Goal: Information Seeking & Learning: Learn about a topic

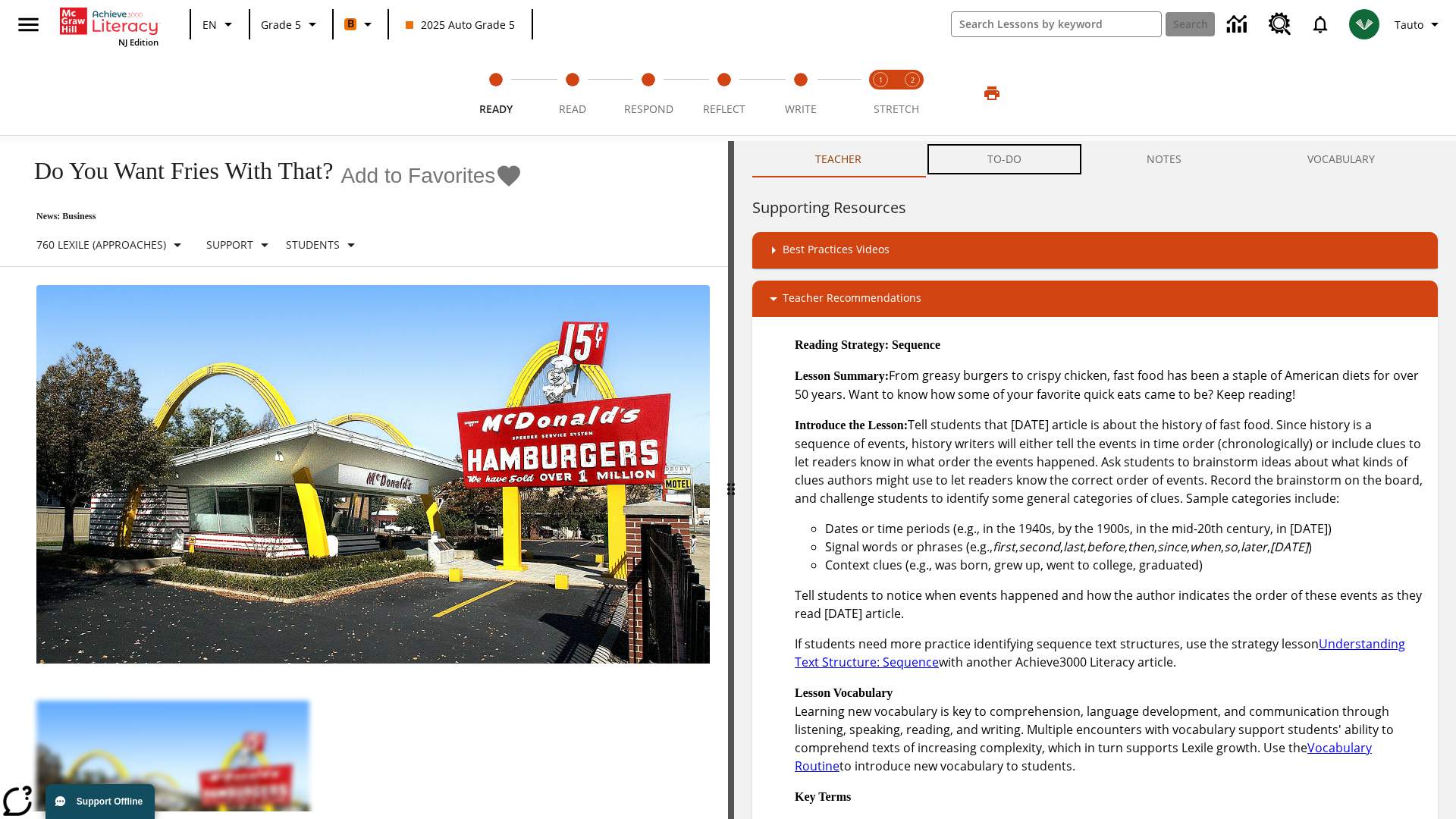
click at [1005, 160] on button "TO-DO" at bounding box center [1004, 159] width 160 height 36
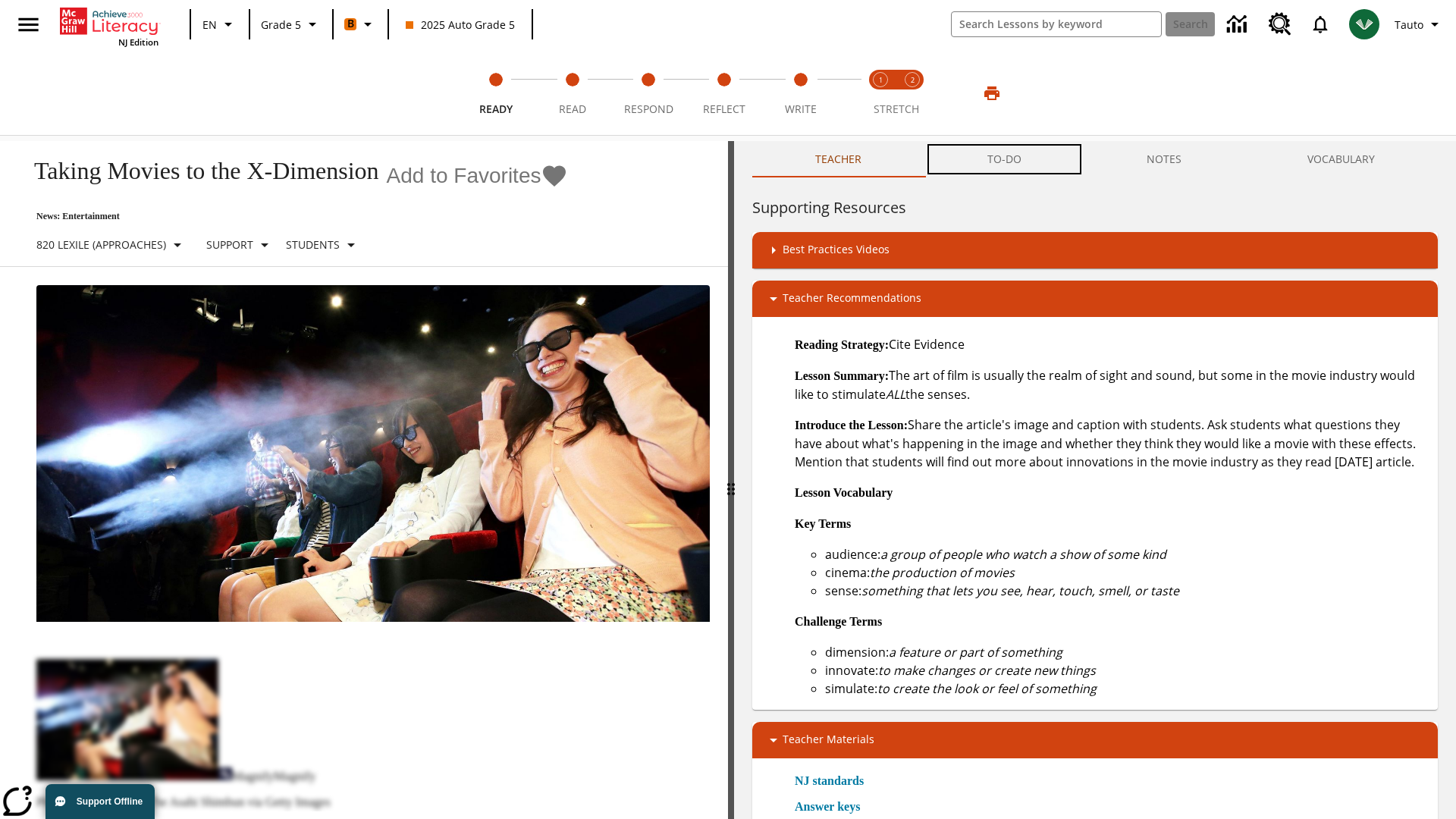
click at [1005, 160] on button "TO-DO" at bounding box center [1004, 159] width 160 height 36
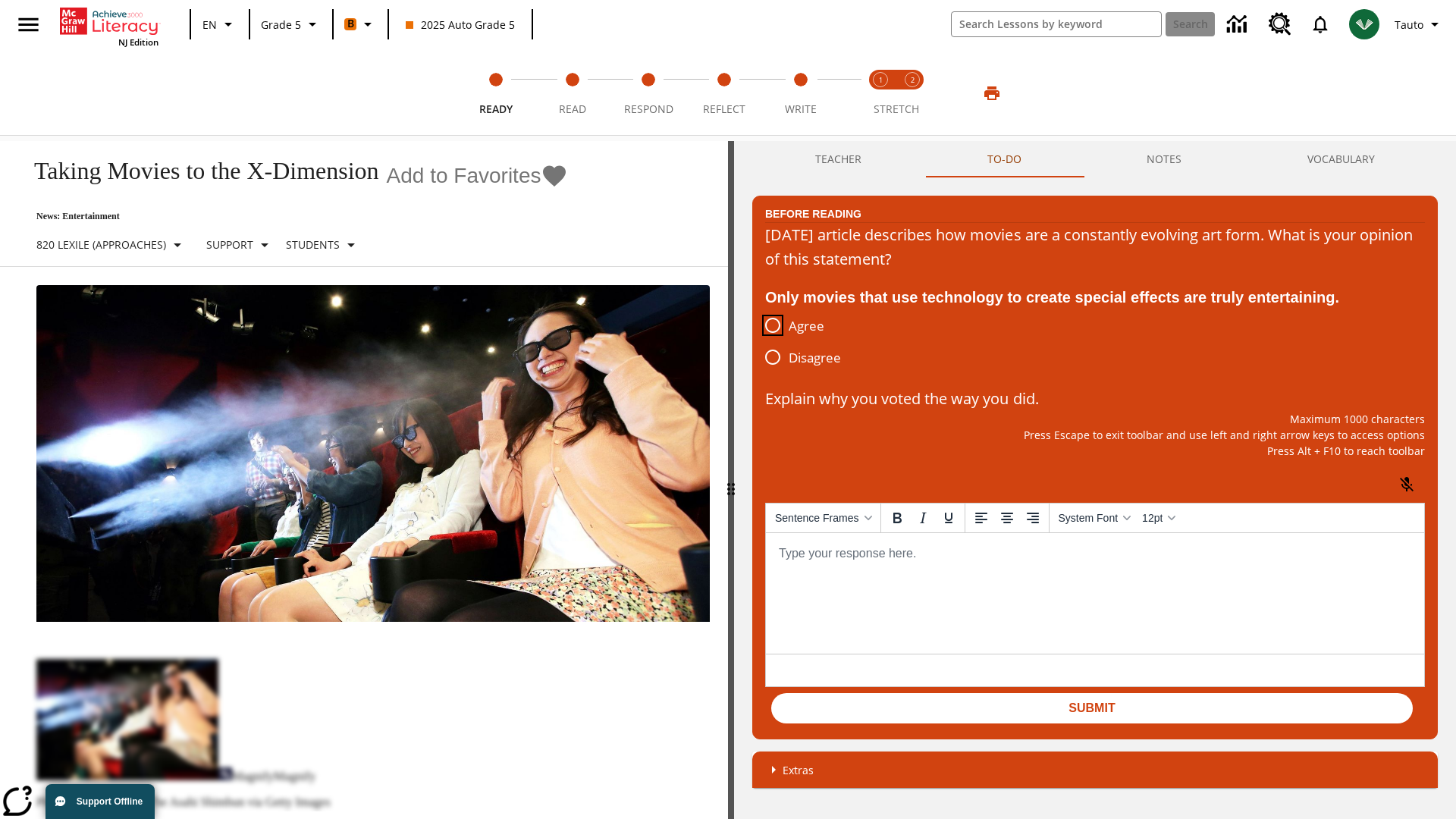
click at [772, 326] on input "Agree" at bounding box center [773, 326] width 32 height 32
radio input "true"
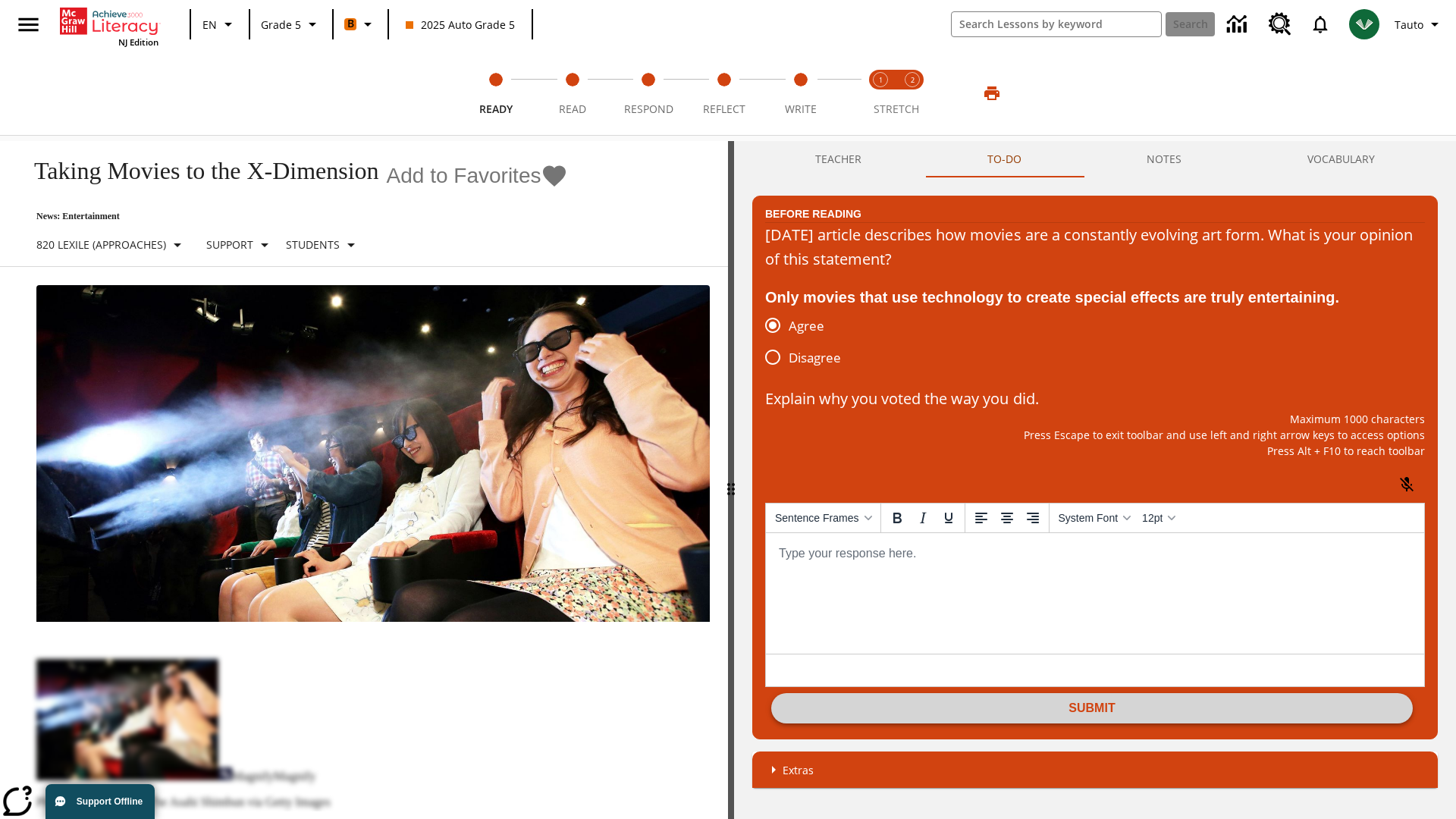
click at [1092, 710] on button "Submit" at bounding box center [1092, 709] width 641 height 31
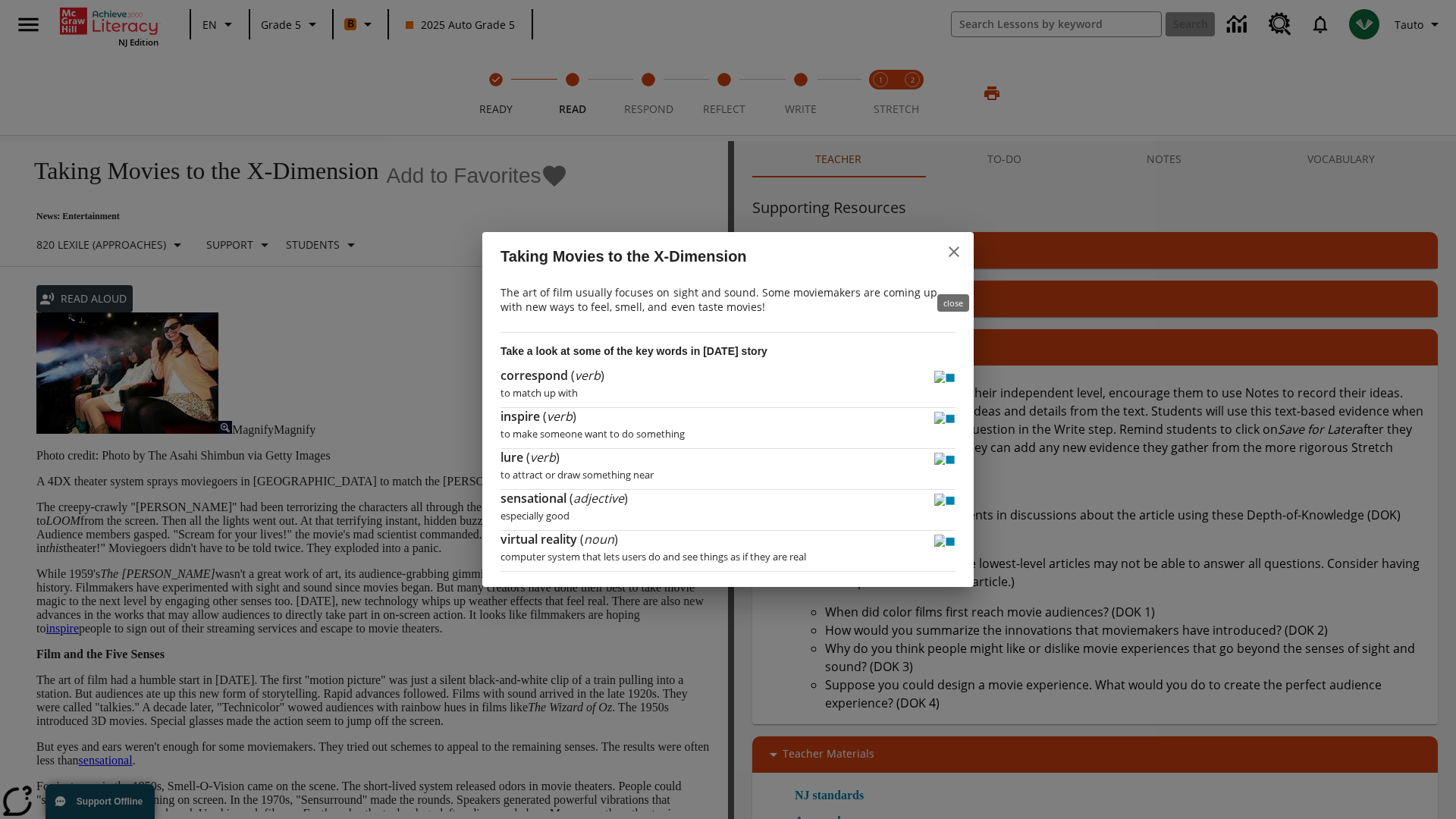
click at [954, 257] on icon "close" at bounding box center [954, 251] width 11 height 11
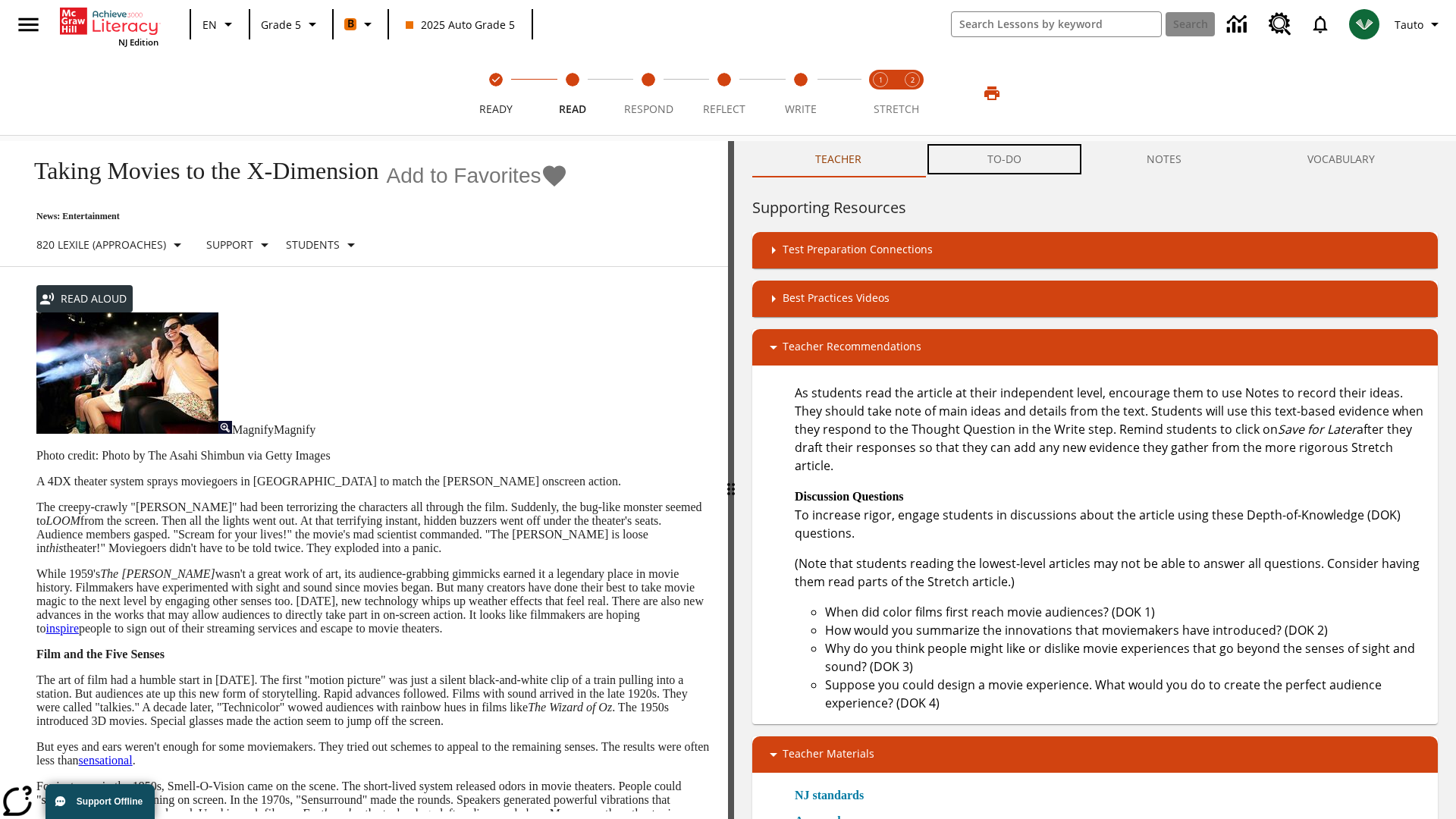
scroll to position [1, 0]
click at [1005, 160] on button "TO-DO" at bounding box center [1004, 159] width 160 height 36
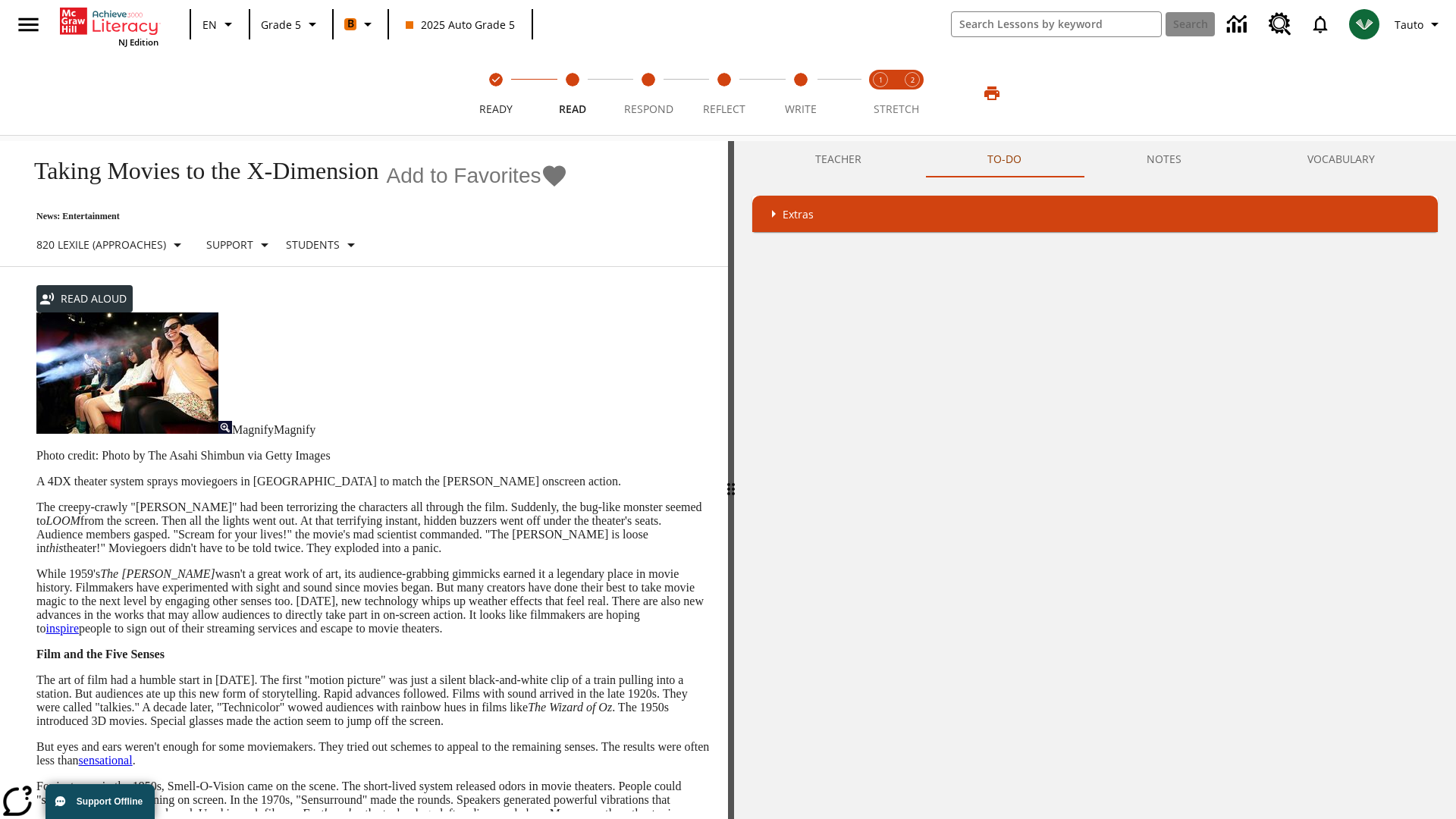
scroll to position [300, 0]
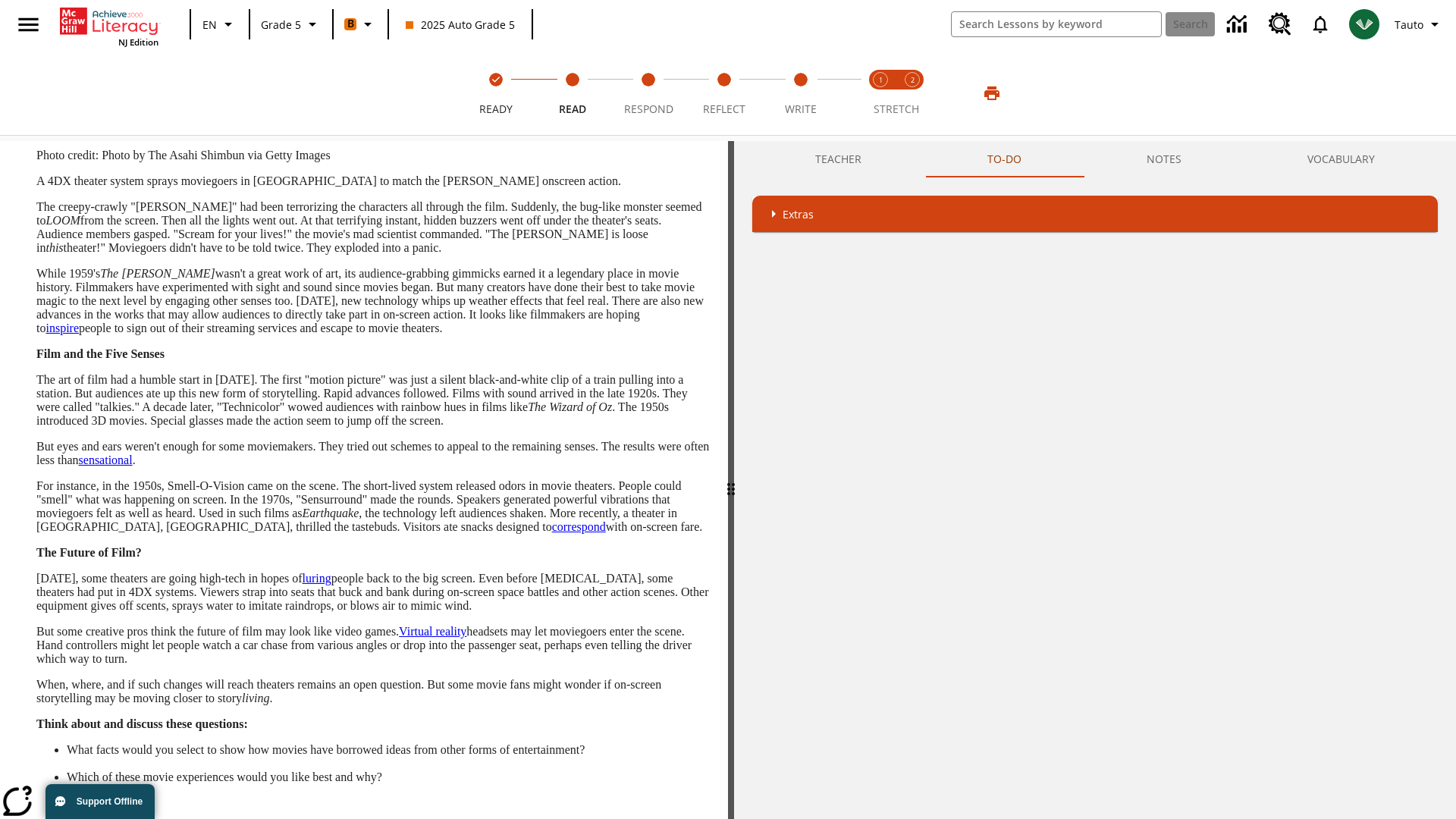
click at [684, 818] on button "Next" at bounding box center [684, 833] width 51 height 28
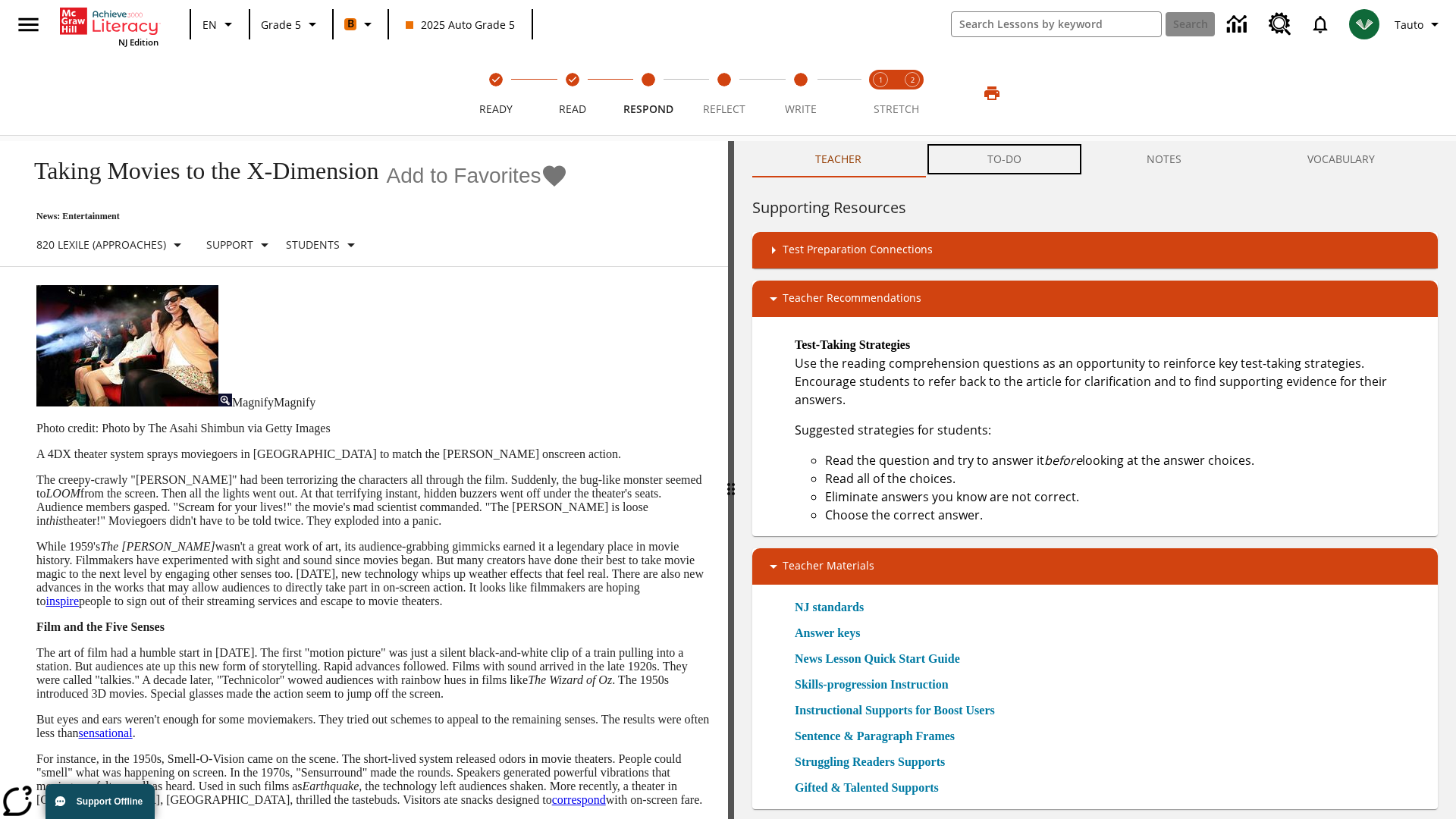
scroll to position [1, 0]
click at [1005, 160] on button "TO-DO" at bounding box center [1004, 159] width 160 height 36
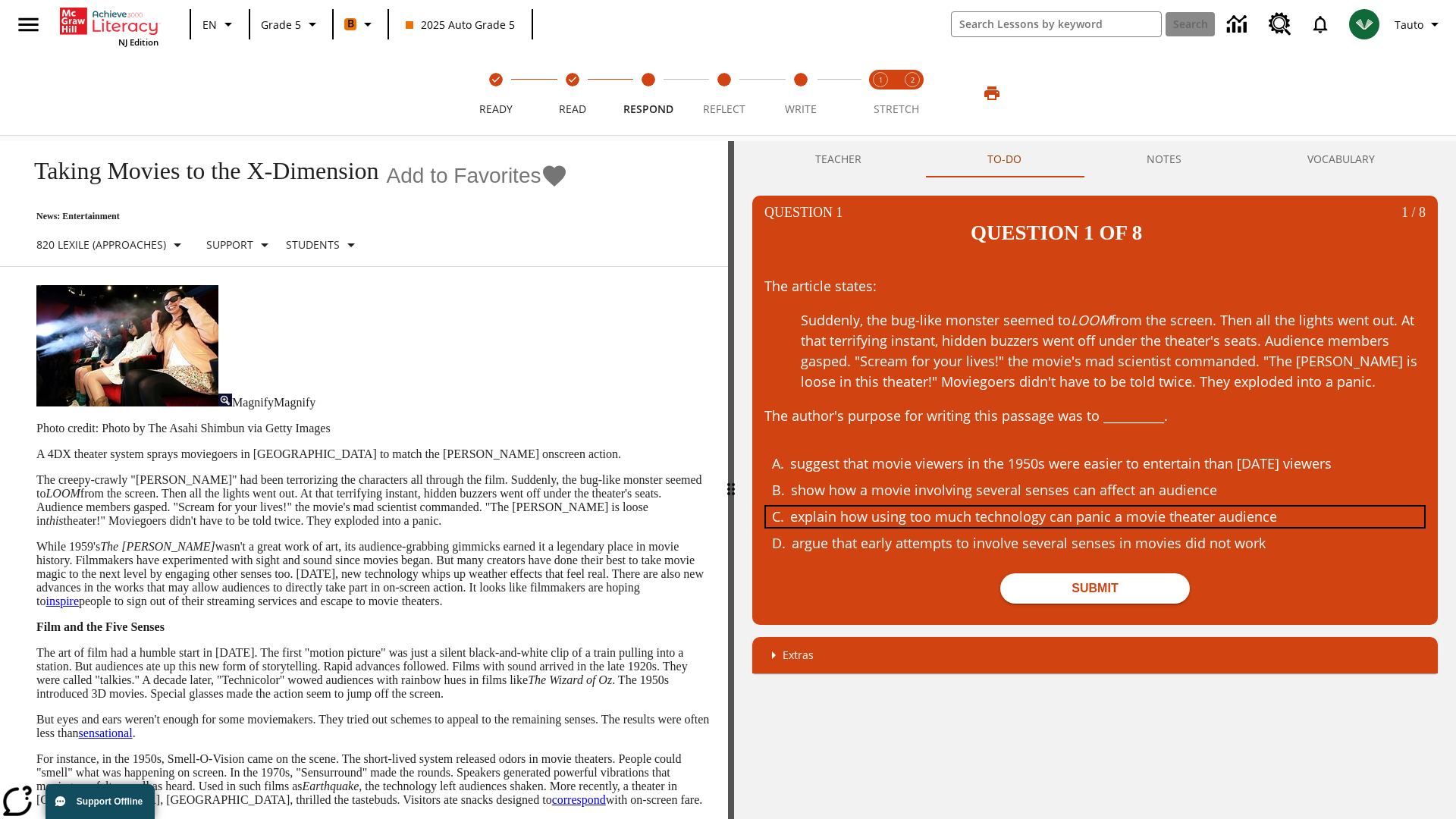
click at [1095, 507] on div "explain how using too much technology can panic a movie theater audience" at bounding box center [1084, 517] width 587 height 20
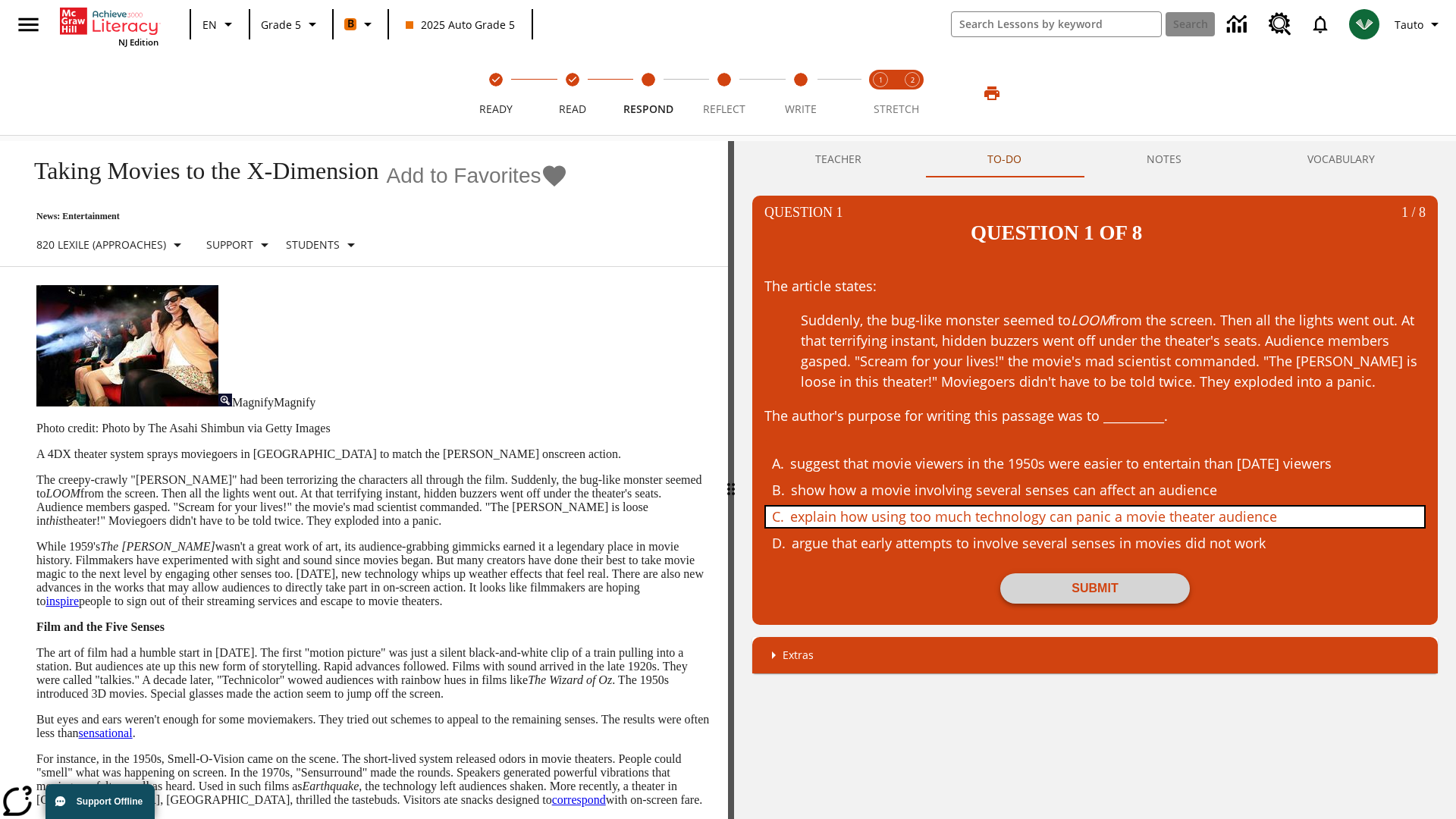
click at [1095, 573] on button "Submit" at bounding box center [1095, 588] width 189 height 31
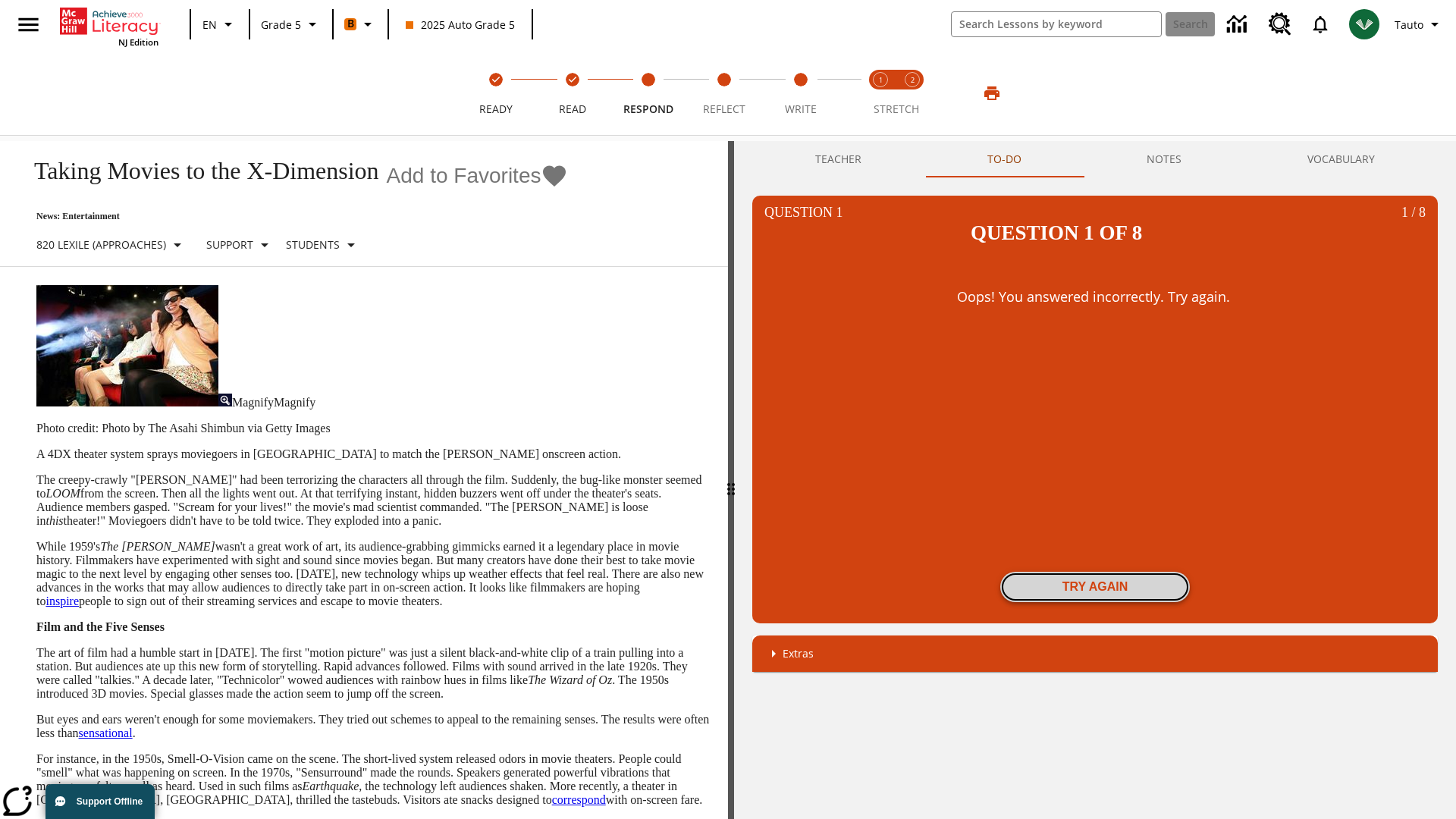
click at [1095, 572] on button "Try again" at bounding box center [1095, 587] width 189 height 31
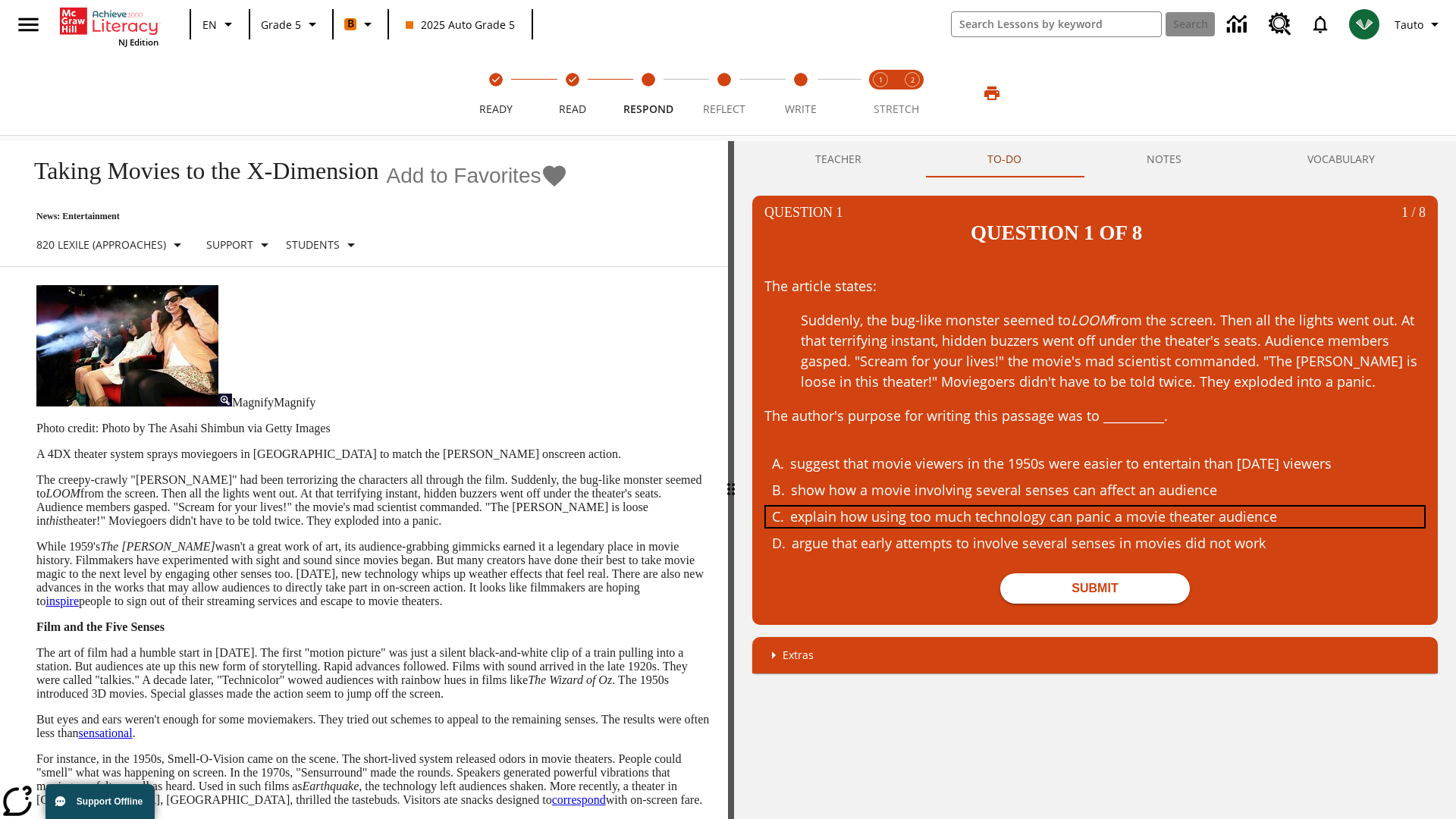
click at [1095, 507] on div "explain how using too much technology can panic a movie theater audience" at bounding box center [1084, 517] width 587 height 20
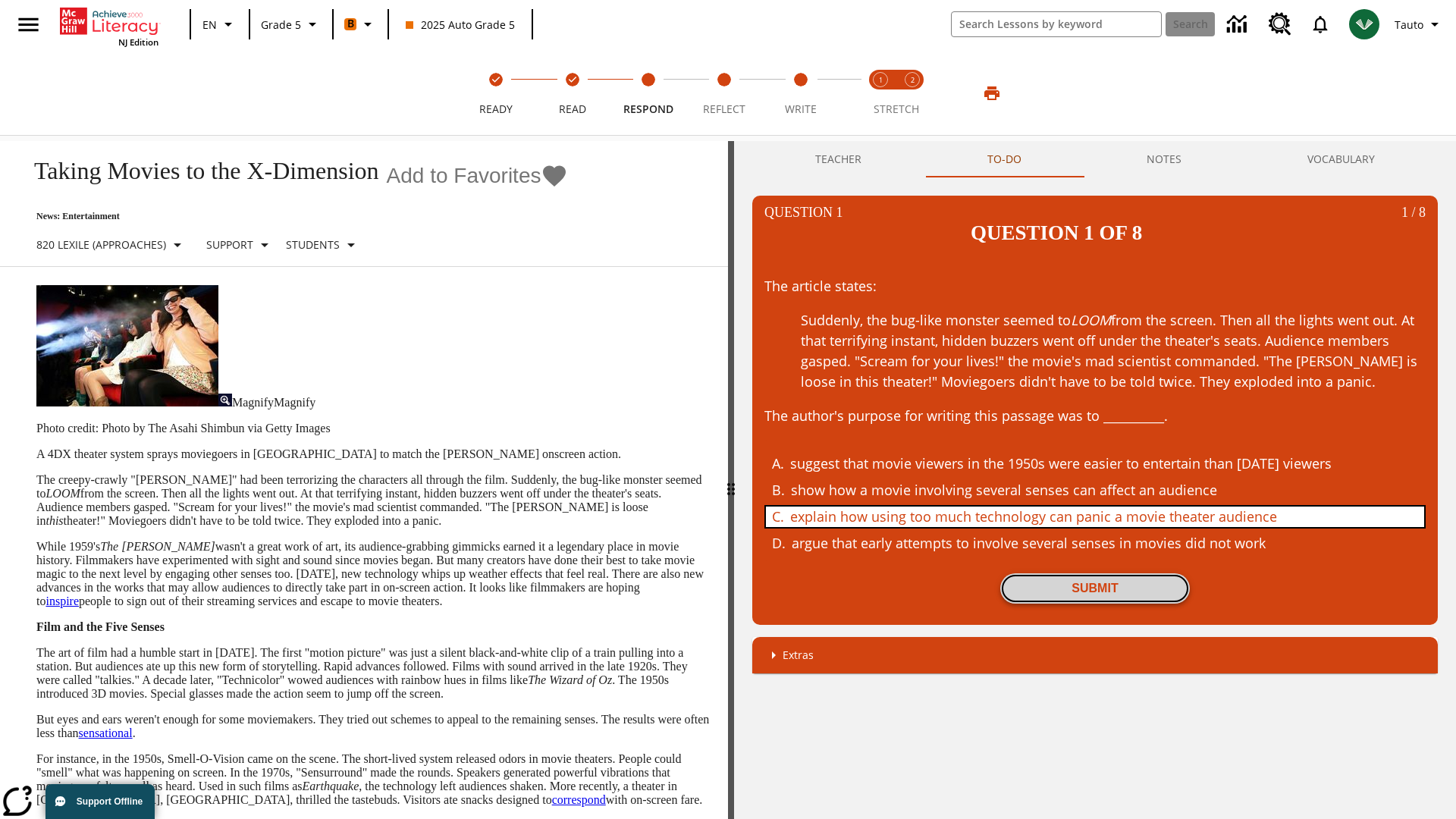
click at [1095, 573] on button "Submit" at bounding box center [1095, 588] width 189 height 31
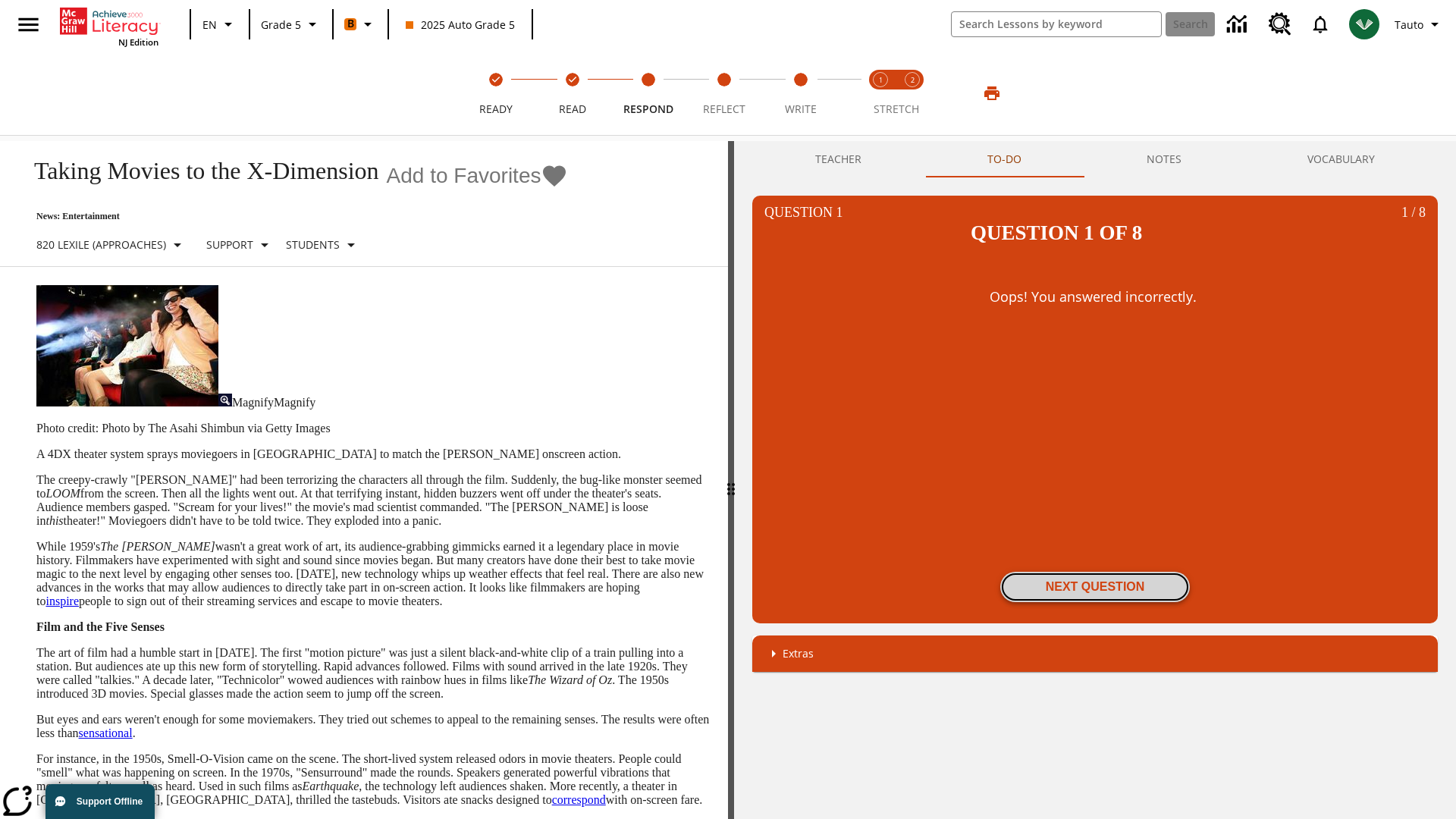
click at [1095, 572] on button "Next Question" at bounding box center [1095, 587] width 189 height 31
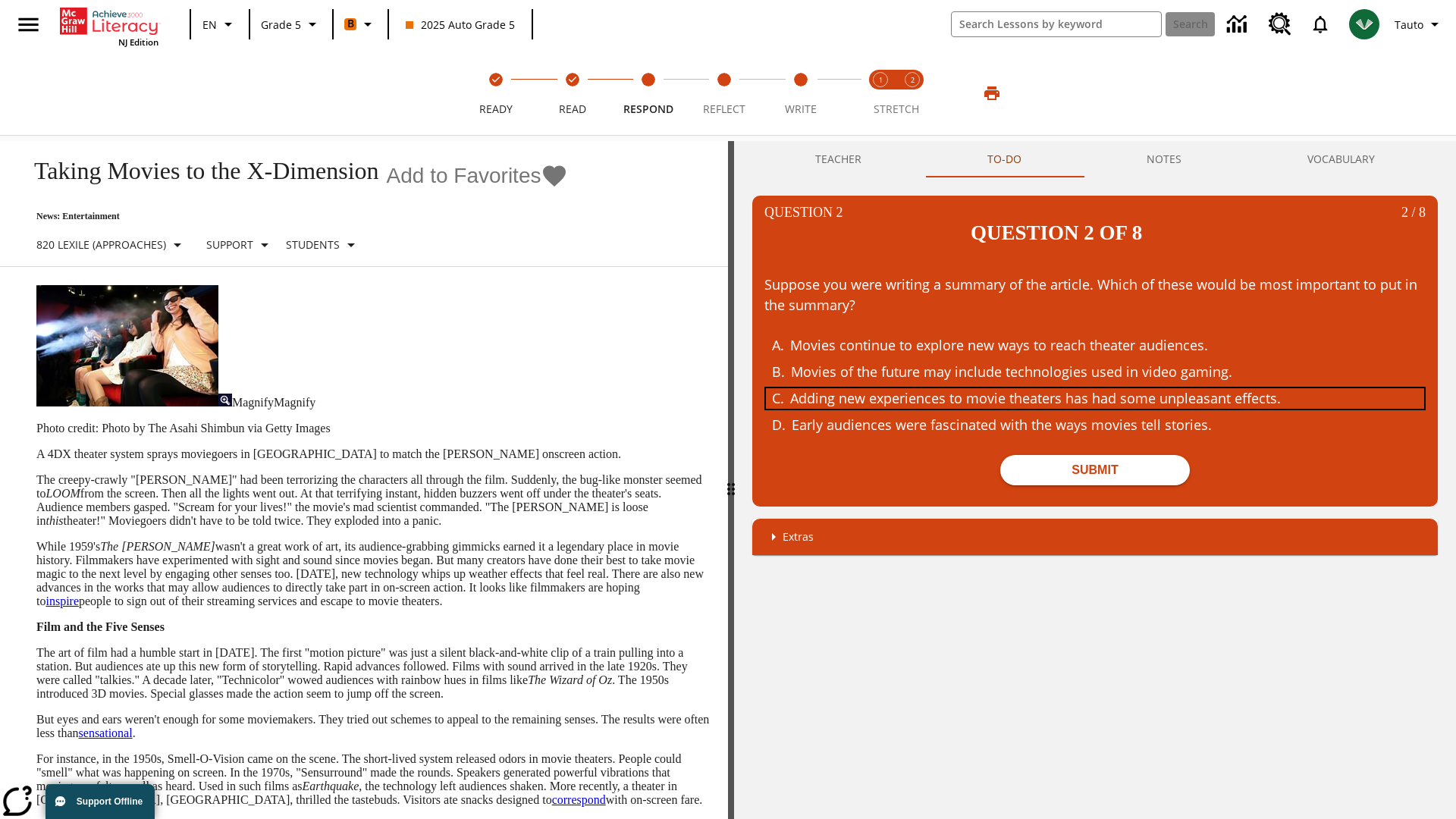
click at [1095, 388] on div "Adding new experiences to movie theaters has had some unpleasant effects." at bounding box center [1084, 398] width 587 height 20
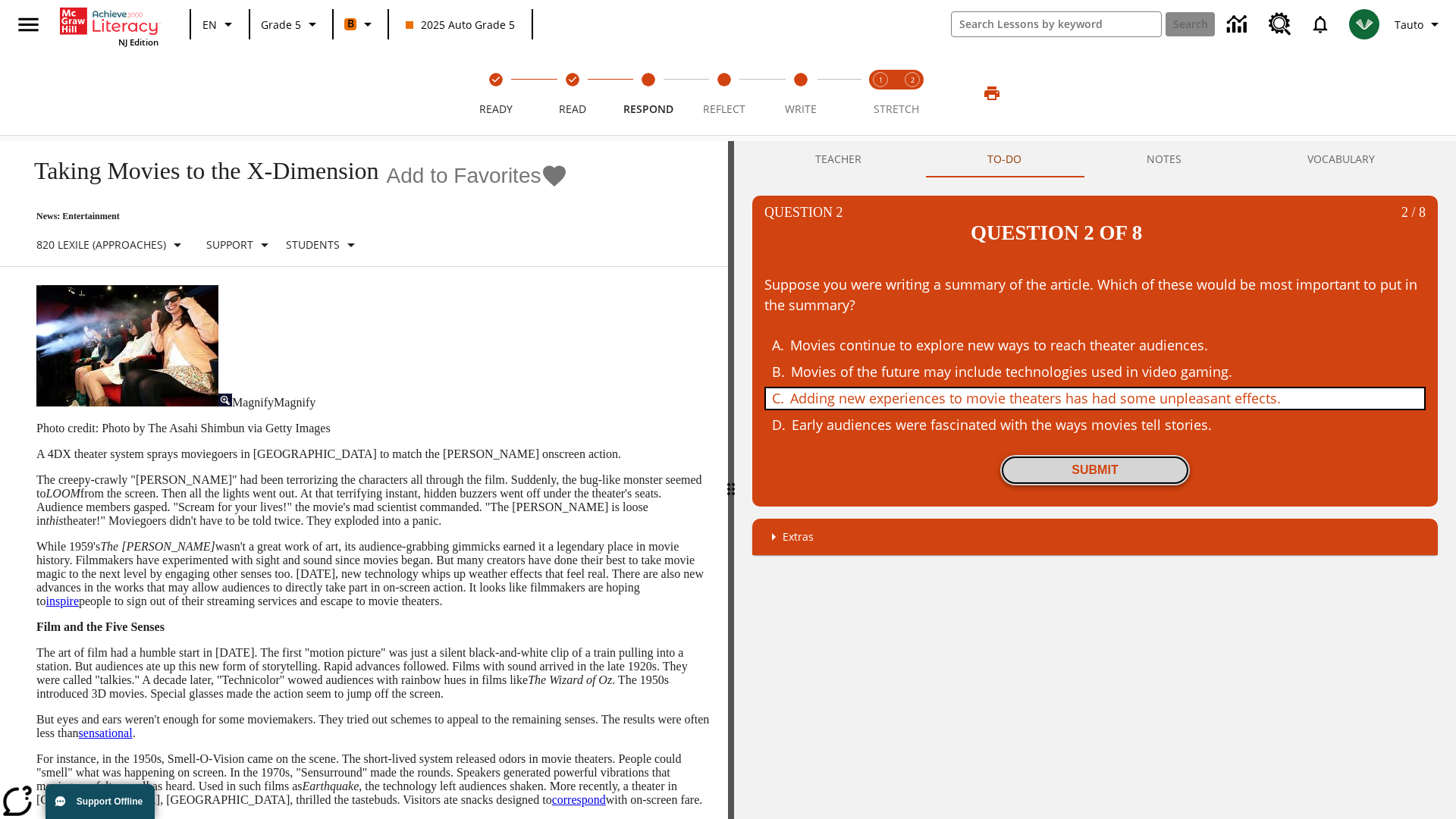
click at [1095, 455] on button "Submit" at bounding box center [1095, 470] width 189 height 31
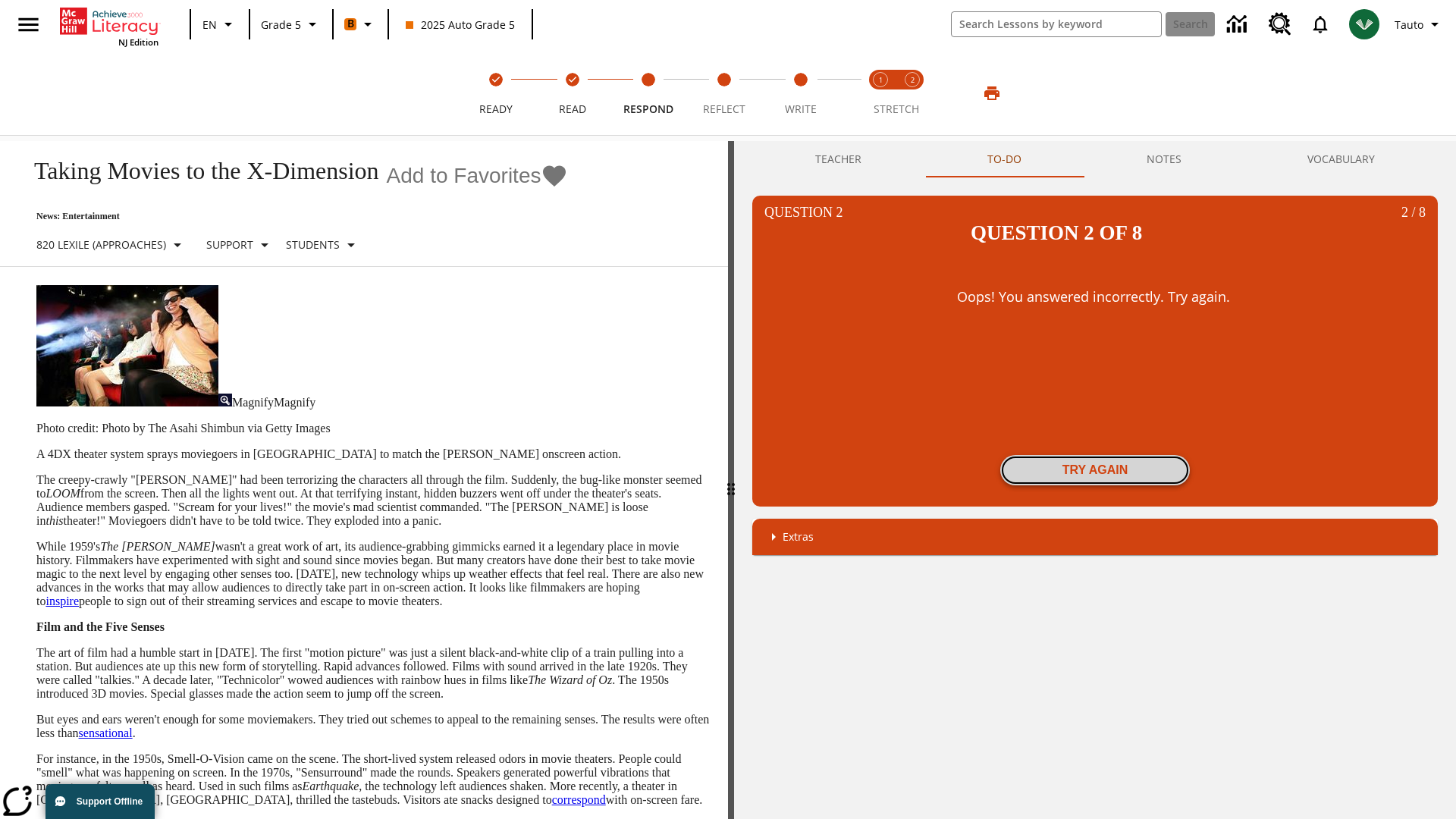
click at [1095, 455] on button "Try again" at bounding box center [1095, 470] width 189 height 31
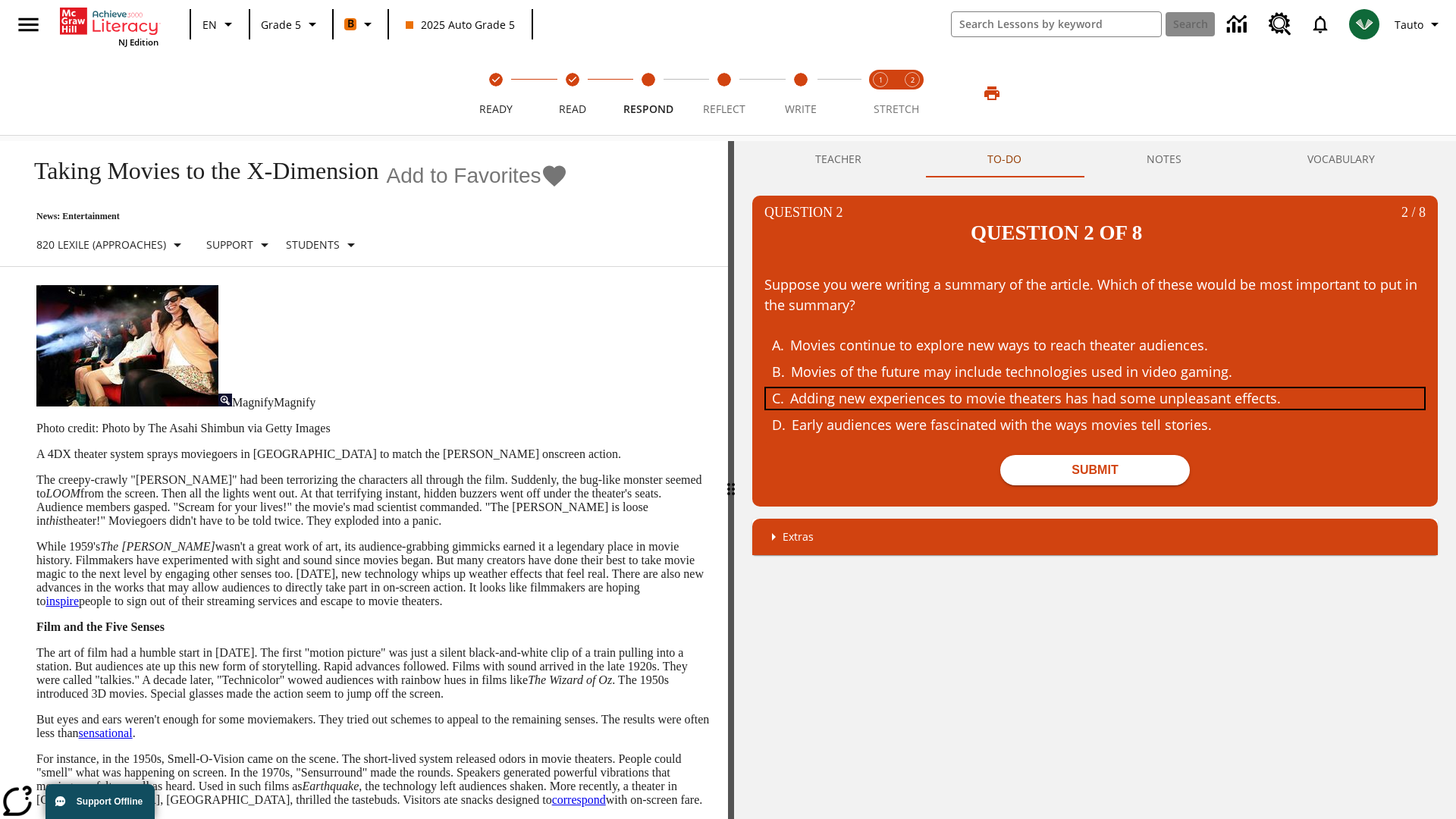
click at [1095, 388] on div "Adding new experiences to movie theaters has had some unpleasant effects." at bounding box center [1084, 398] width 587 height 20
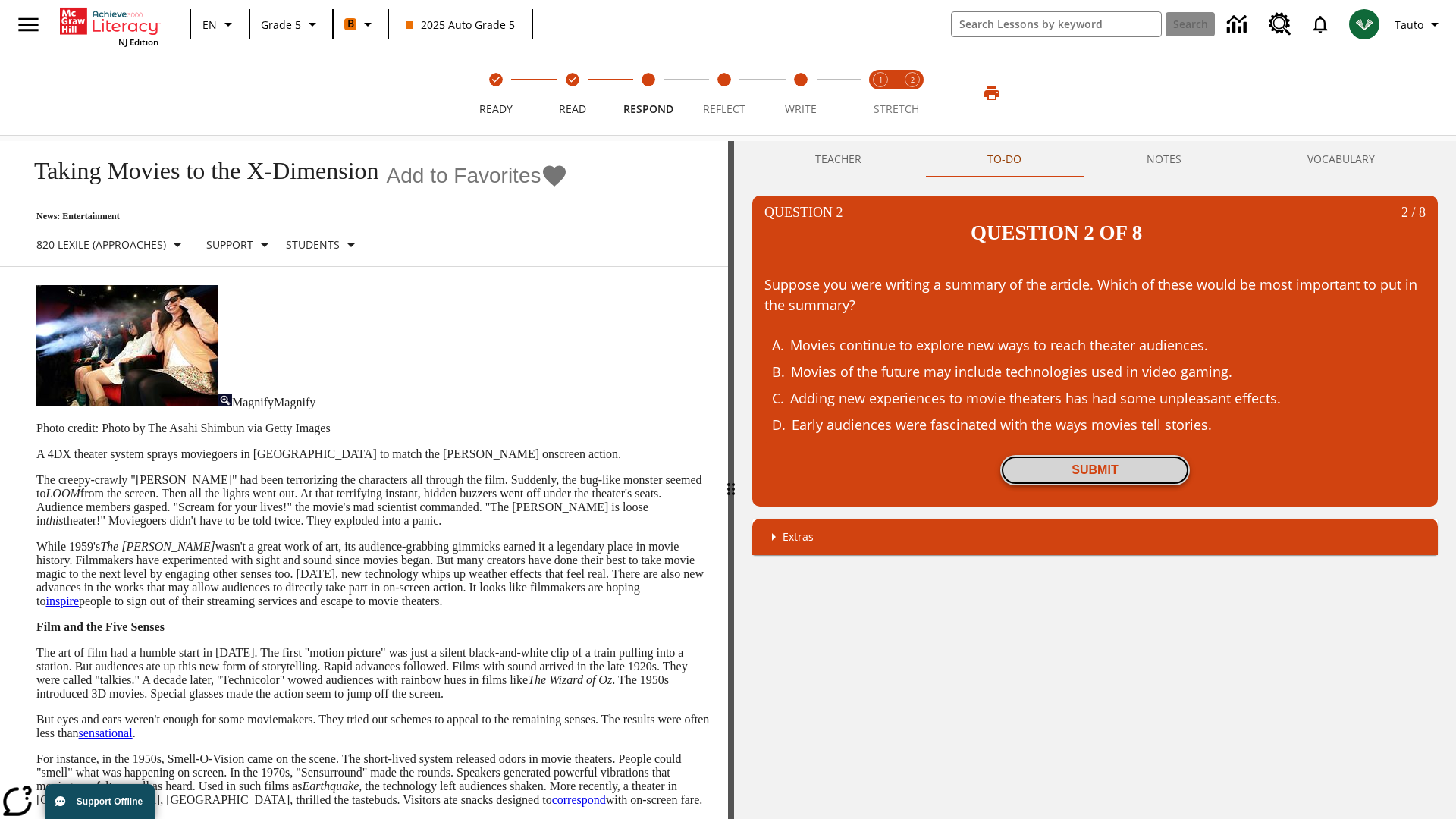
click at [1095, 455] on button "Submit" at bounding box center [1095, 470] width 189 height 31
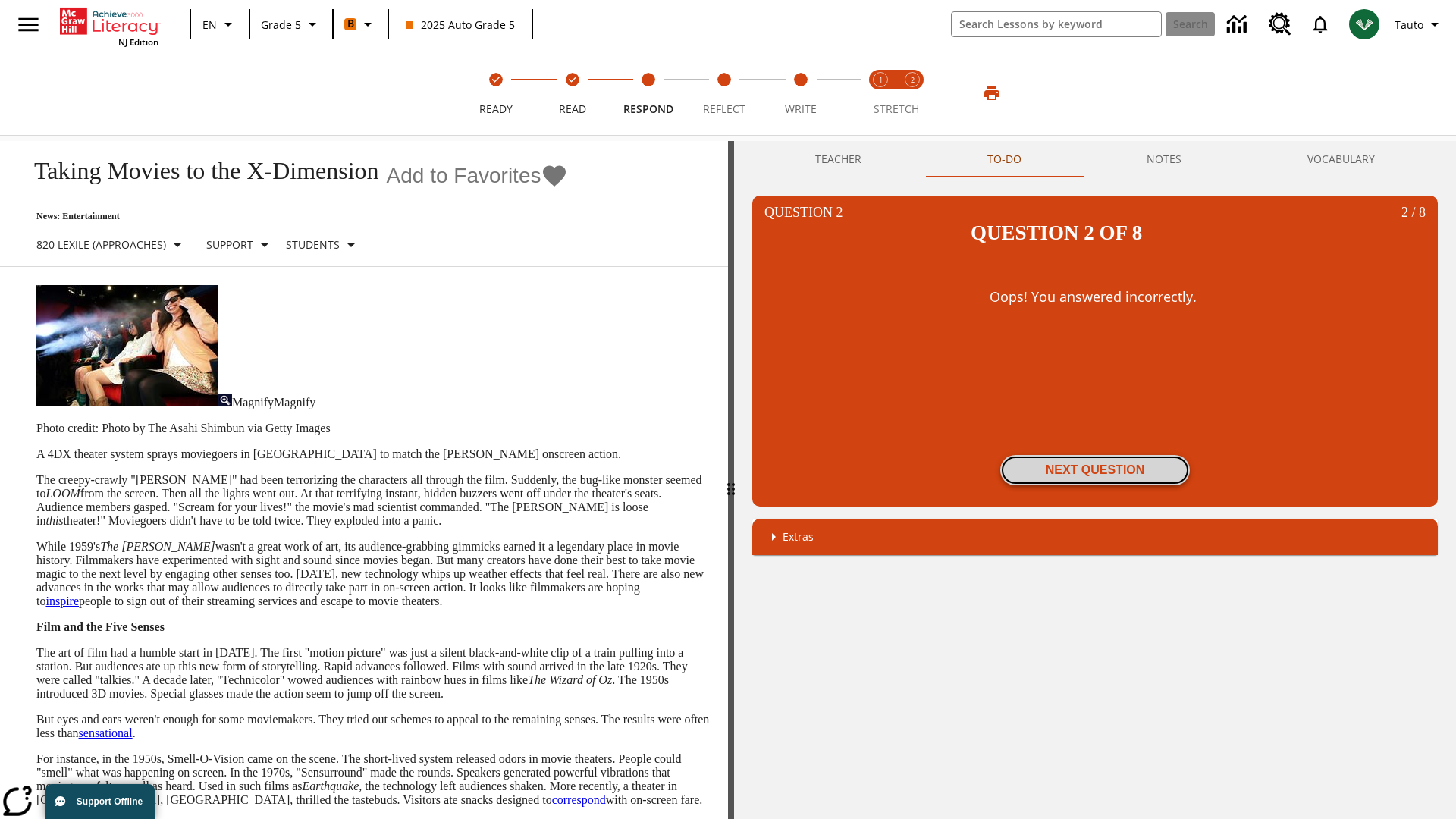
click at [1095, 455] on button "Next Question" at bounding box center [1095, 470] width 189 height 31
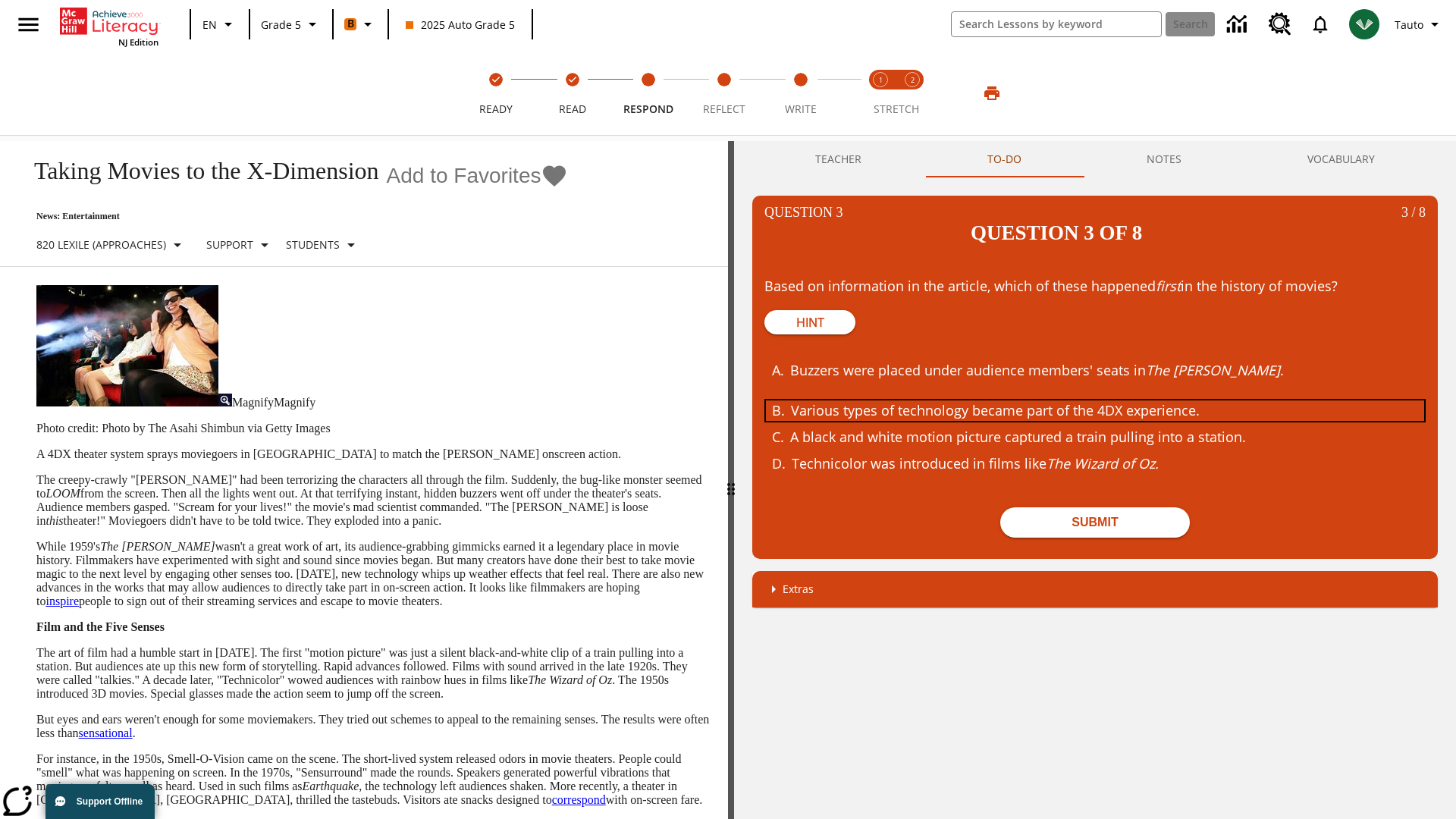
click at [1095, 401] on div "Various types of technology became part of the 4DX experience." at bounding box center [1084, 411] width 587 height 20
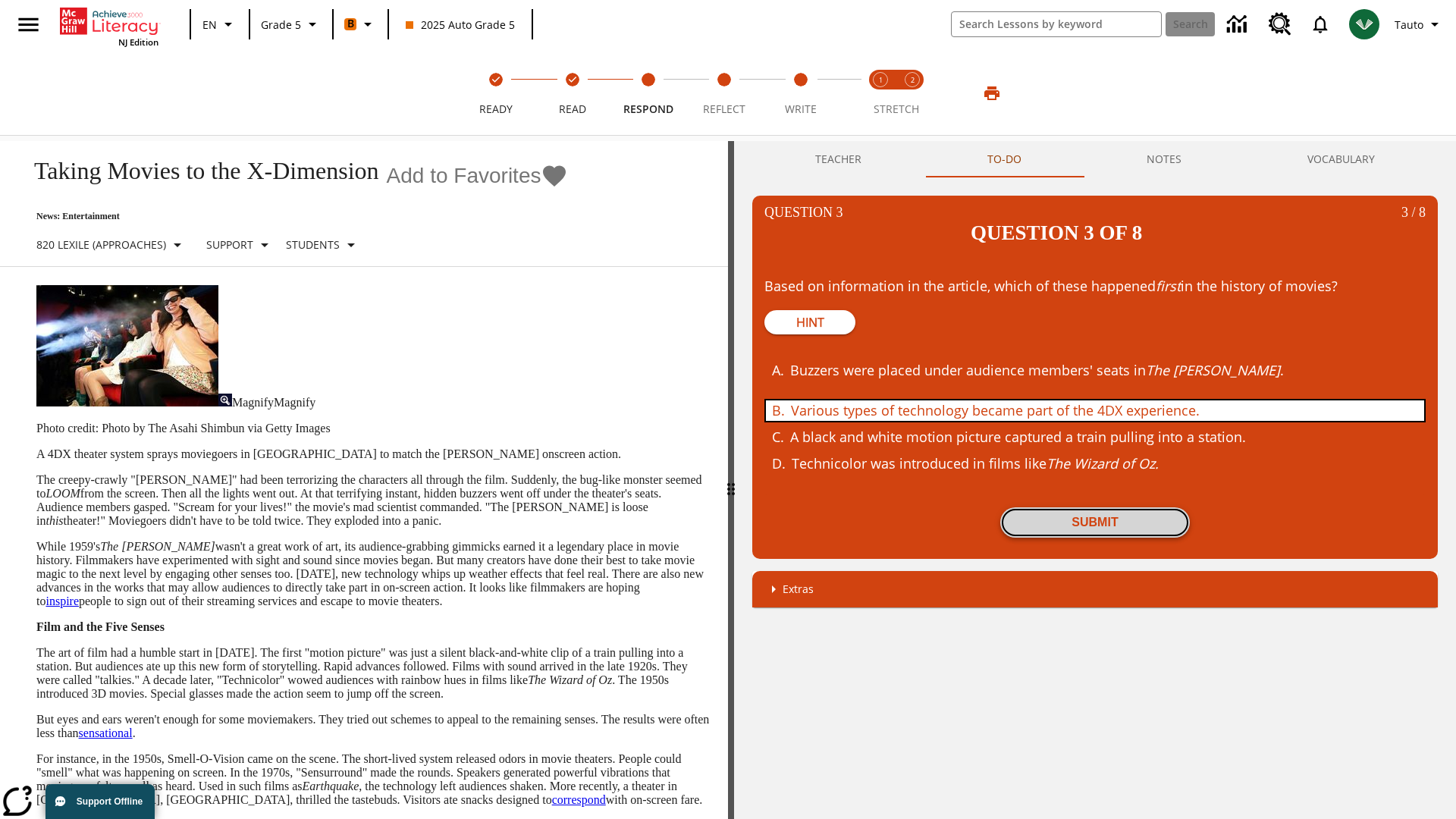
click at [1095, 508] on button "Submit" at bounding box center [1095, 523] width 189 height 31
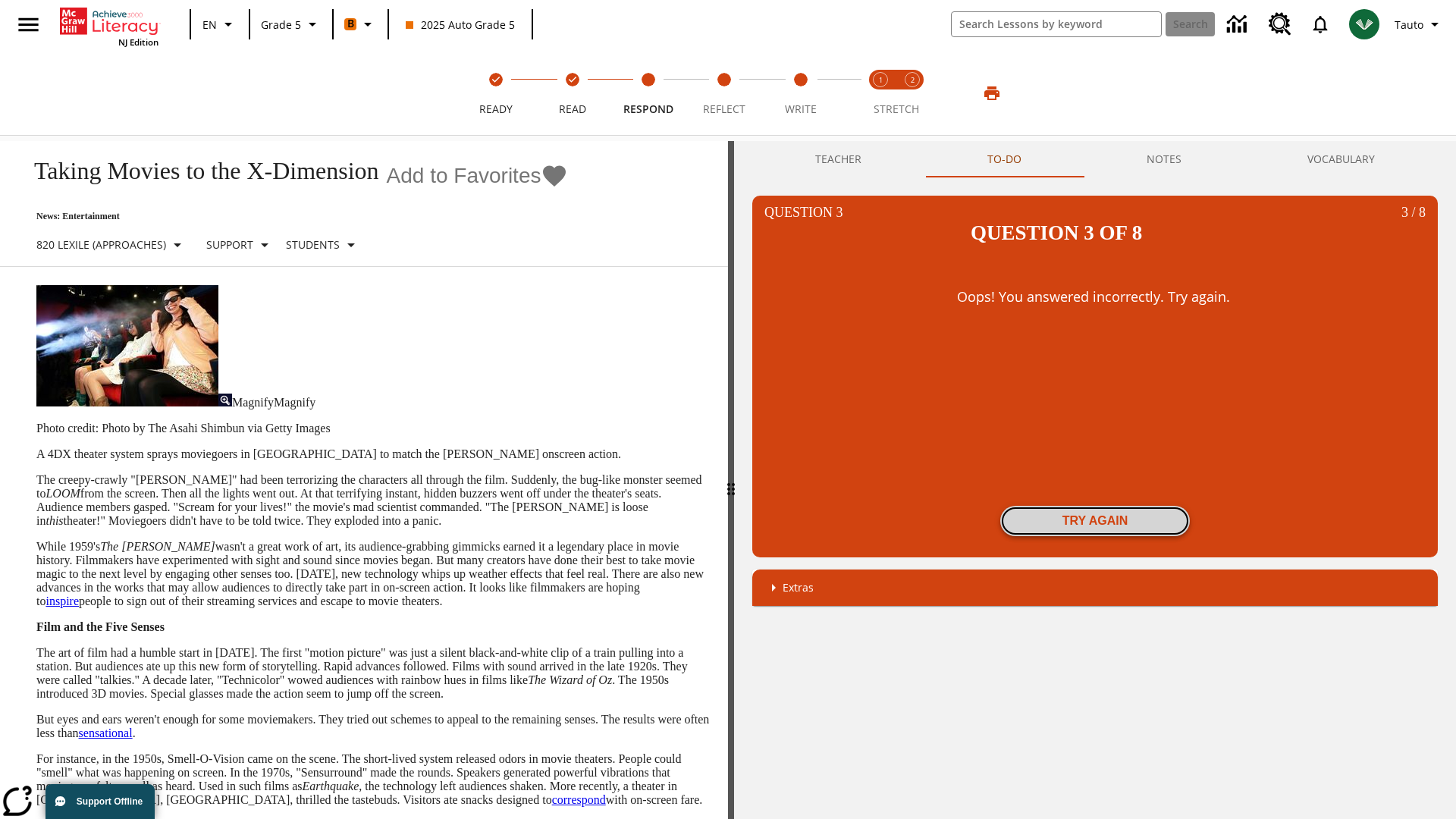
click at [1095, 506] on button "Try again" at bounding box center [1095, 521] width 189 height 31
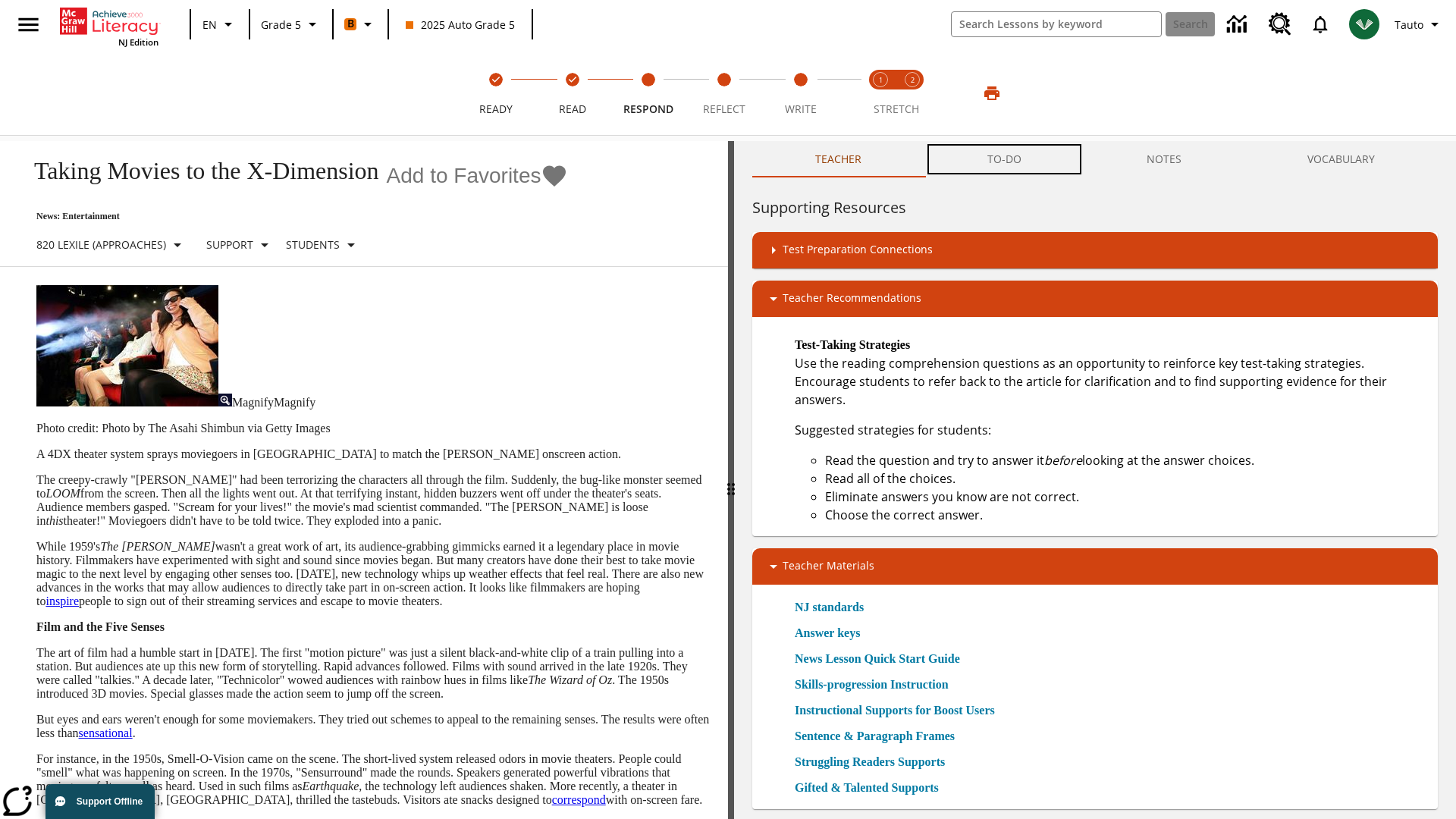
click at [1005, 160] on button "TO-DO" at bounding box center [1004, 159] width 160 height 36
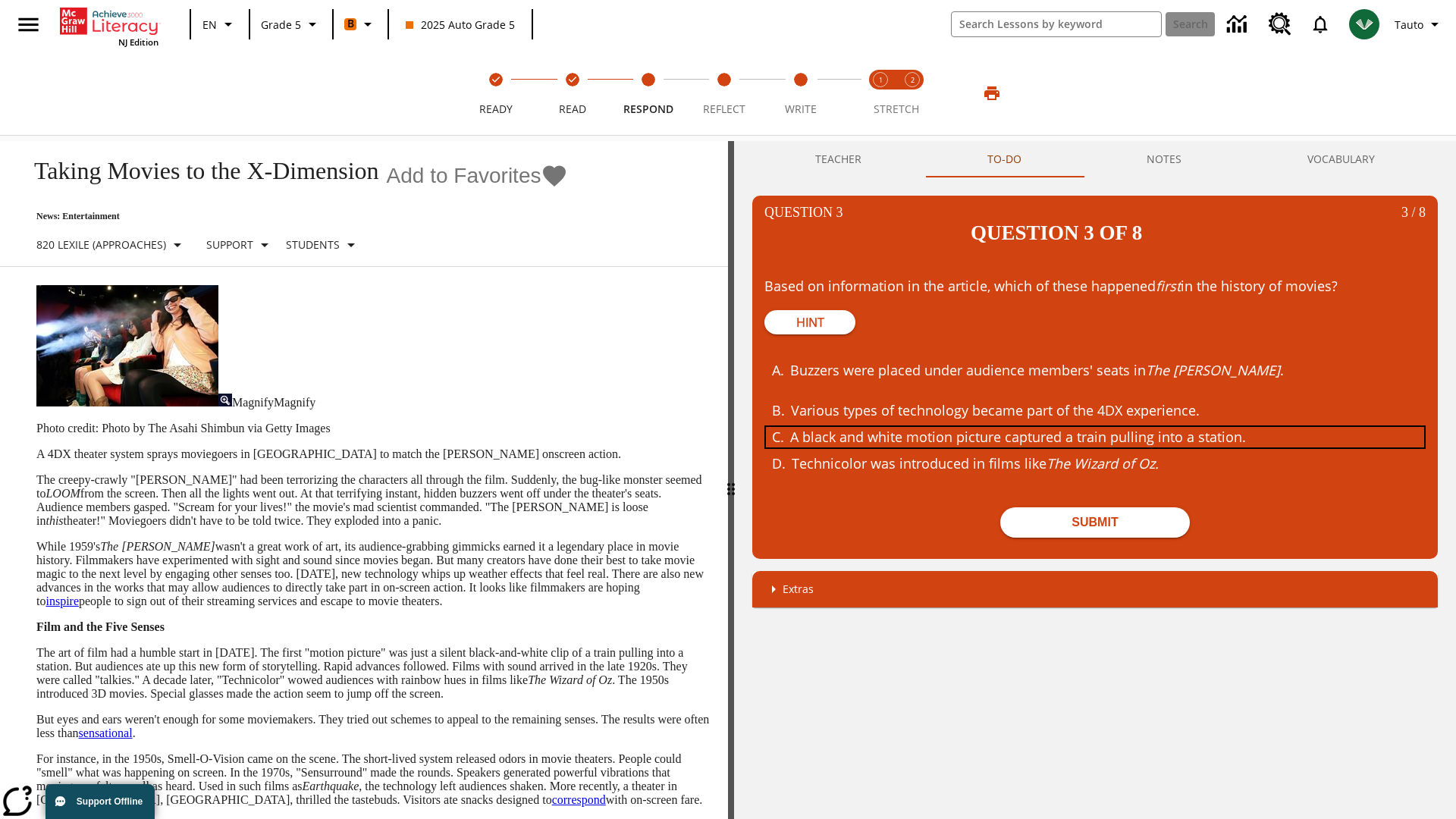
click at [1095, 427] on div "A black and white motion picture captured a train pulling into a station." at bounding box center [1084, 437] width 587 height 20
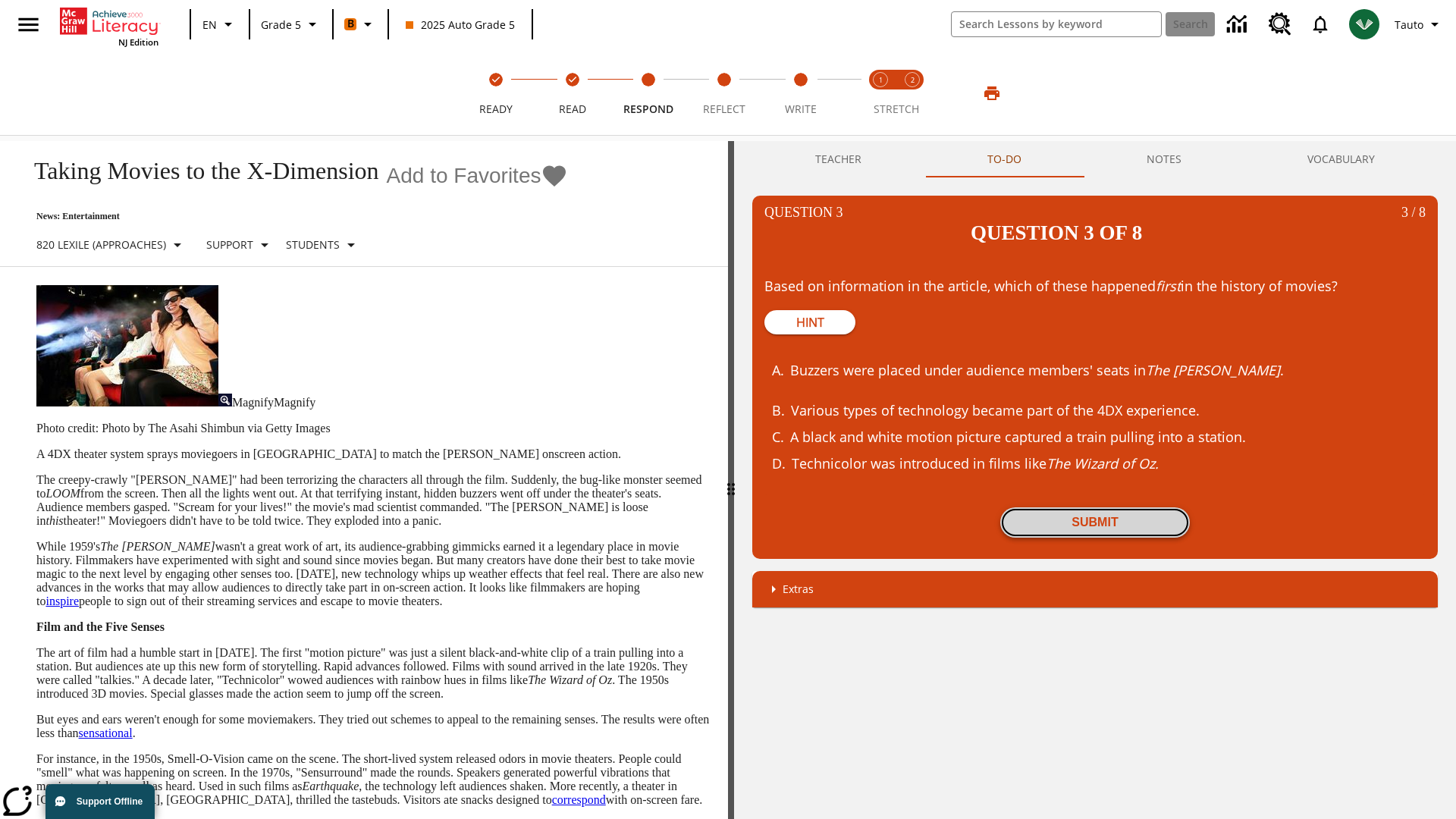
click at [1095, 508] on button "Submit" at bounding box center [1095, 523] width 189 height 31
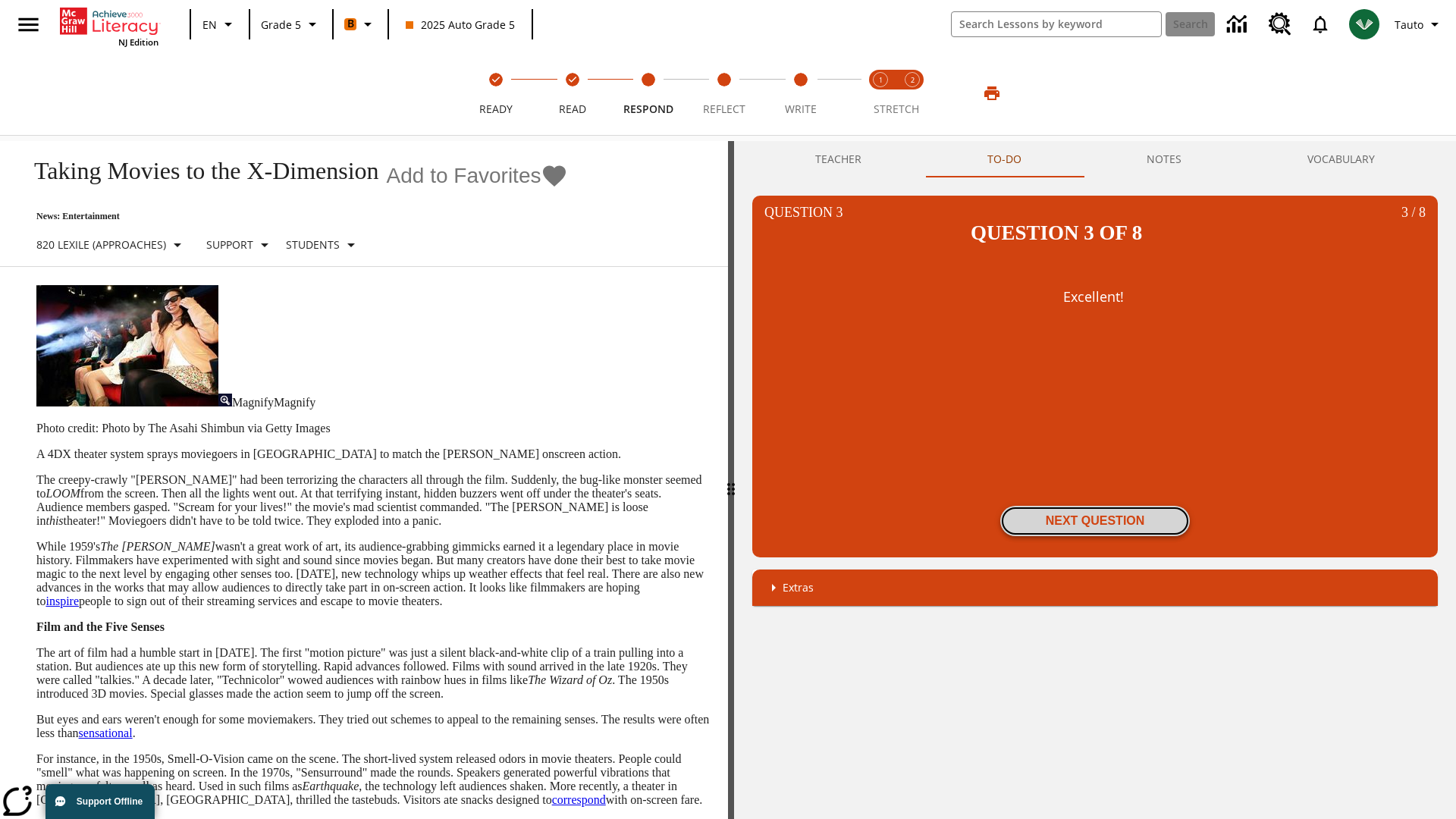
click at [1095, 506] on button "Next Question" at bounding box center [1095, 521] width 189 height 31
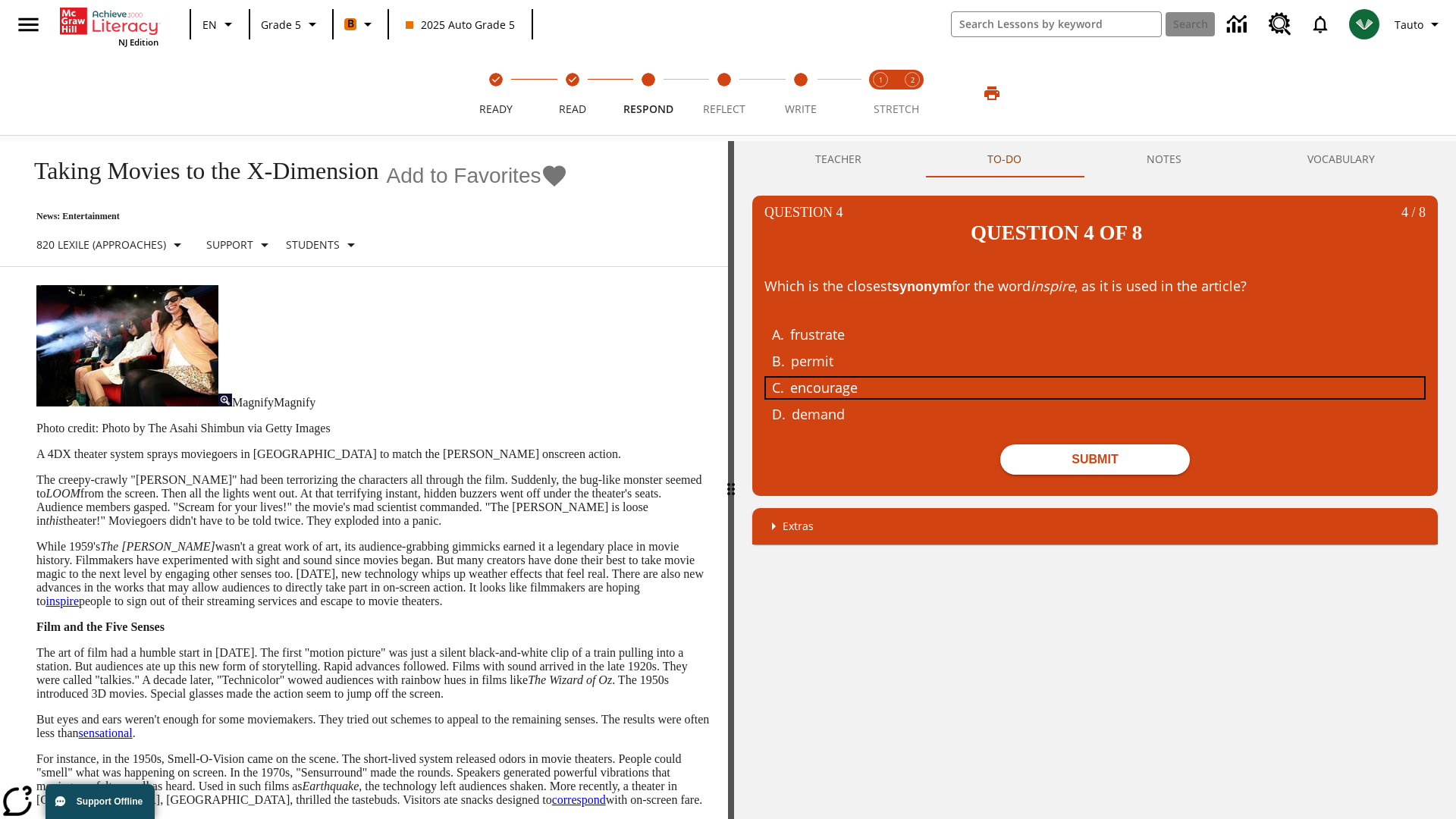
click at [1095, 378] on div "encourage" at bounding box center [1084, 388] width 587 height 20
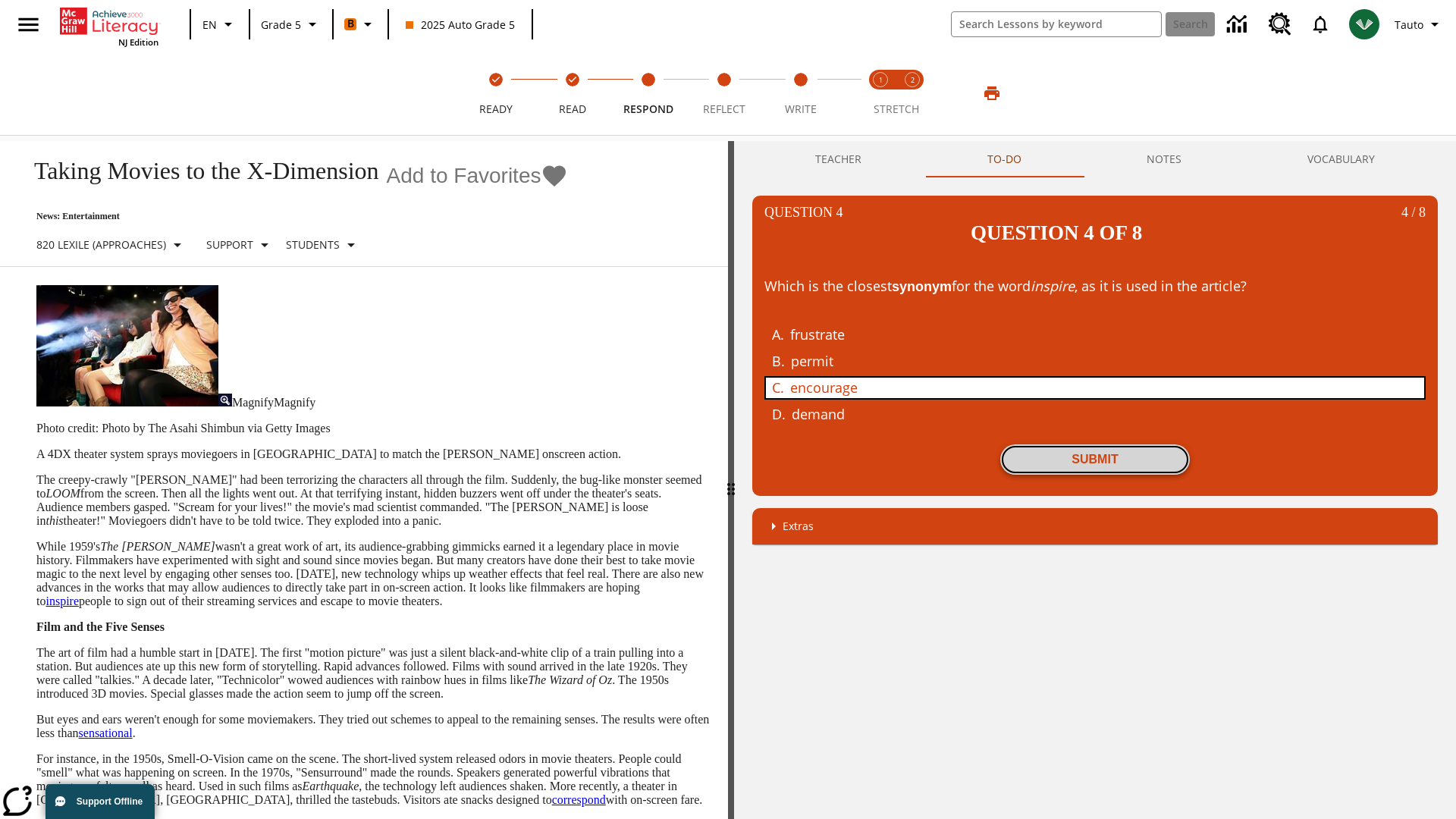
click at [1095, 445] on button "Submit" at bounding box center [1095, 460] width 189 height 31
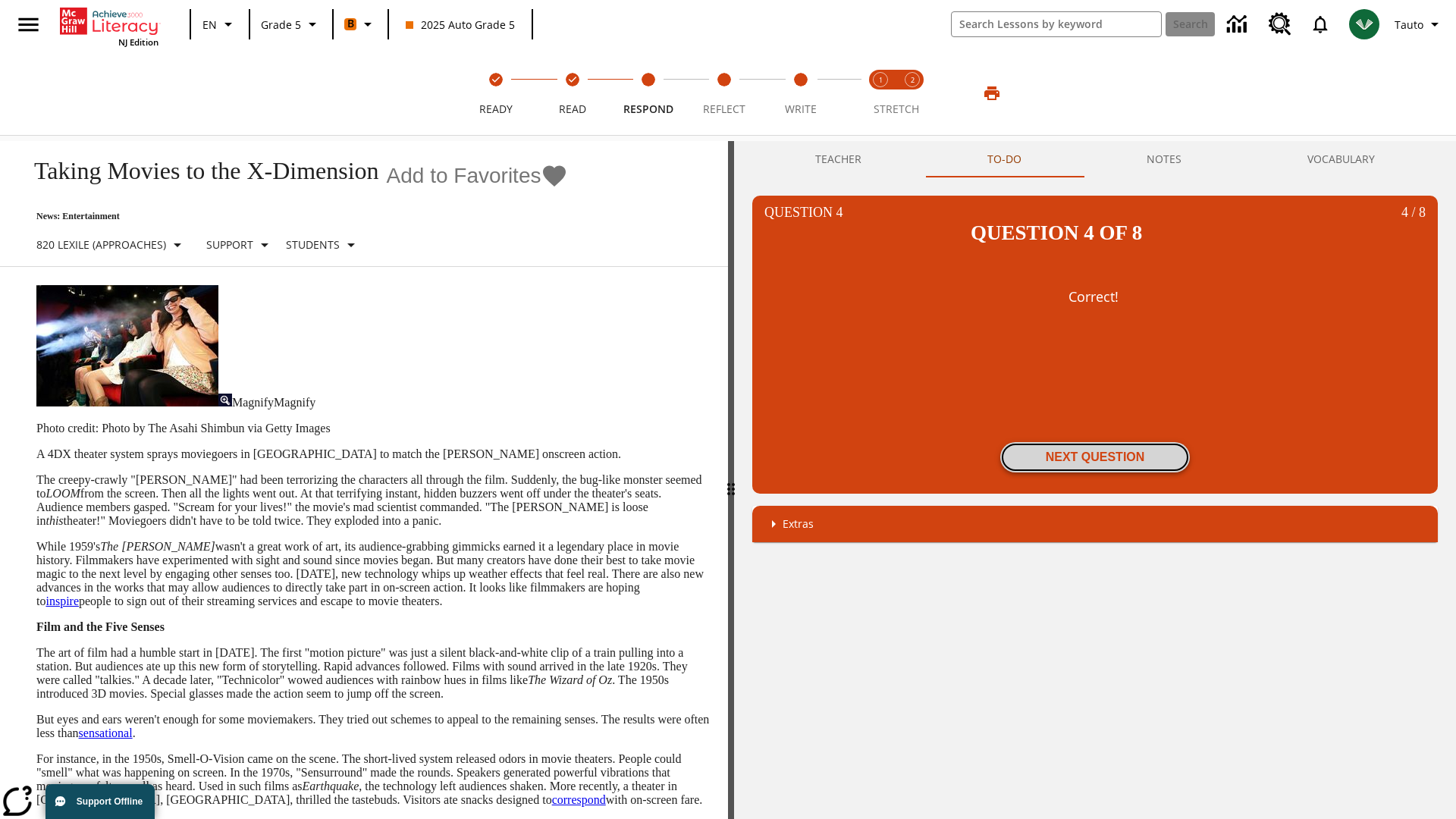
click at [1095, 442] on button "Next Question" at bounding box center [1095, 457] width 189 height 31
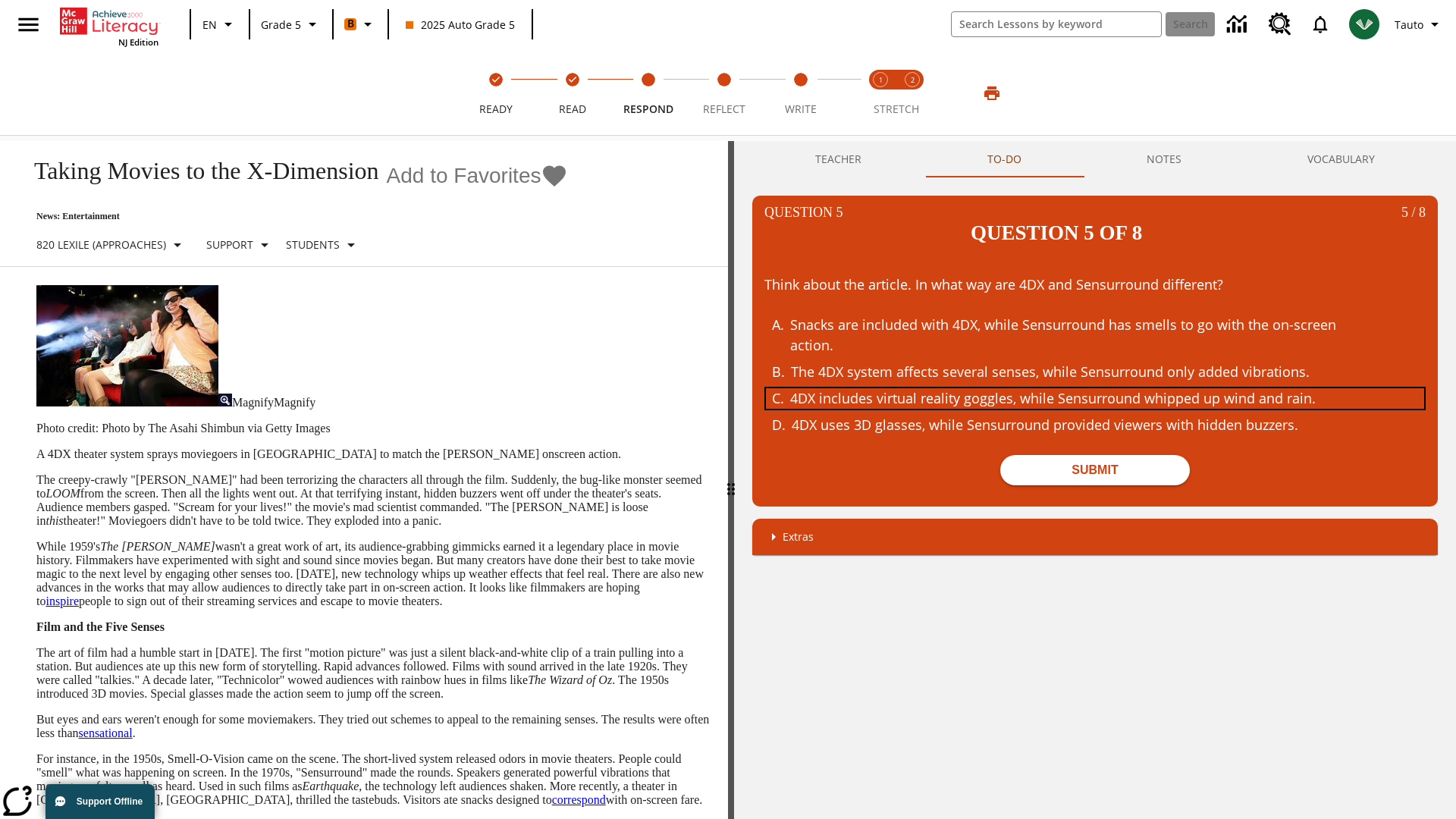
click at [1095, 388] on div "4DX includes virtual reality goggles, while Sensurround whipped up wind and rai…" at bounding box center [1084, 398] width 587 height 20
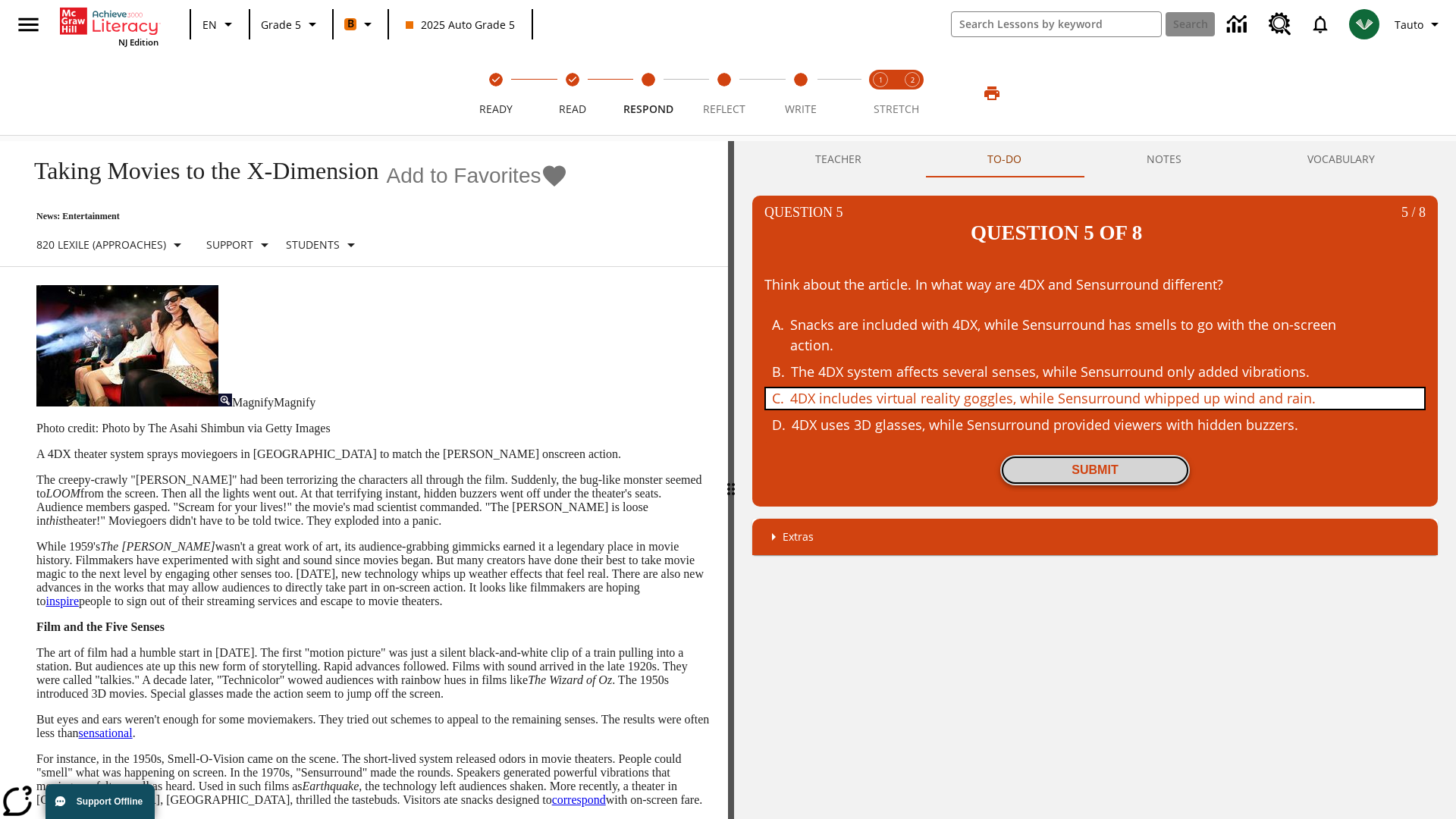
click at [1095, 455] on button "Submit" at bounding box center [1095, 470] width 189 height 31
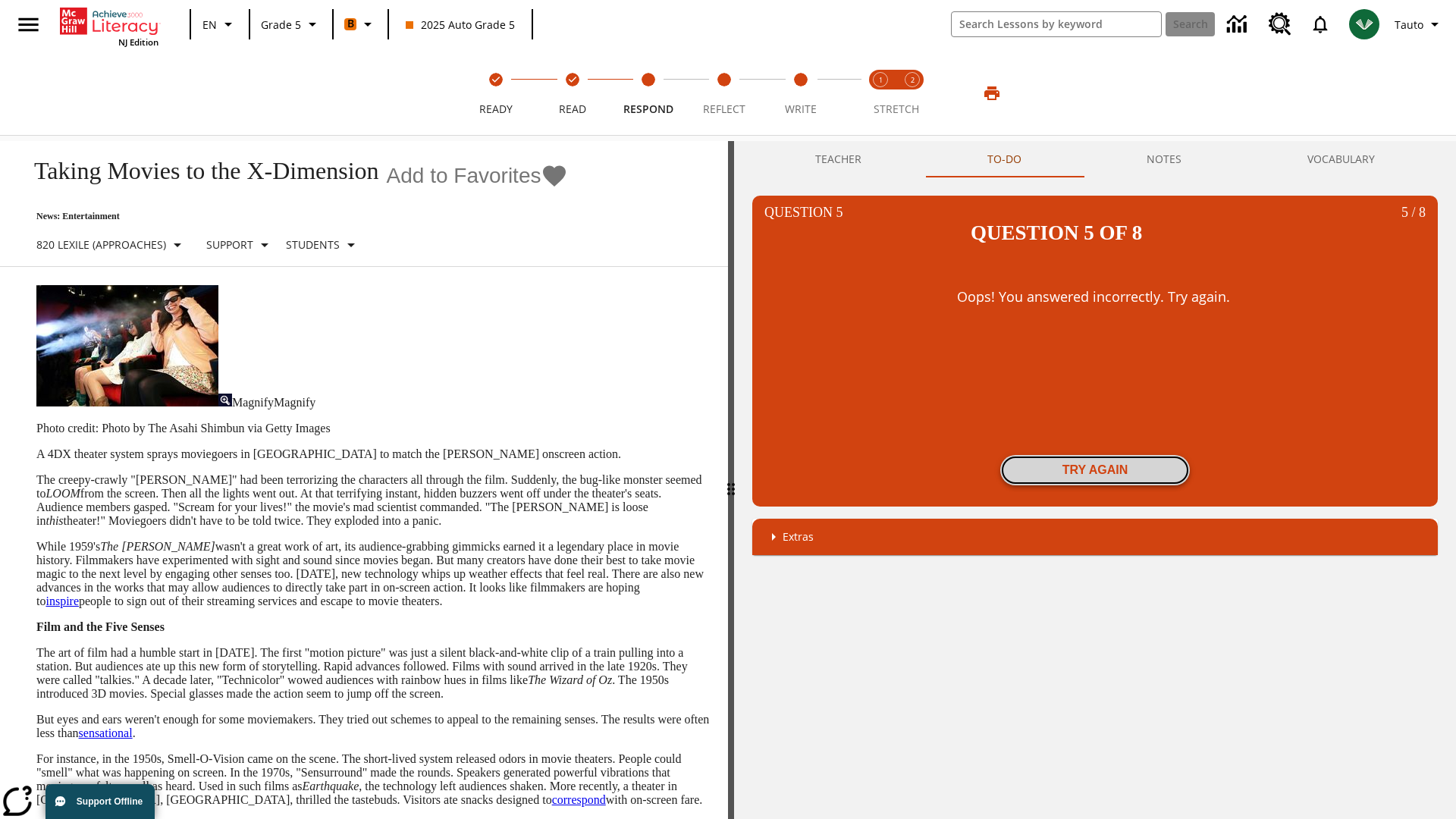
click at [1095, 455] on button "Try again" at bounding box center [1095, 470] width 189 height 31
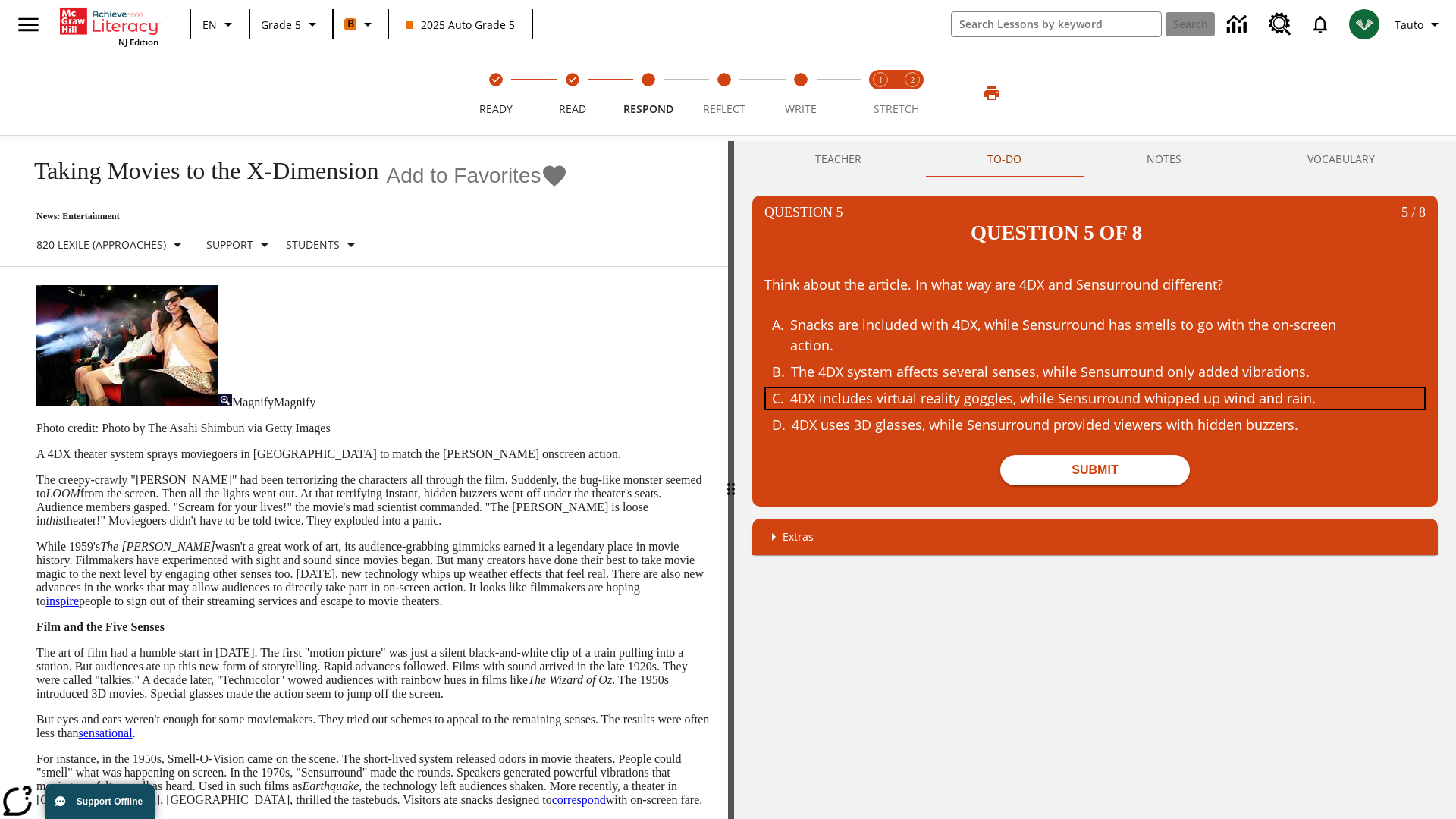
click at [1095, 388] on div "4DX includes virtual reality goggles, while Sensurround whipped up wind and rai…" at bounding box center [1084, 398] width 587 height 20
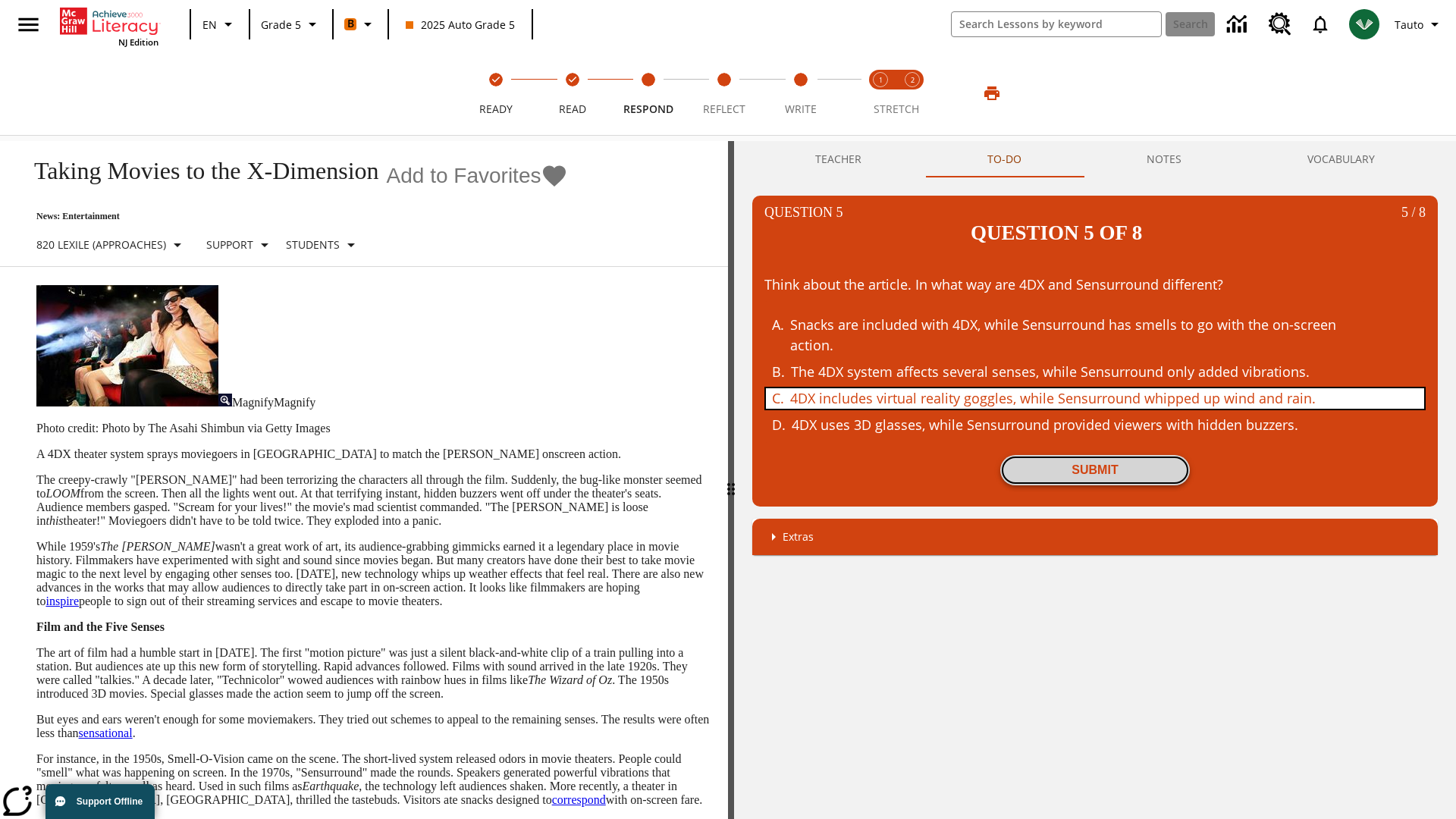
click at [1095, 455] on button "Submit" at bounding box center [1095, 470] width 189 height 31
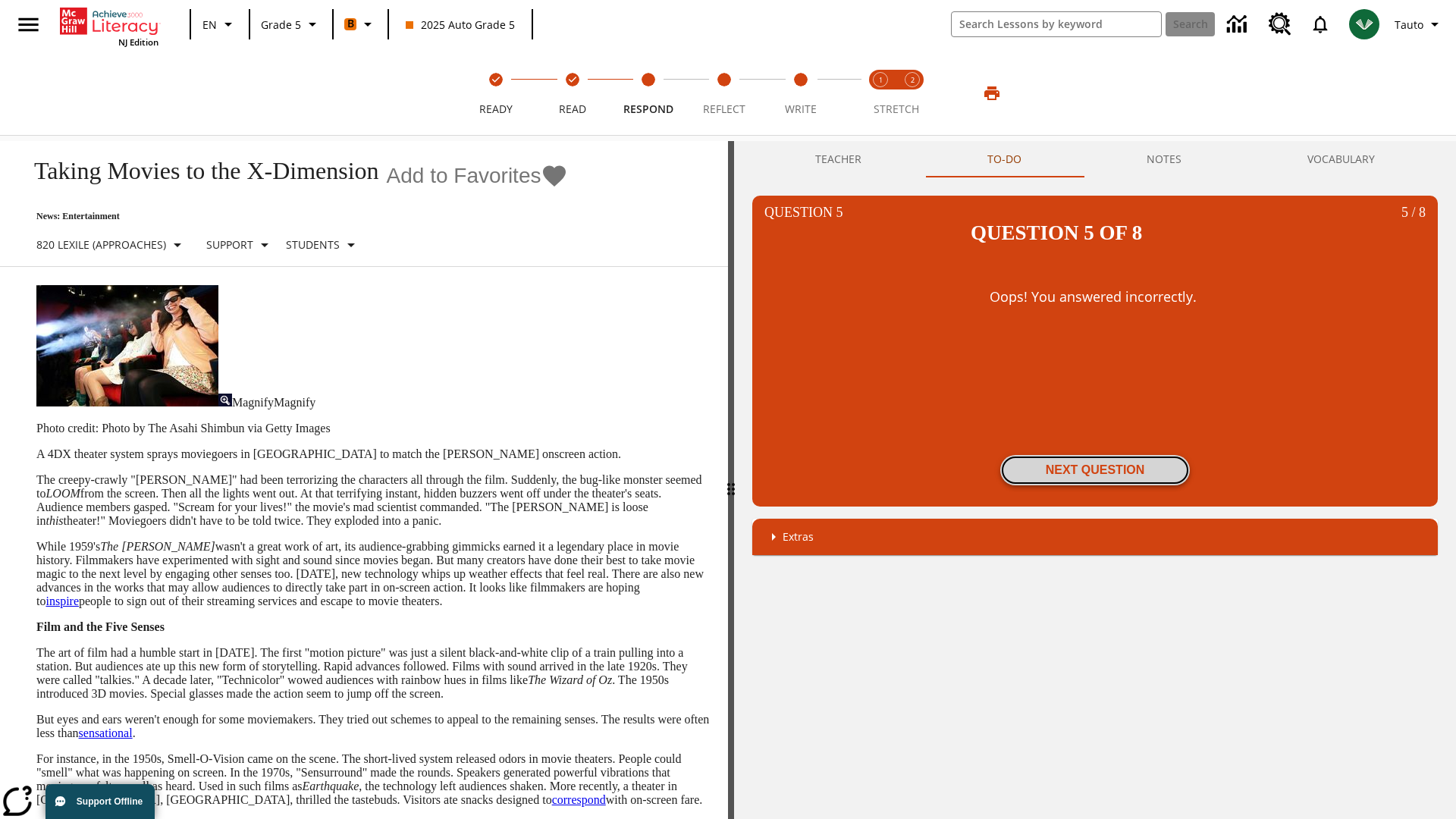
click at [1095, 455] on button "Next Question" at bounding box center [1095, 470] width 189 height 31
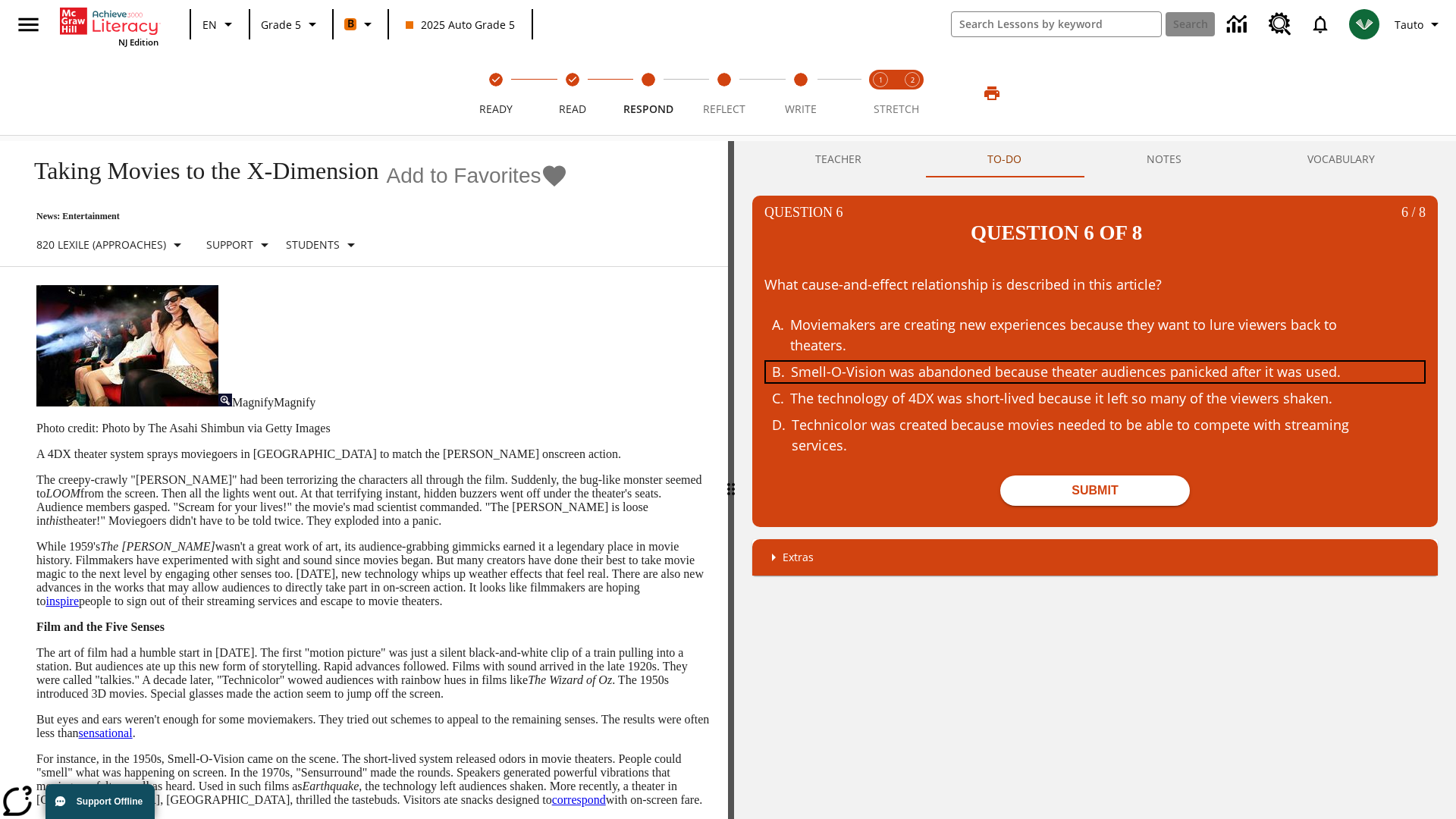
click at [1095, 362] on div "Smell-O-Vision was abandoned because theater audiences panicked after it was us…" at bounding box center [1084, 372] width 587 height 20
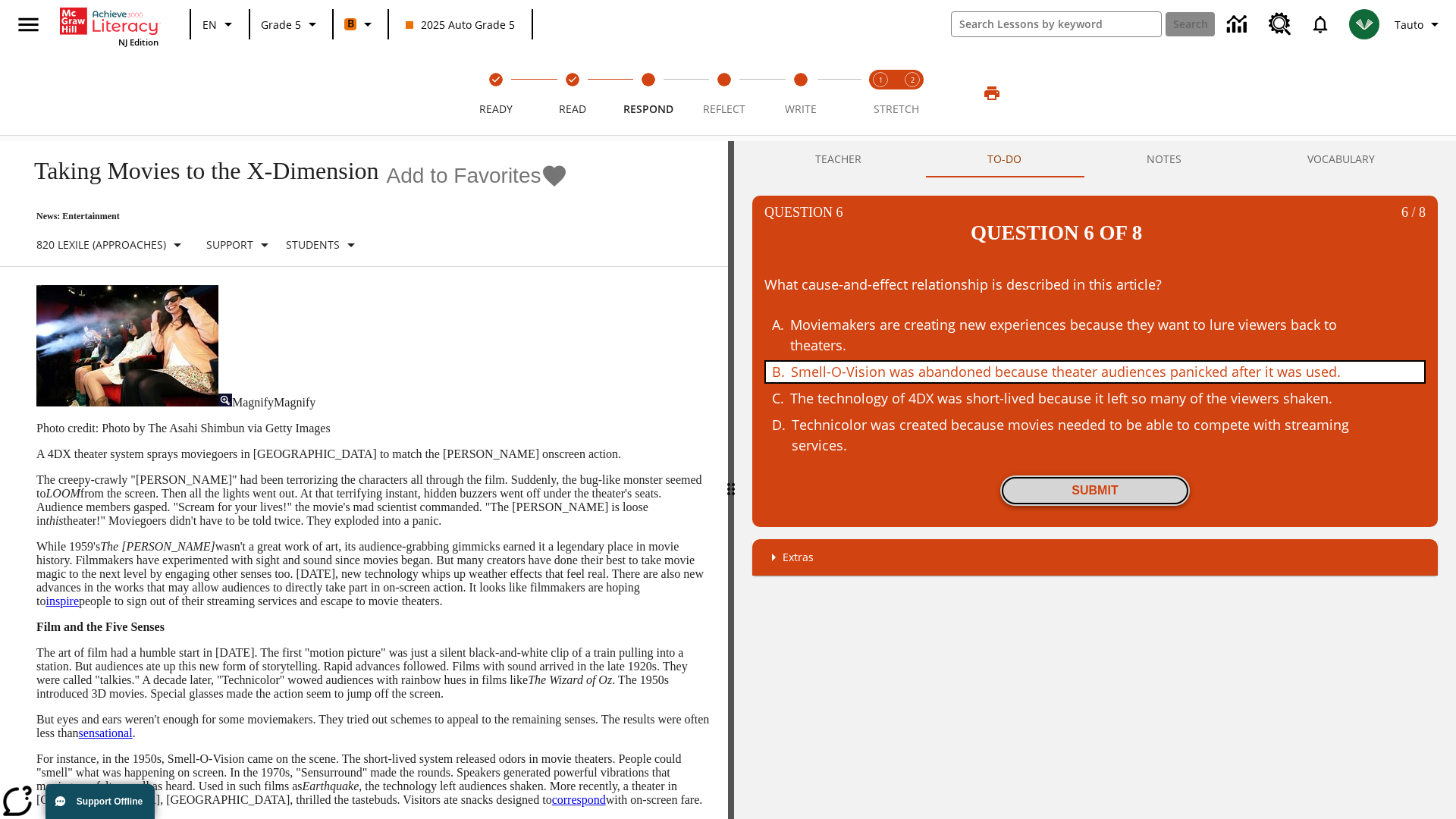
click at [1095, 475] on button "Submit" at bounding box center [1095, 491] width 189 height 31
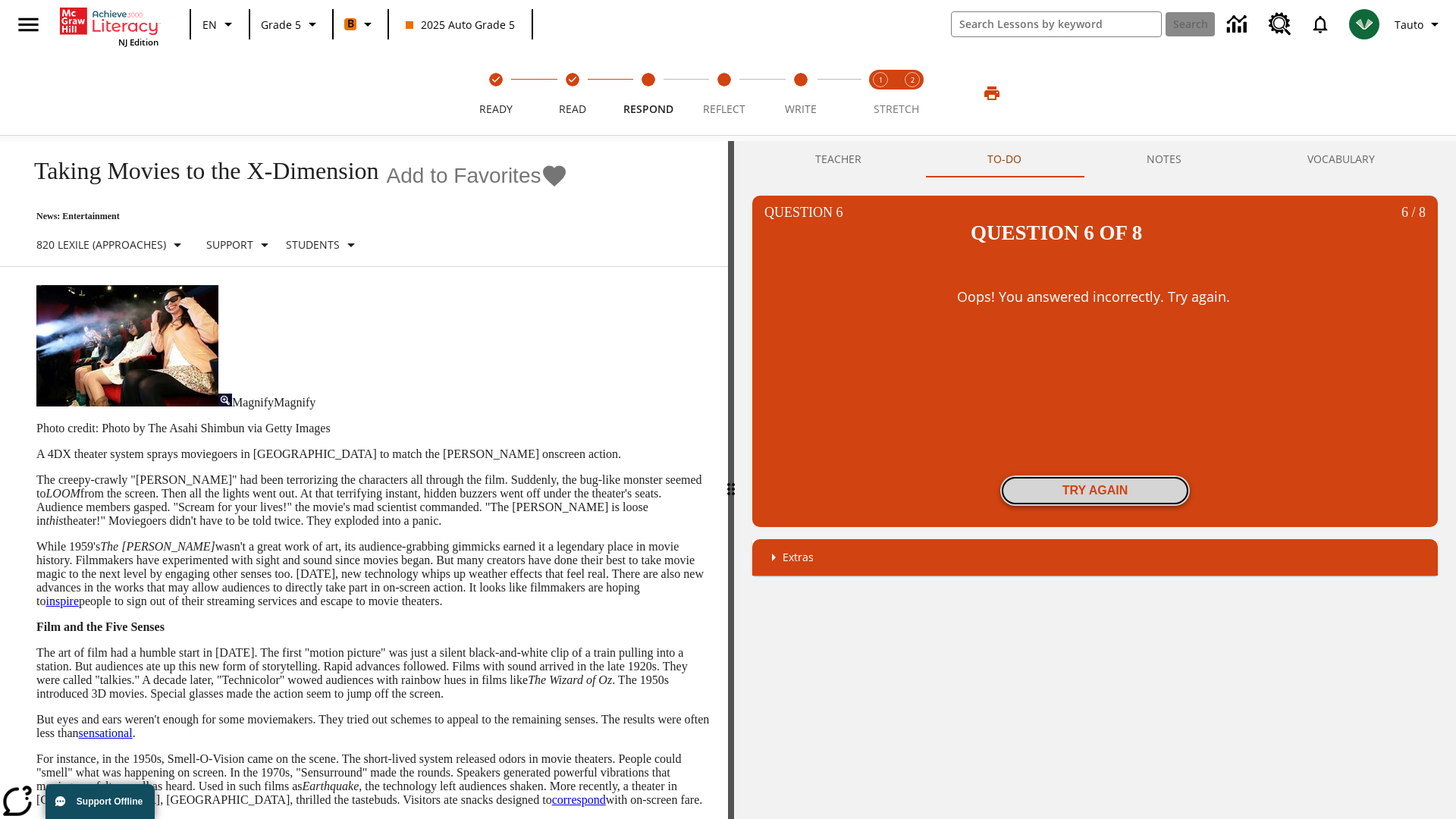
click at [1095, 475] on button "Try again" at bounding box center [1095, 491] width 189 height 31
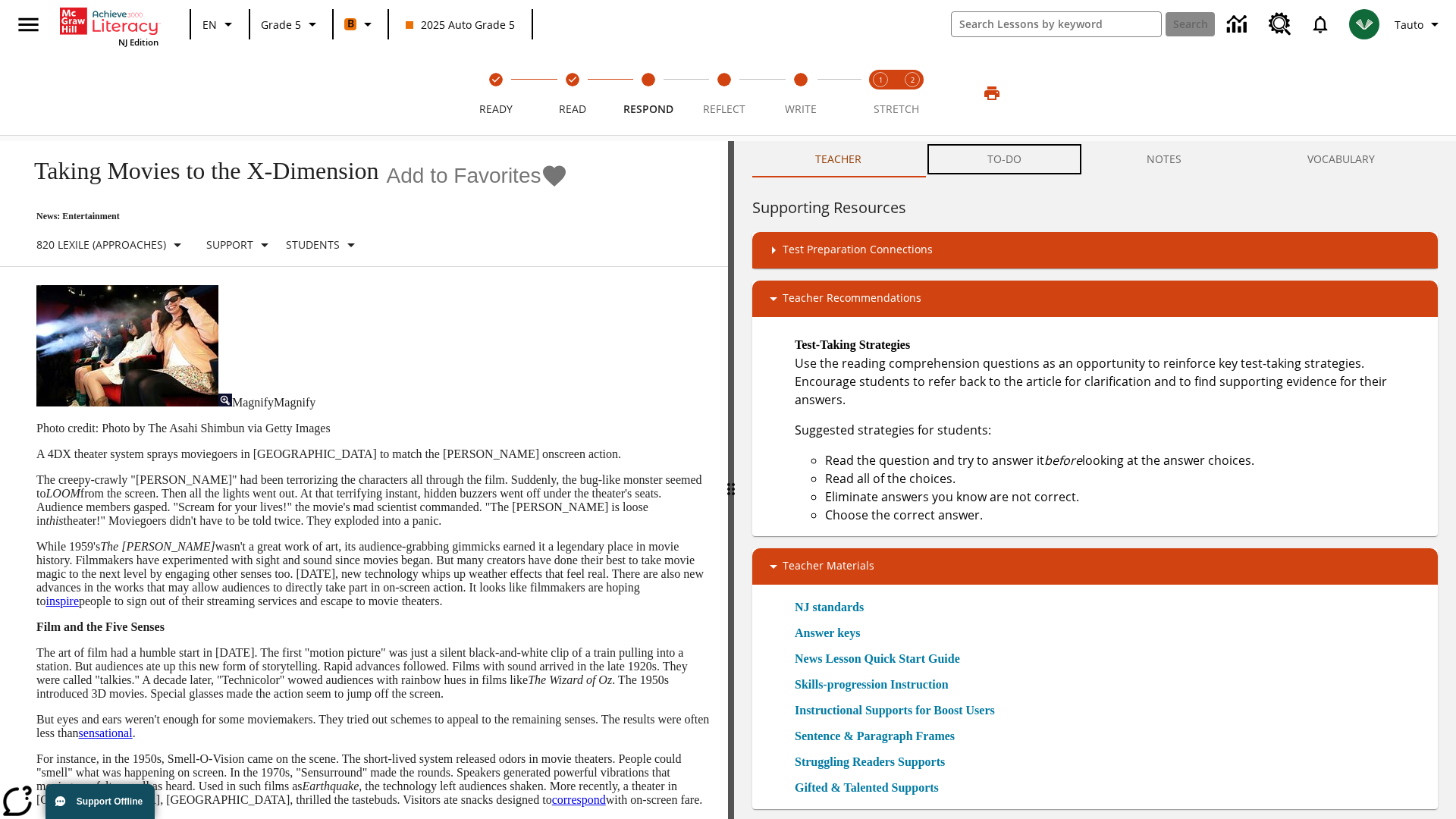
click at [1005, 160] on button "TO-DO" at bounding box center [1004, 159] width 160 height 36
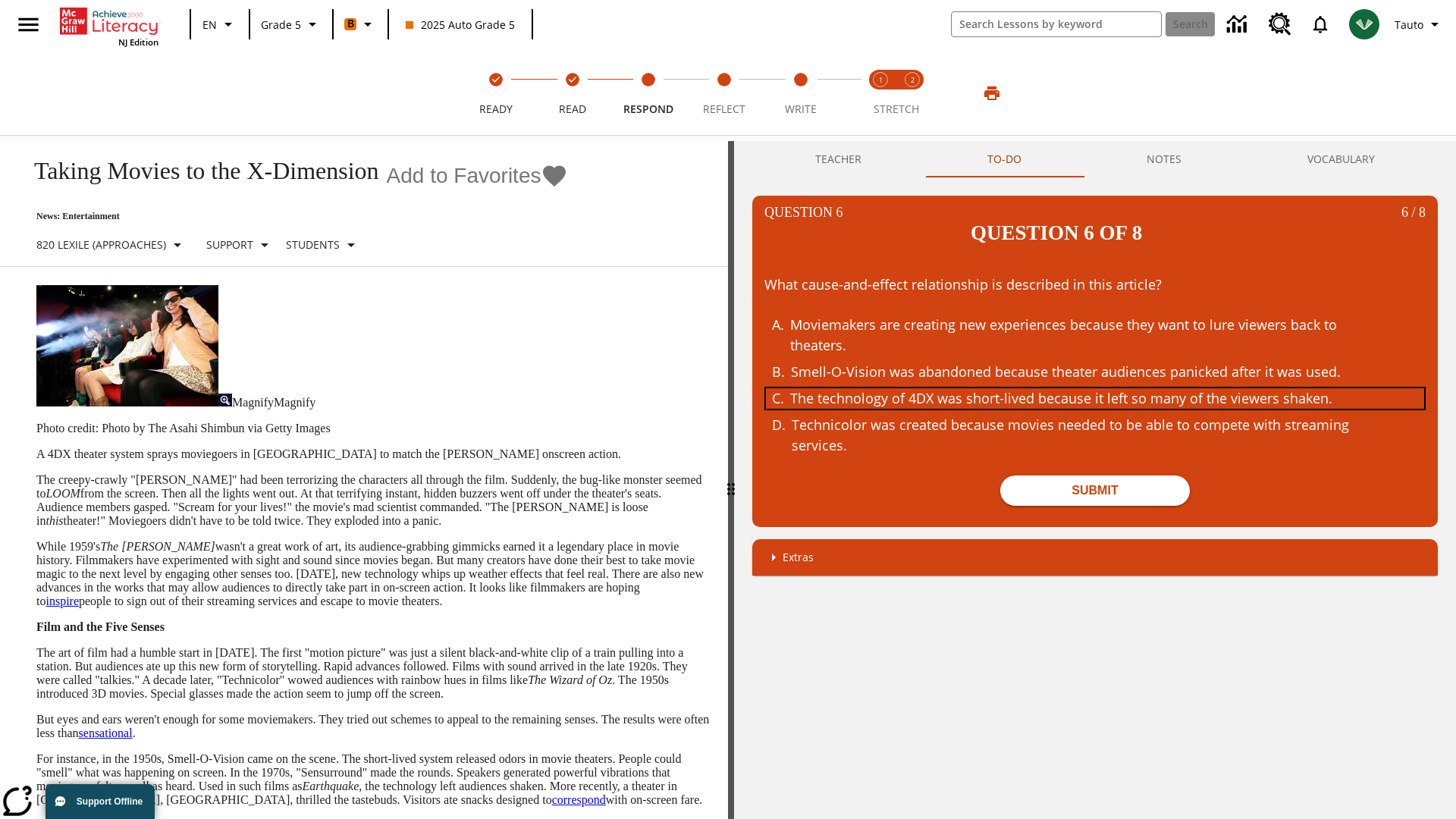
click at [1095, 388] on div "The technology of 4DX was short-lived because it left so many of the viewers sh…" at bounding box center [1084, 398] width 587 height 20
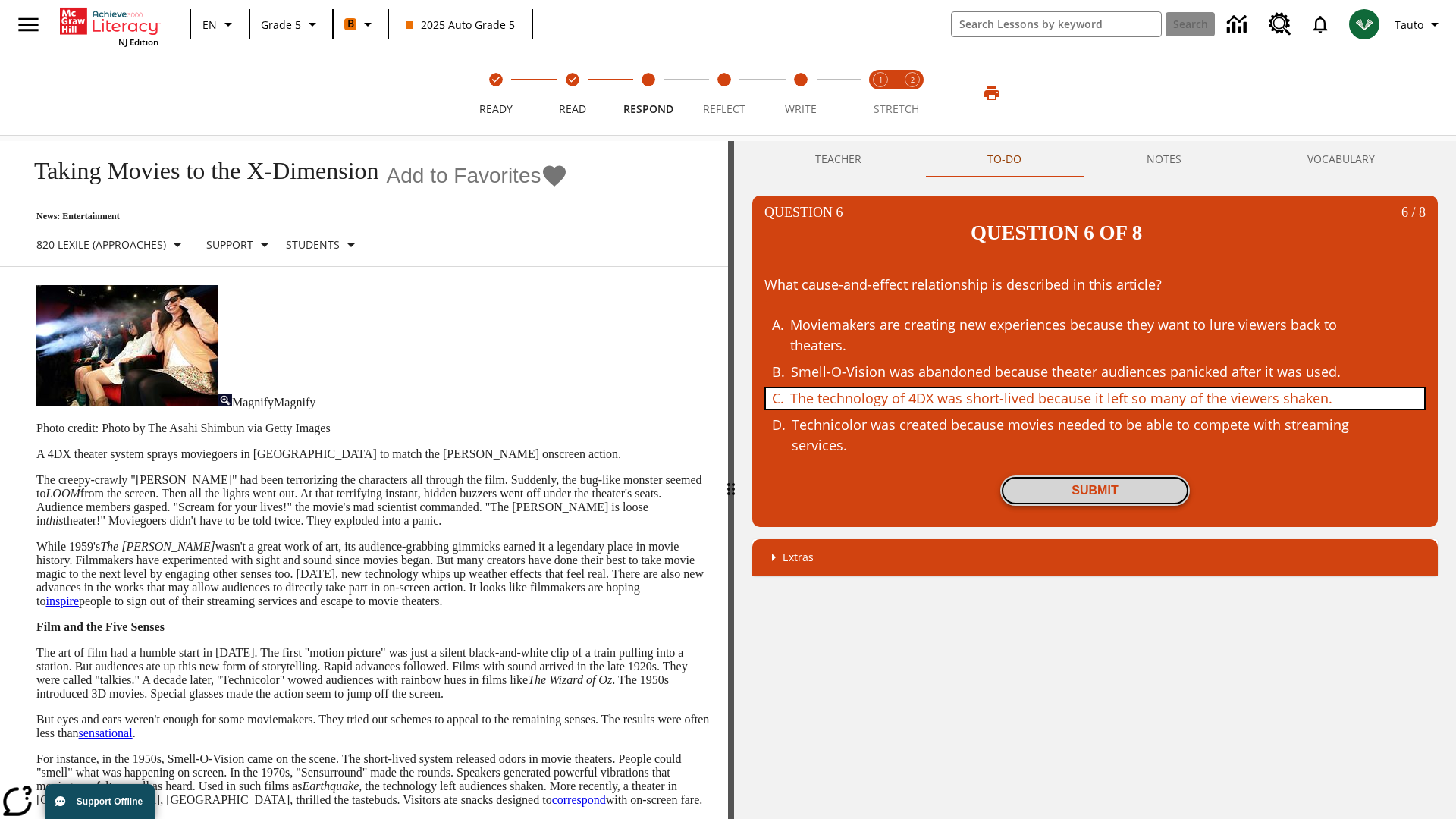
click at [1095, 475] on button "Submit" at bounding box center [1095, 491] width 189 height 31
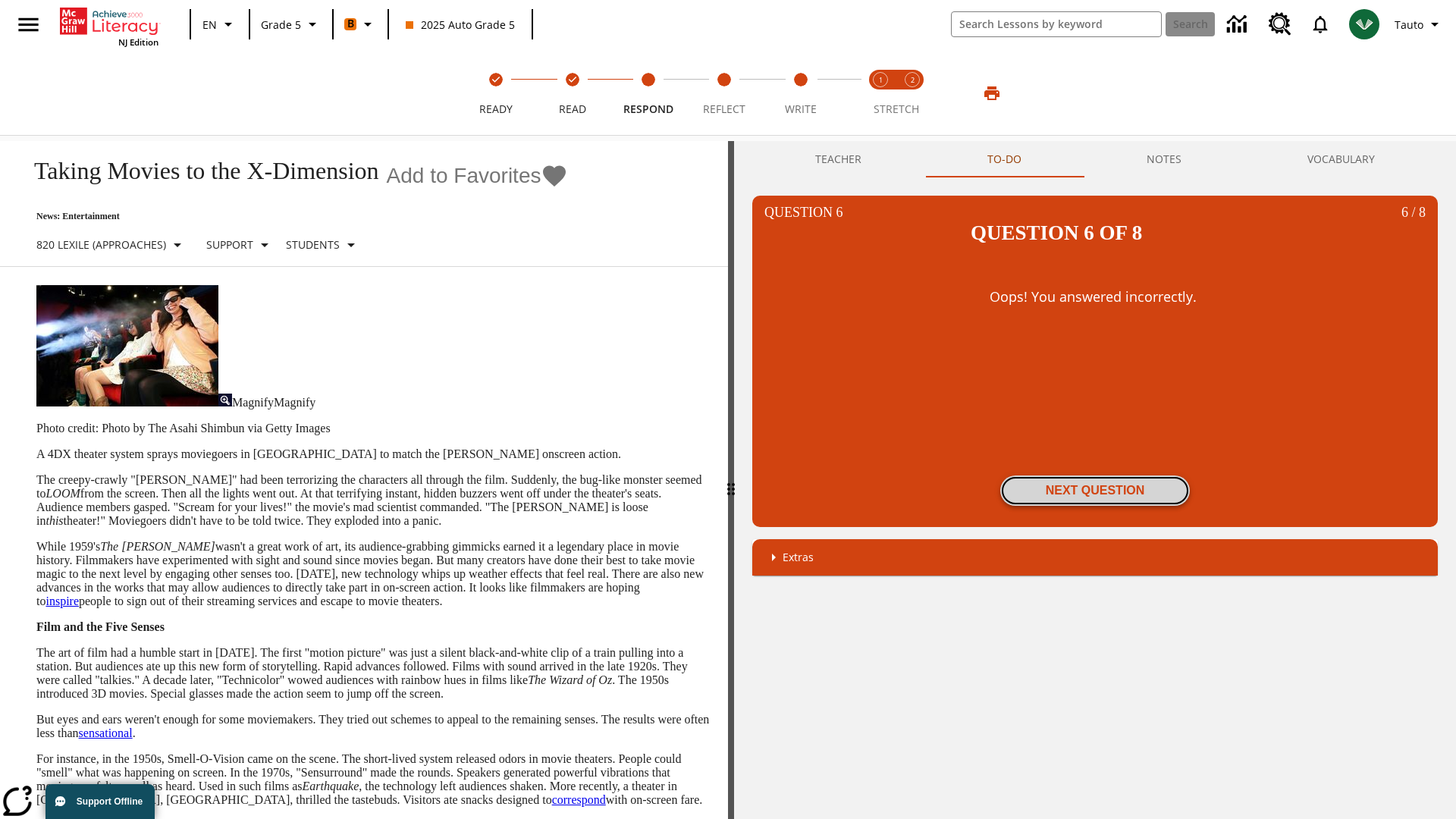
click at [1095, 475] on button "Next Question" at bounding box center [1095, 491] width 189 height 31
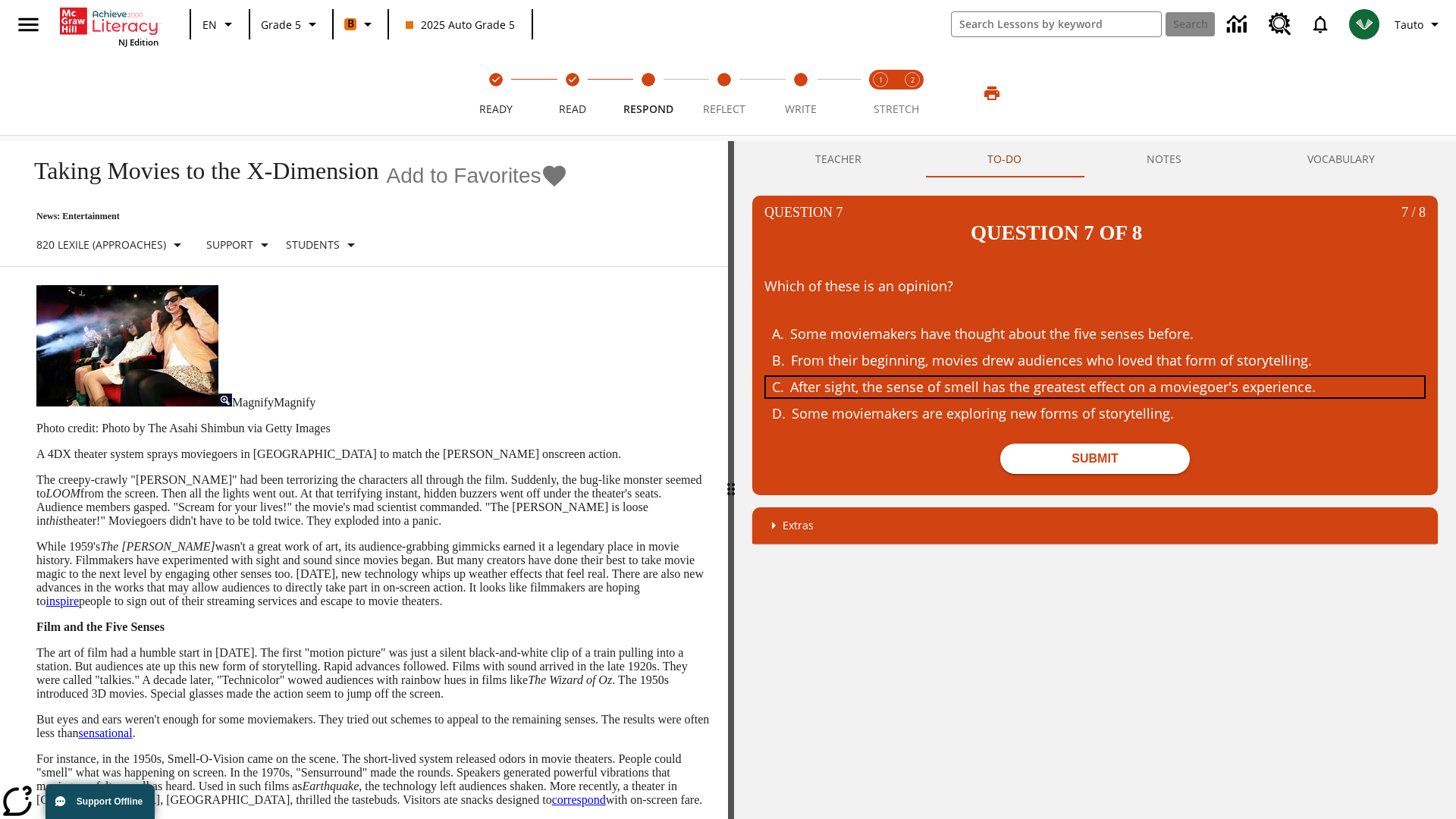
click at [1095, 377] on div "After sight, the sense of smell has the greatest effect on a moviegoer's experi…" at bounding box center [1084, 387] width 587 height 20
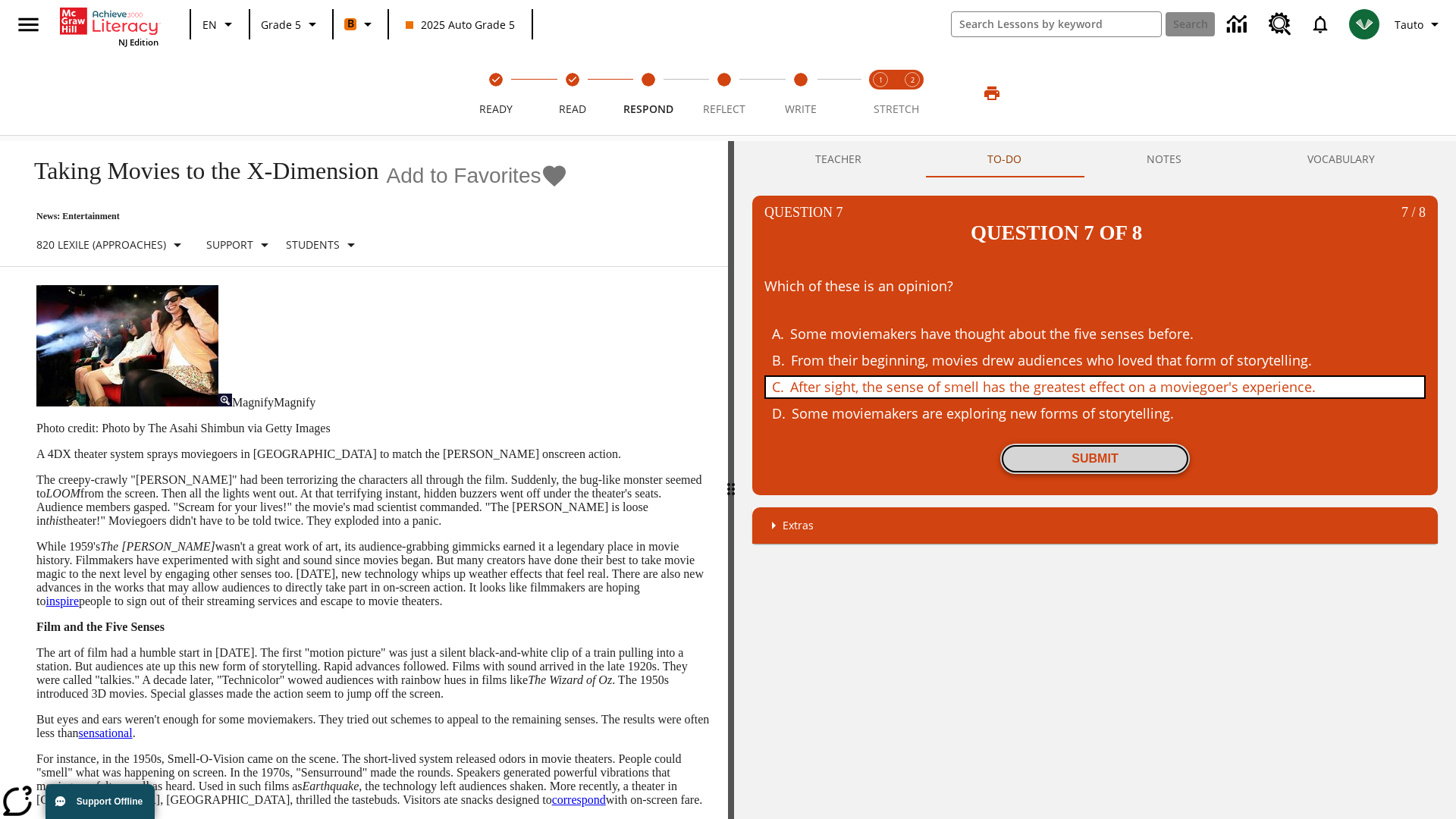
click at [1095, 444] on button "Submit" at bounding box center [1095, 459] width 189 height 31
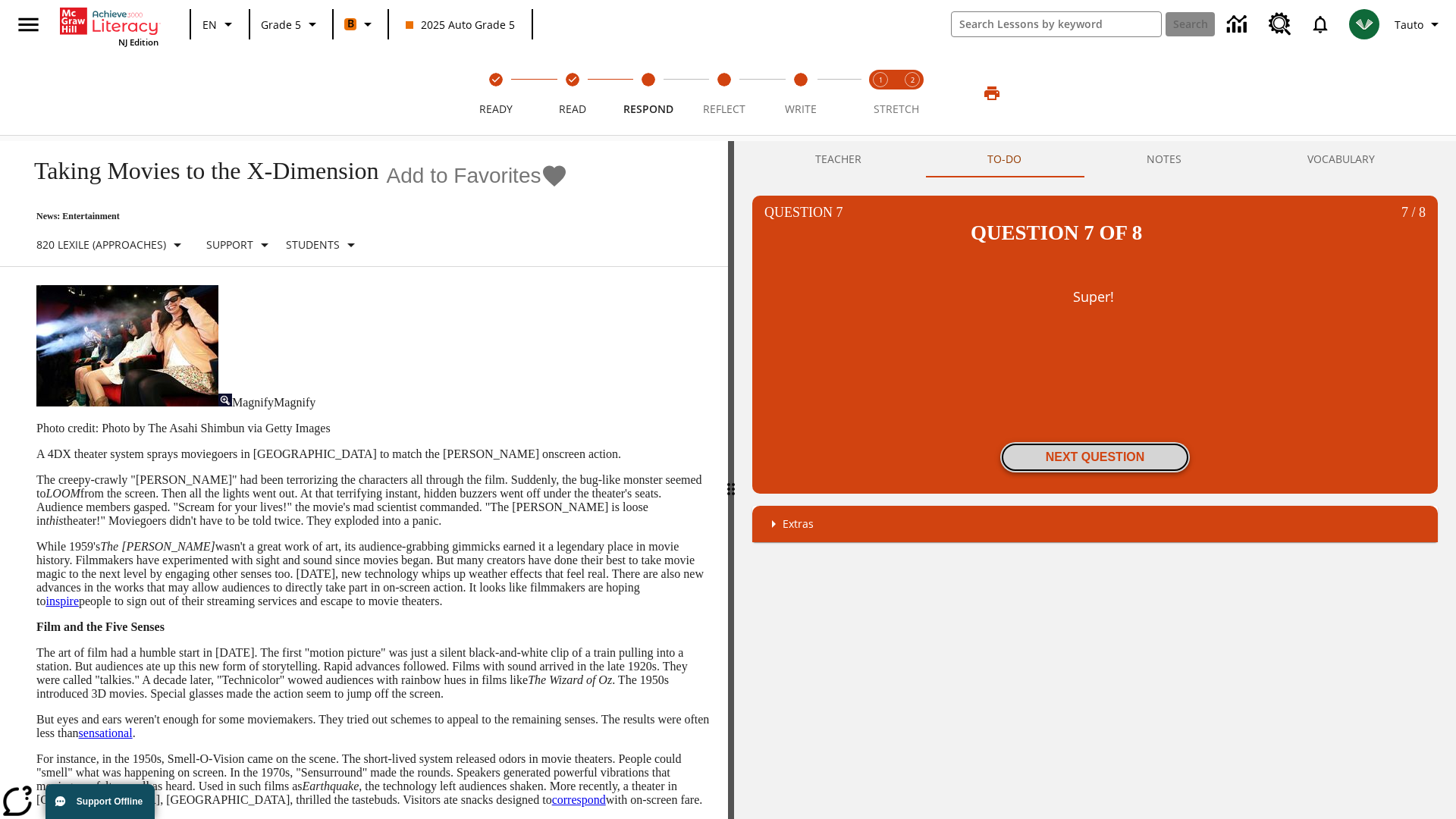
click at [1095, 442] on button "Next Question" at bounding box center [1095, 457] width 189 height 31
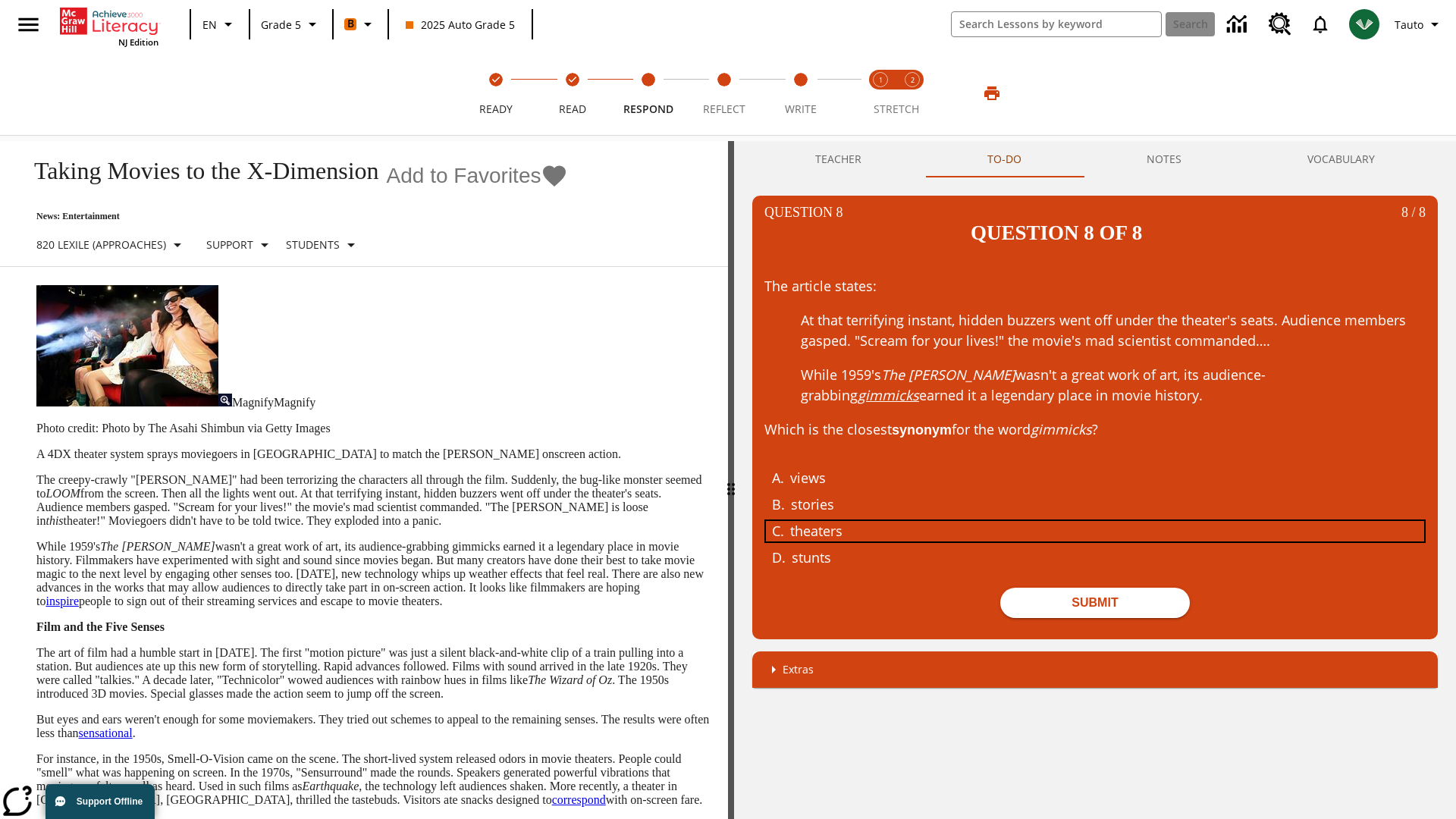
click at [1095, 521] on div "theaters" at bounding box center [1084, 531] width 587 height 20
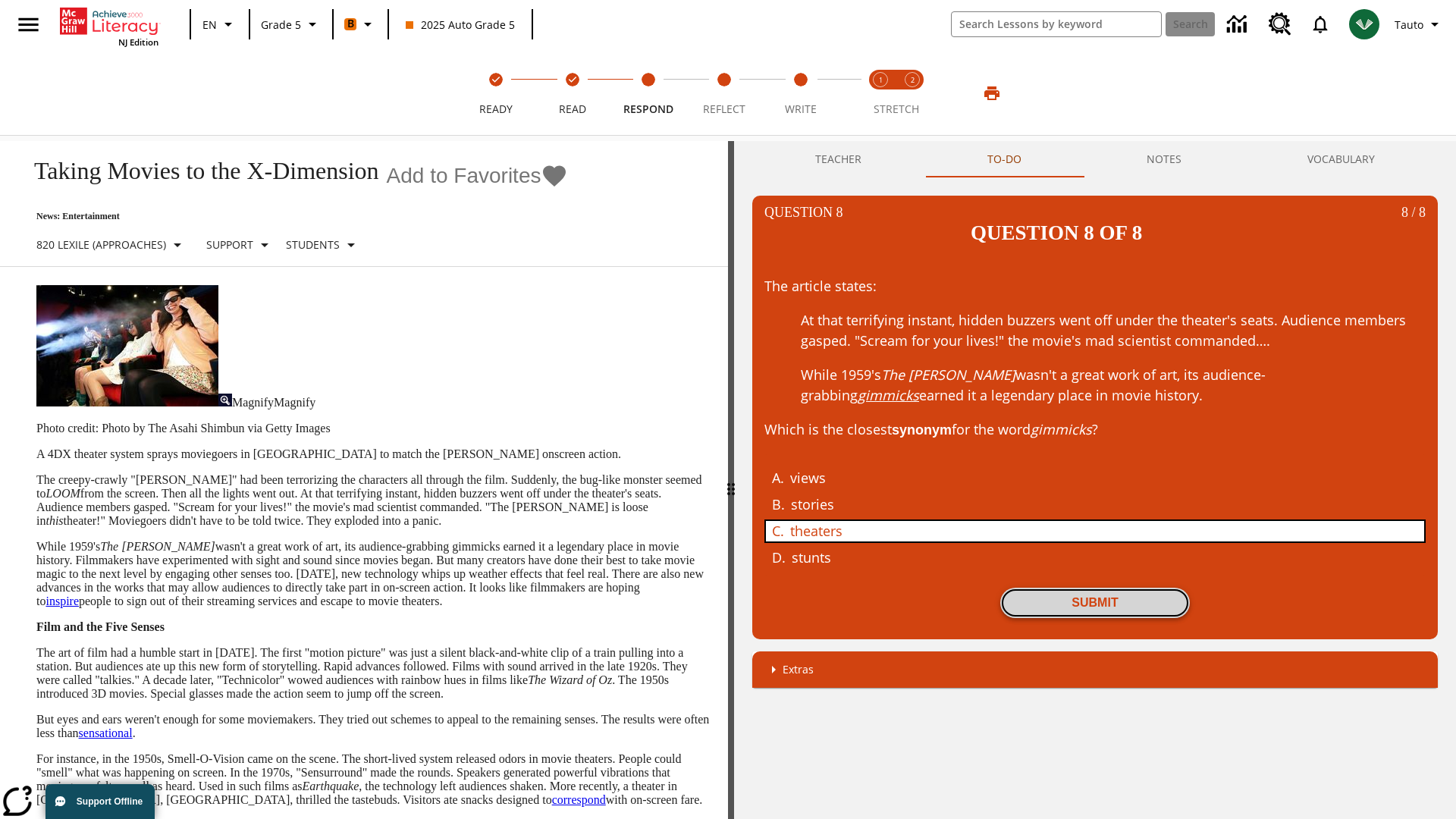
click at [1095, 587] on button "Submit" at bounding box center [1095, 603] width 189 height 31
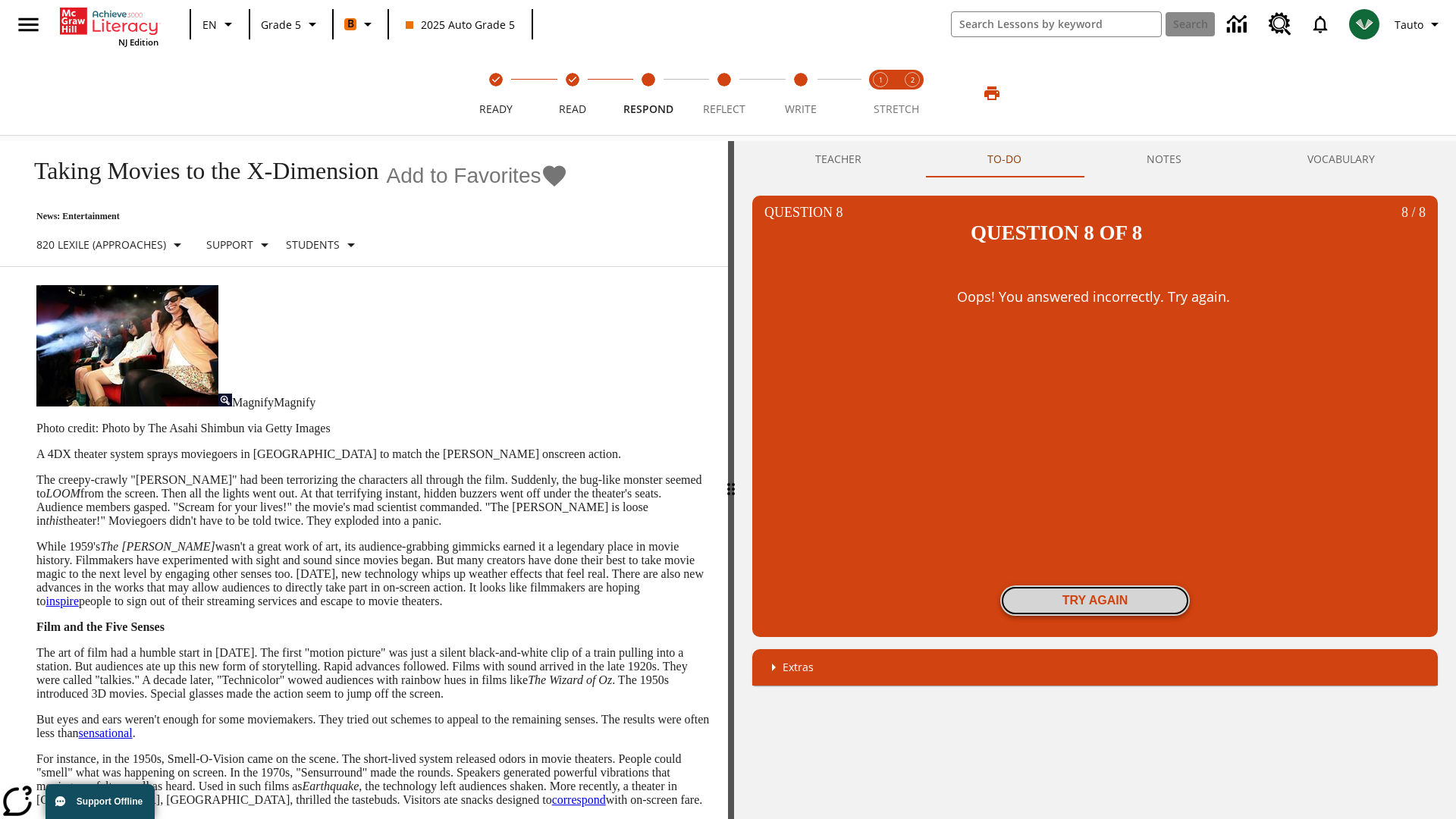
click at [1095, 586] on button "Try again" at bounding box center [1095, 601] width 189 height 31
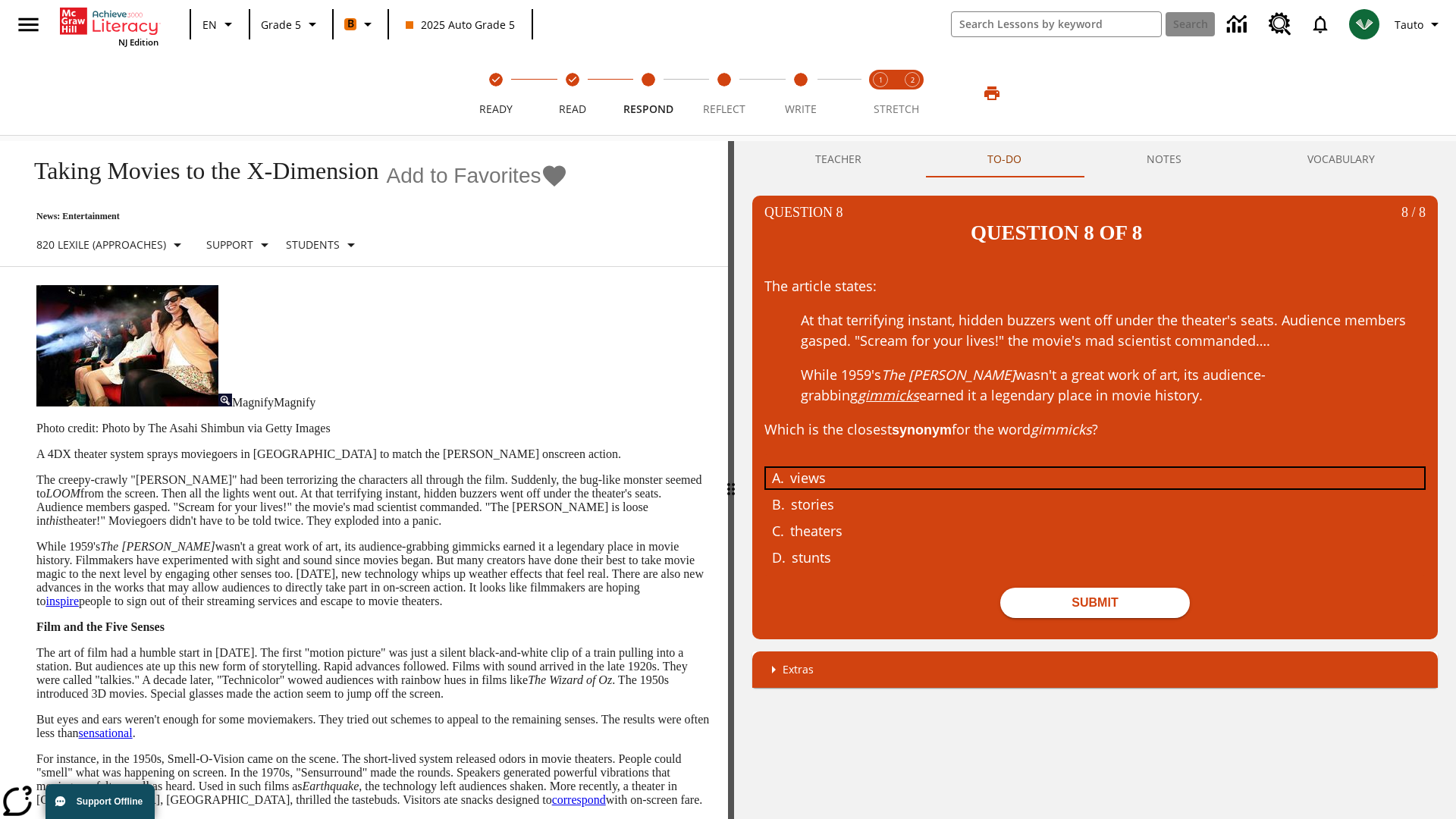
click at [1095, 468] on div "views" at bounding box center [1084, 478] width 587 height 20
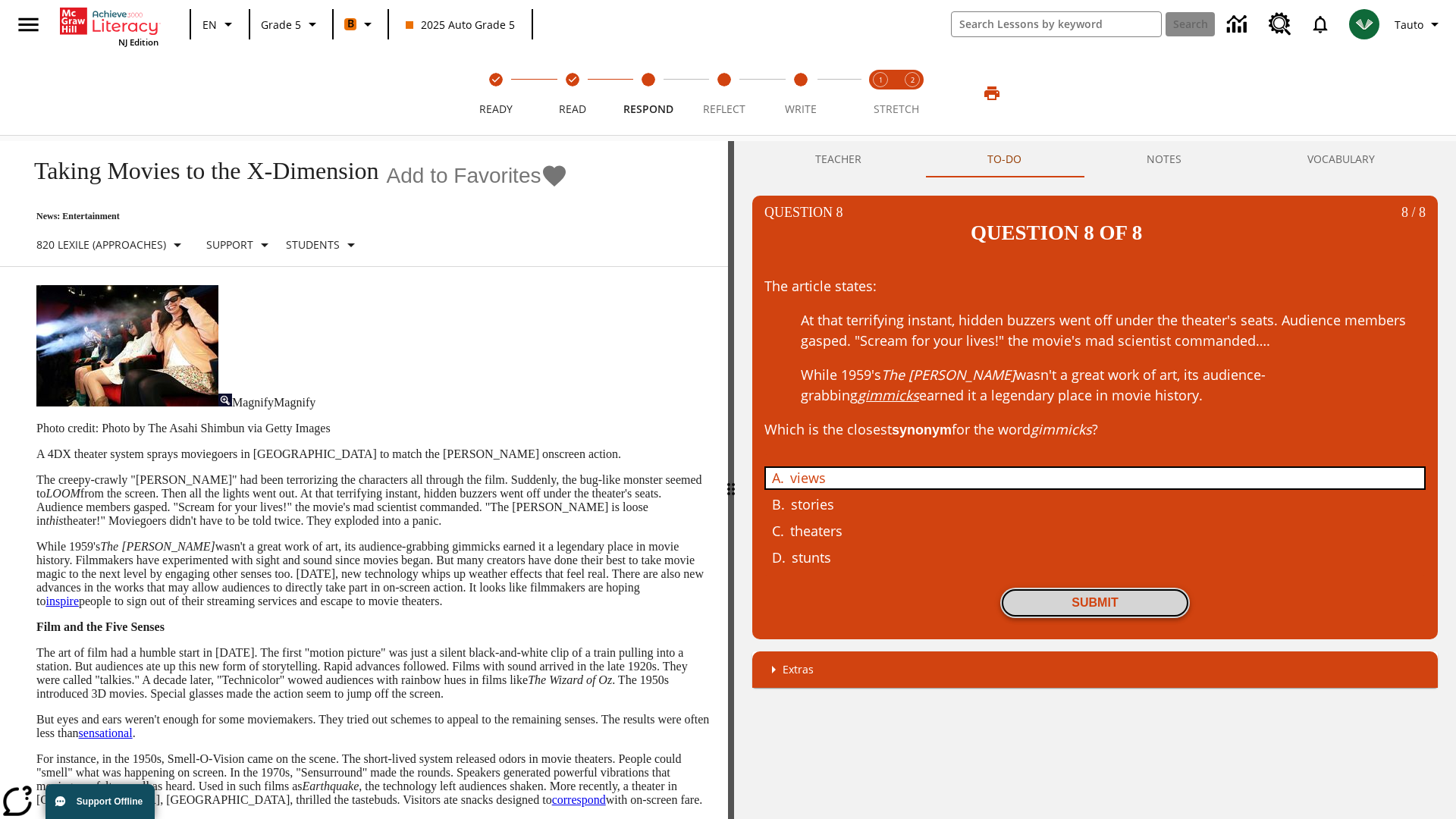
click at [1095, 587] on button "Submit" at bounding box center [1095, 603] width 189 height 31
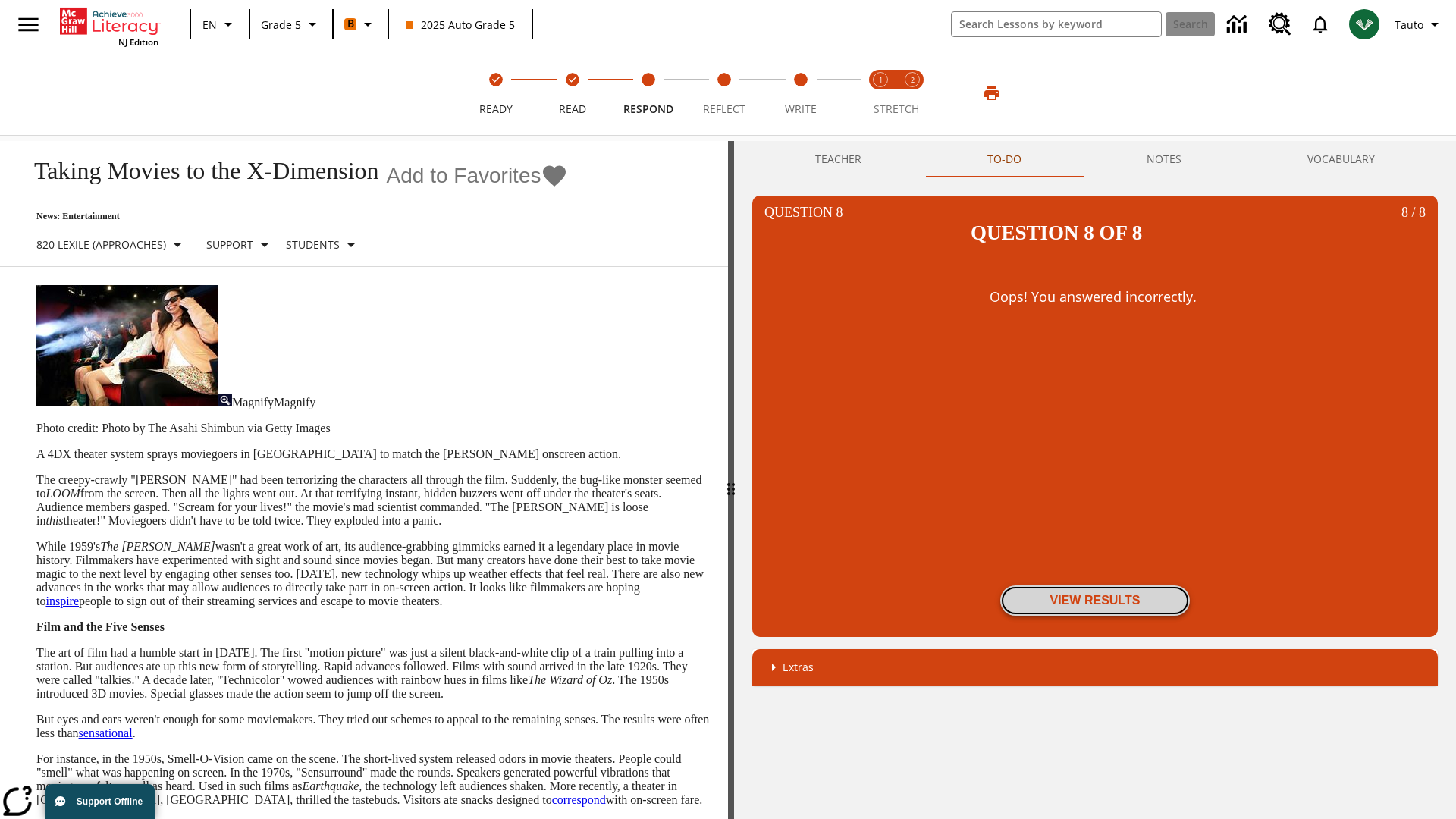
click at [1095, 586] on button "View Results" at bounding box center [1095, 601] width 189 height 31
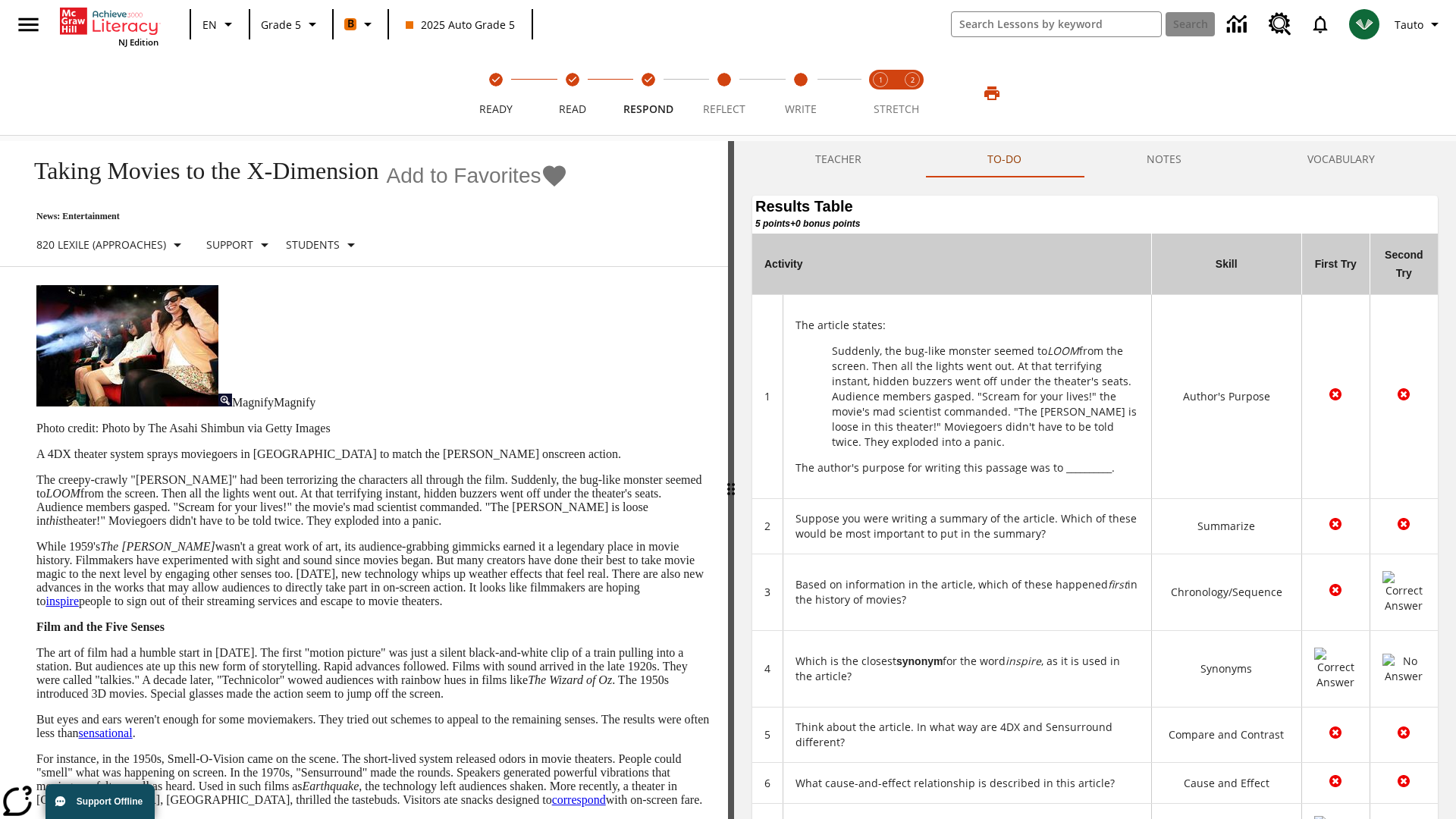
scroll to position [414, 0]
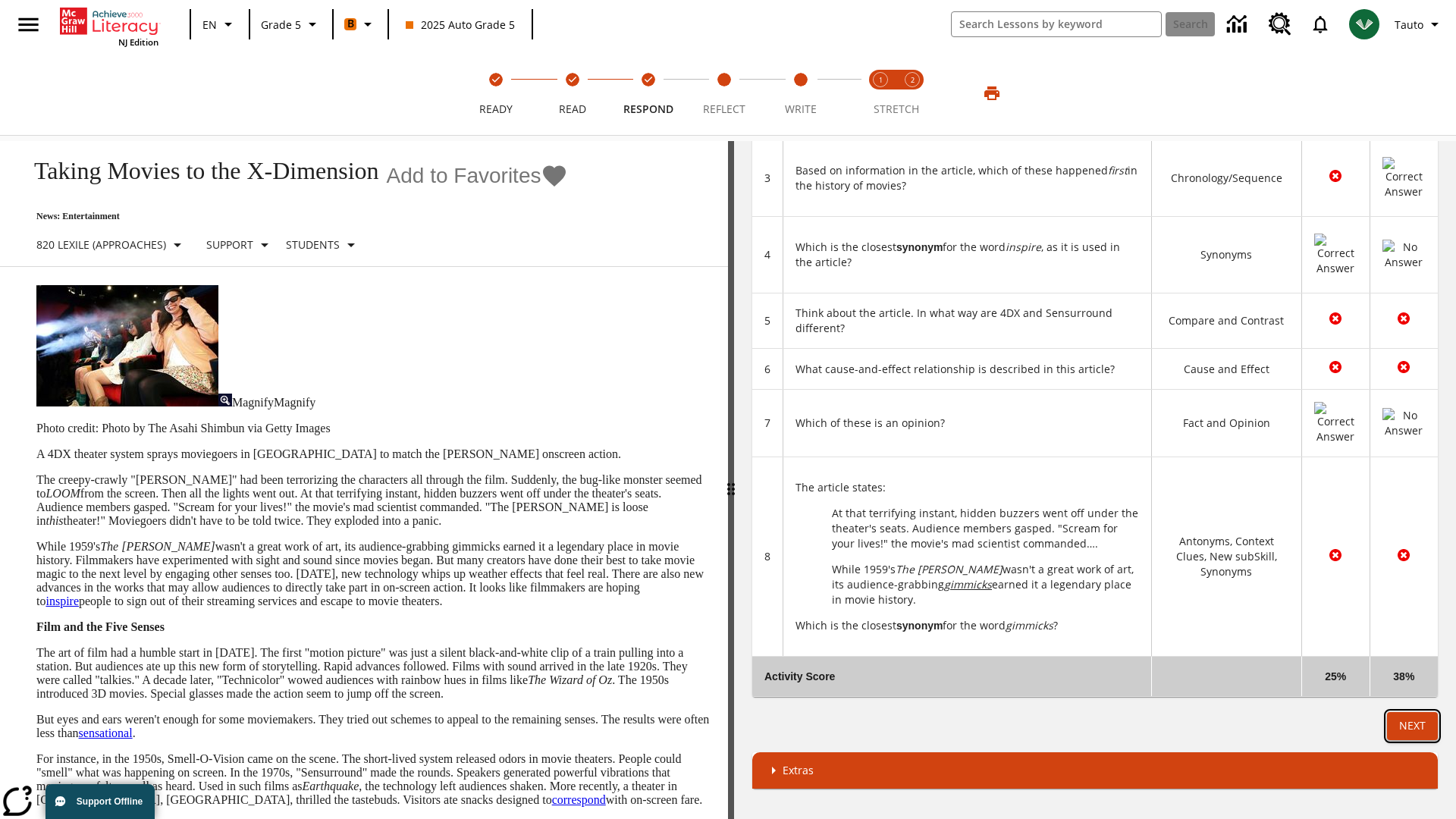
click at [1412, 720] on button "Next" at bounding box center [1412, 726] width 51 height 28
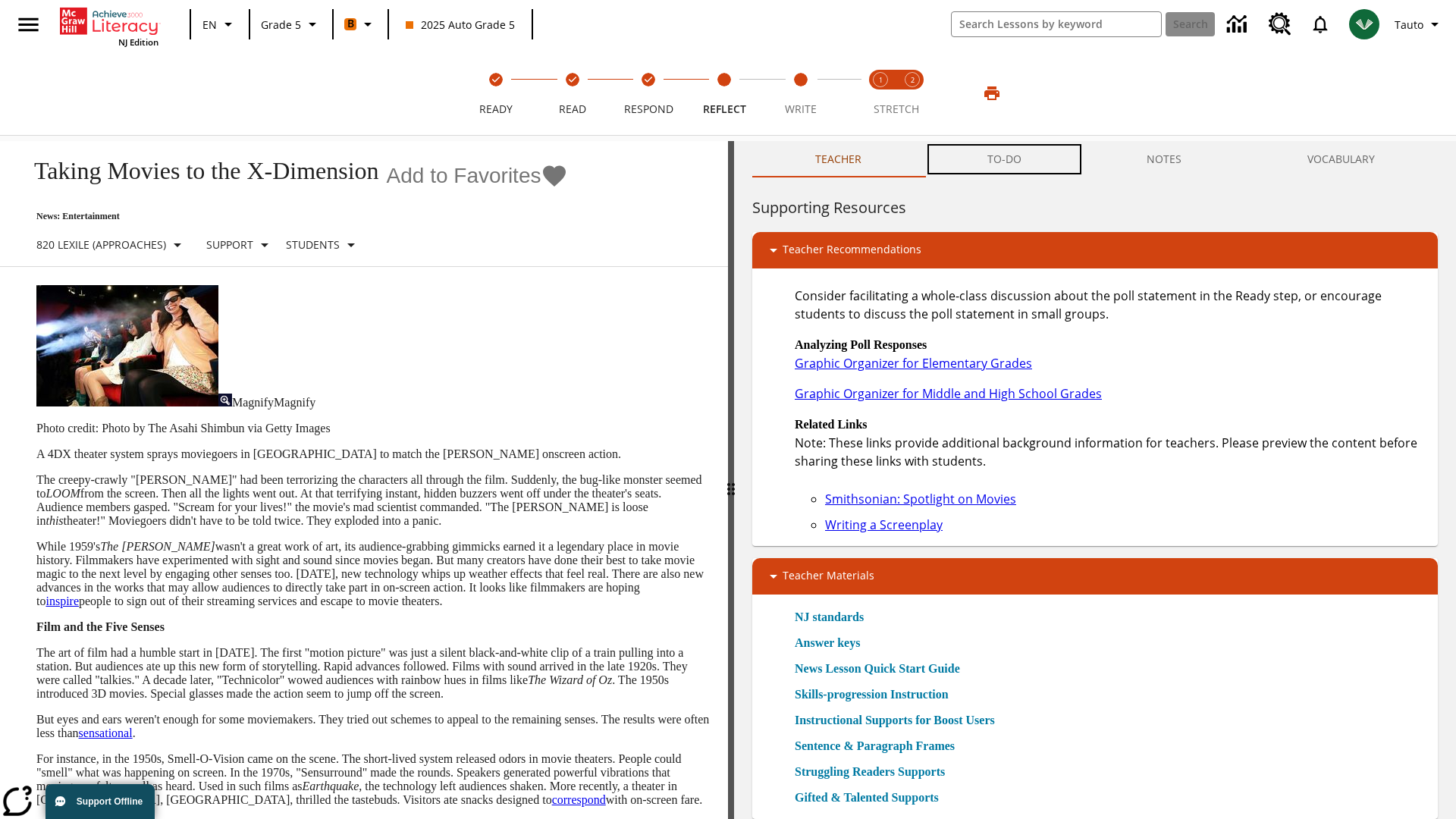
click at [1005, 160] on button "TO-DO" at bounding box center [1004, 159] width 160 height 36
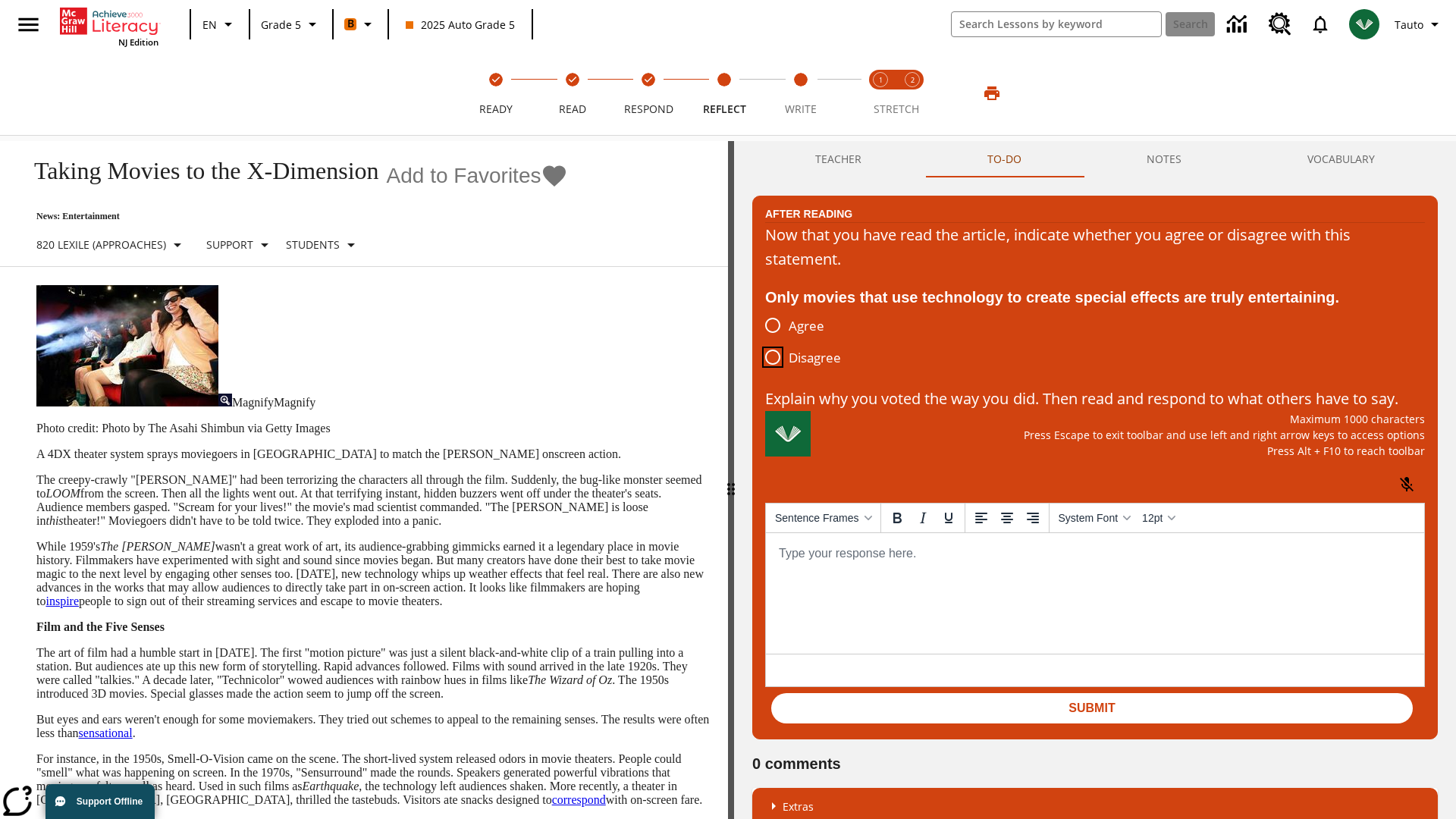
click at [772, 358] on input "Disagree" at bounding box center [773, 357] width 32 height 32
radio input "true"
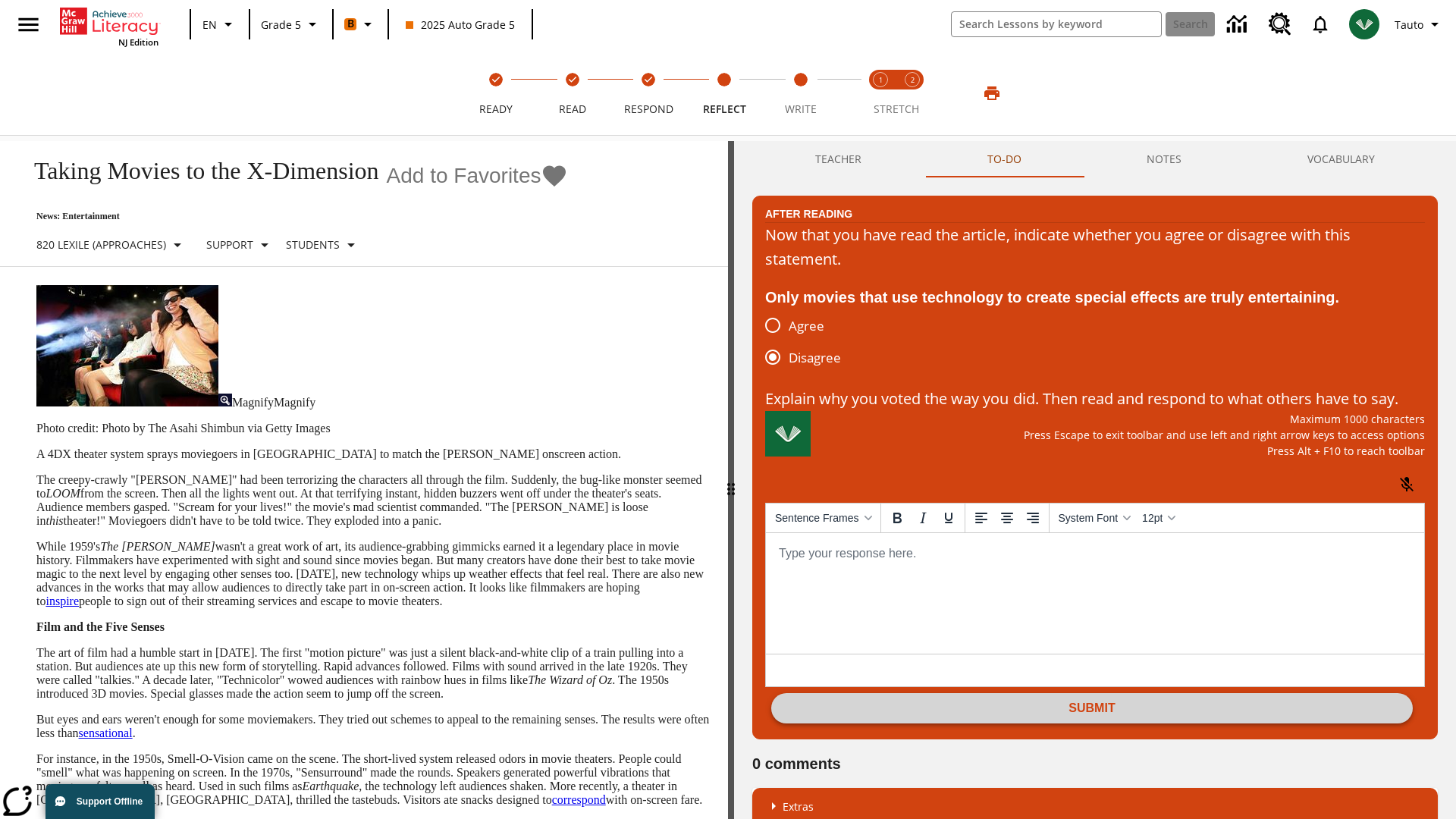
click at [1092, 723] on button "Submit" at bounding box center [1092, 709] width 641 height 31
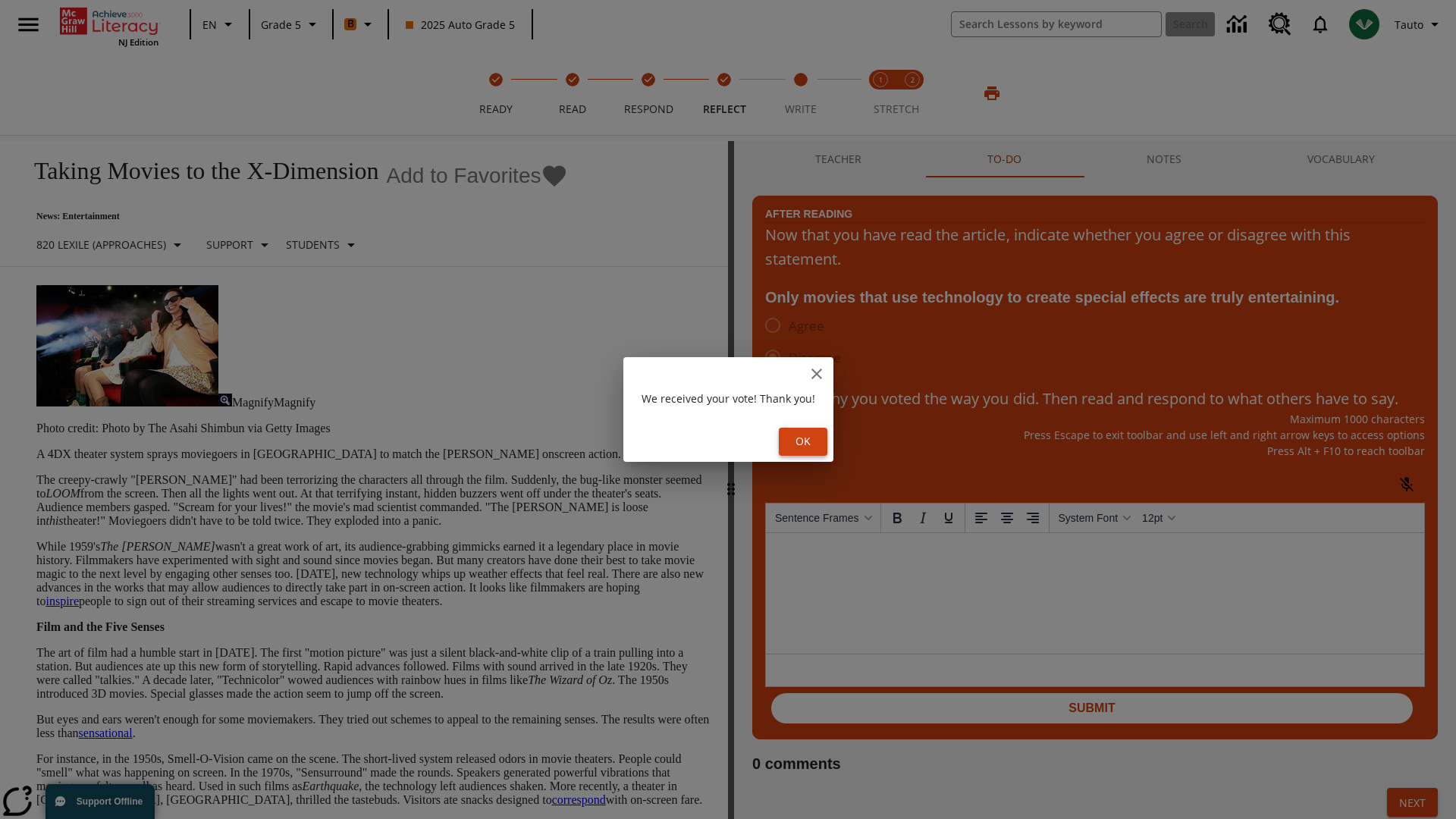
click at [805, 441] on button "Ok" at bounding box center [803, 441] width 48 height 28
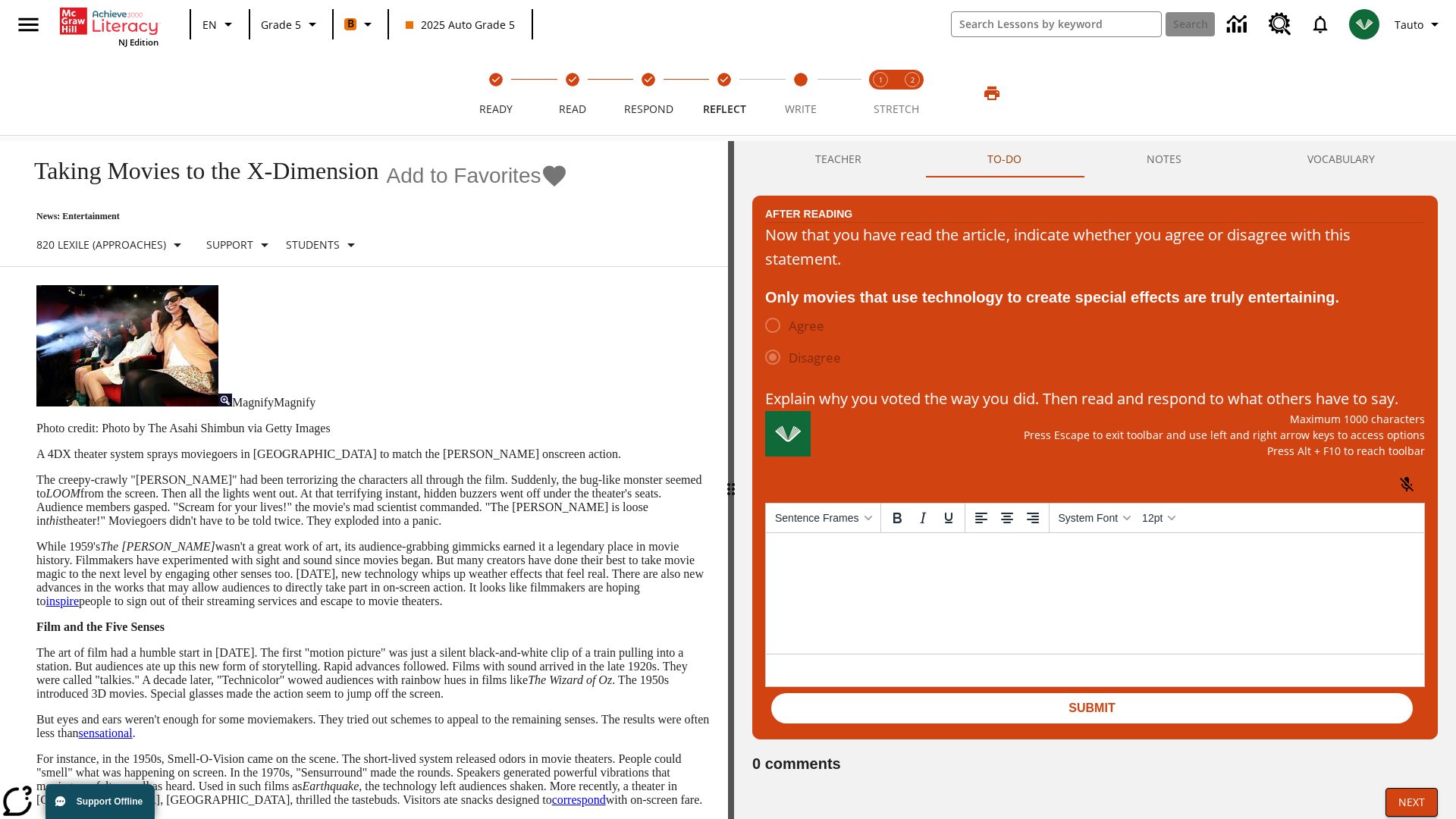
scroll to position [24, 0]
